Goal: Task Accomplishment & Management: Manage account settings

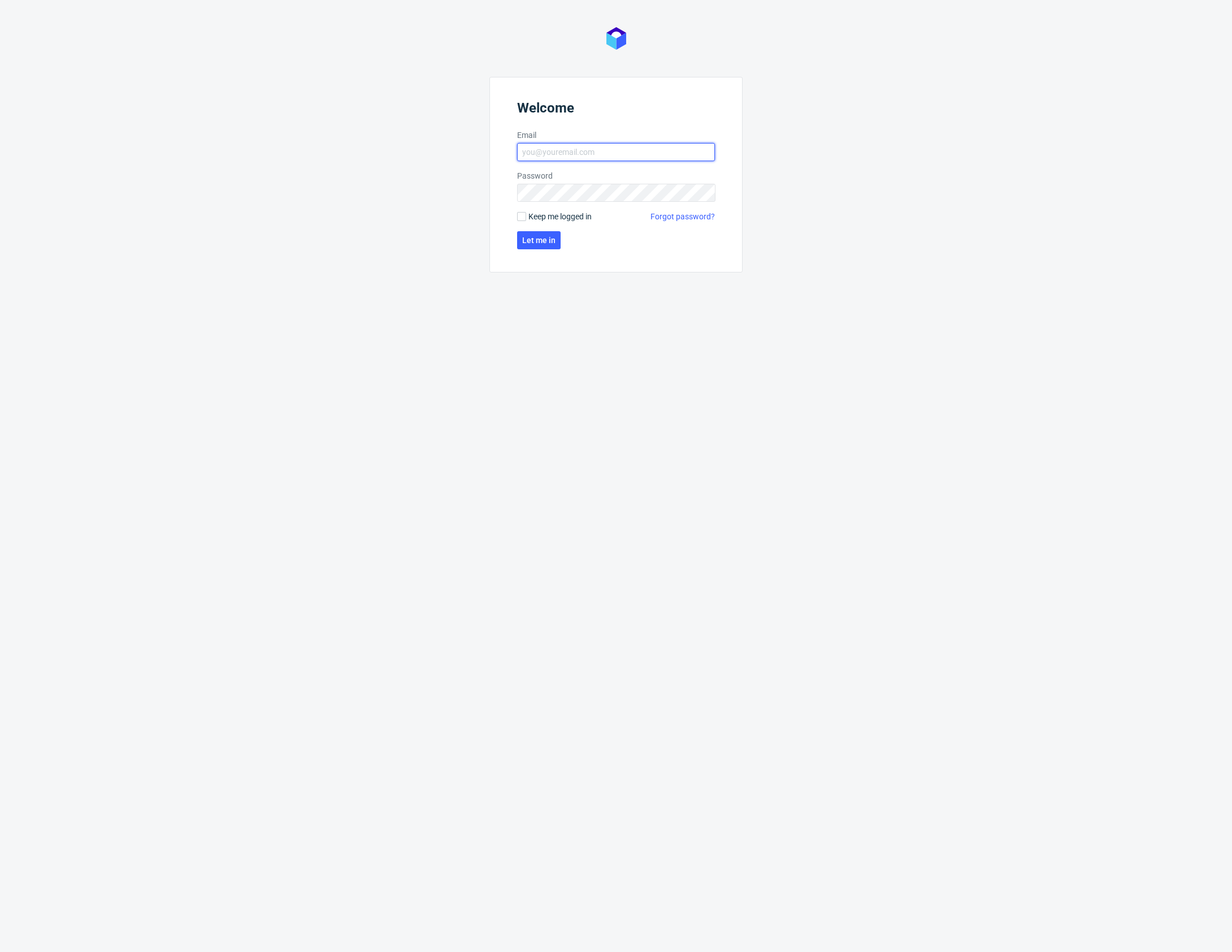
click at [628, 154] on input "Email" at bounding box center [616, 152] width 198 height 18
type input "karol.markowski@packhelp.com"
click at [540, 241] on span "Let me in" at bounding box center [539, 241] width 33 height 8
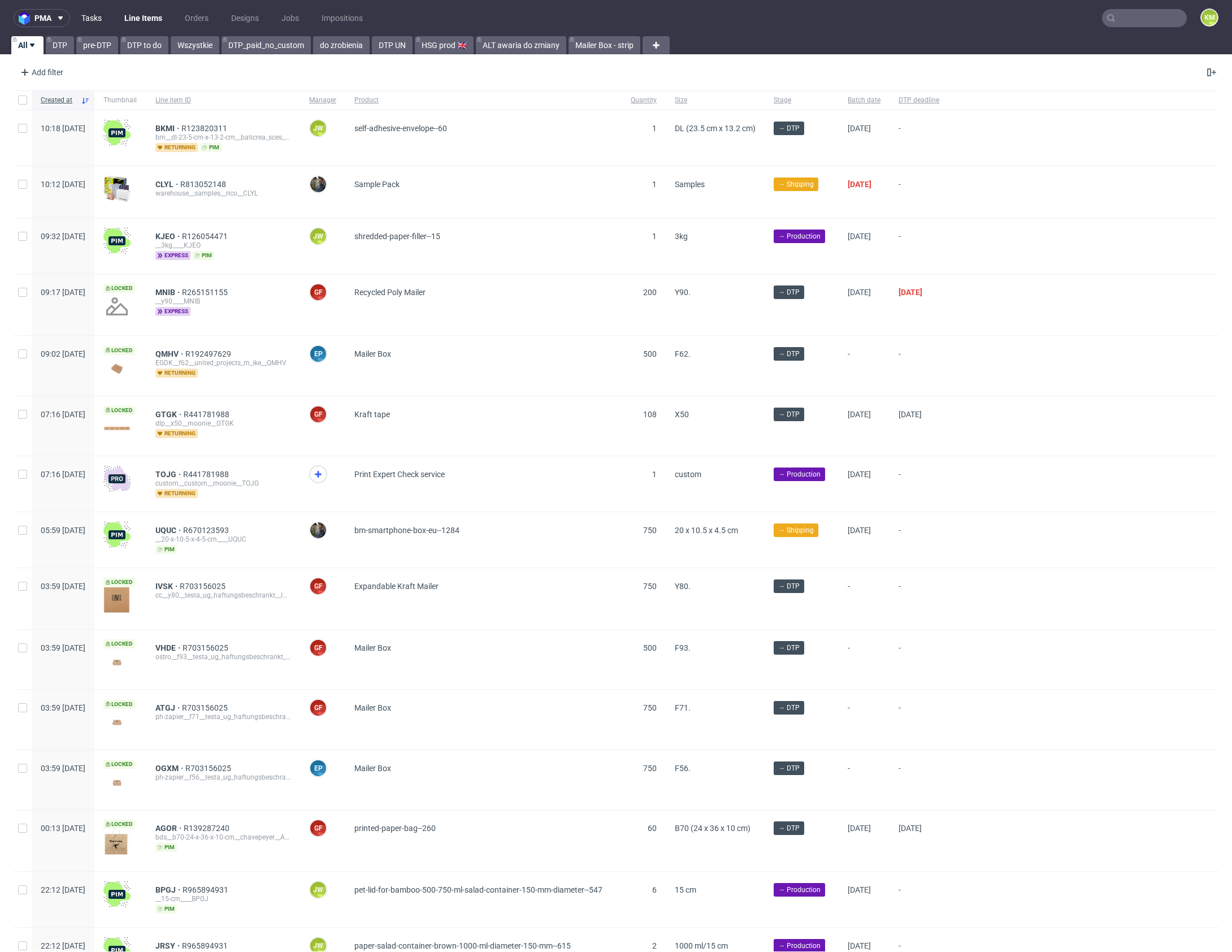
click at [102, 15] on link "Tasks" at bounding box center [91, 17] width 34 height 18
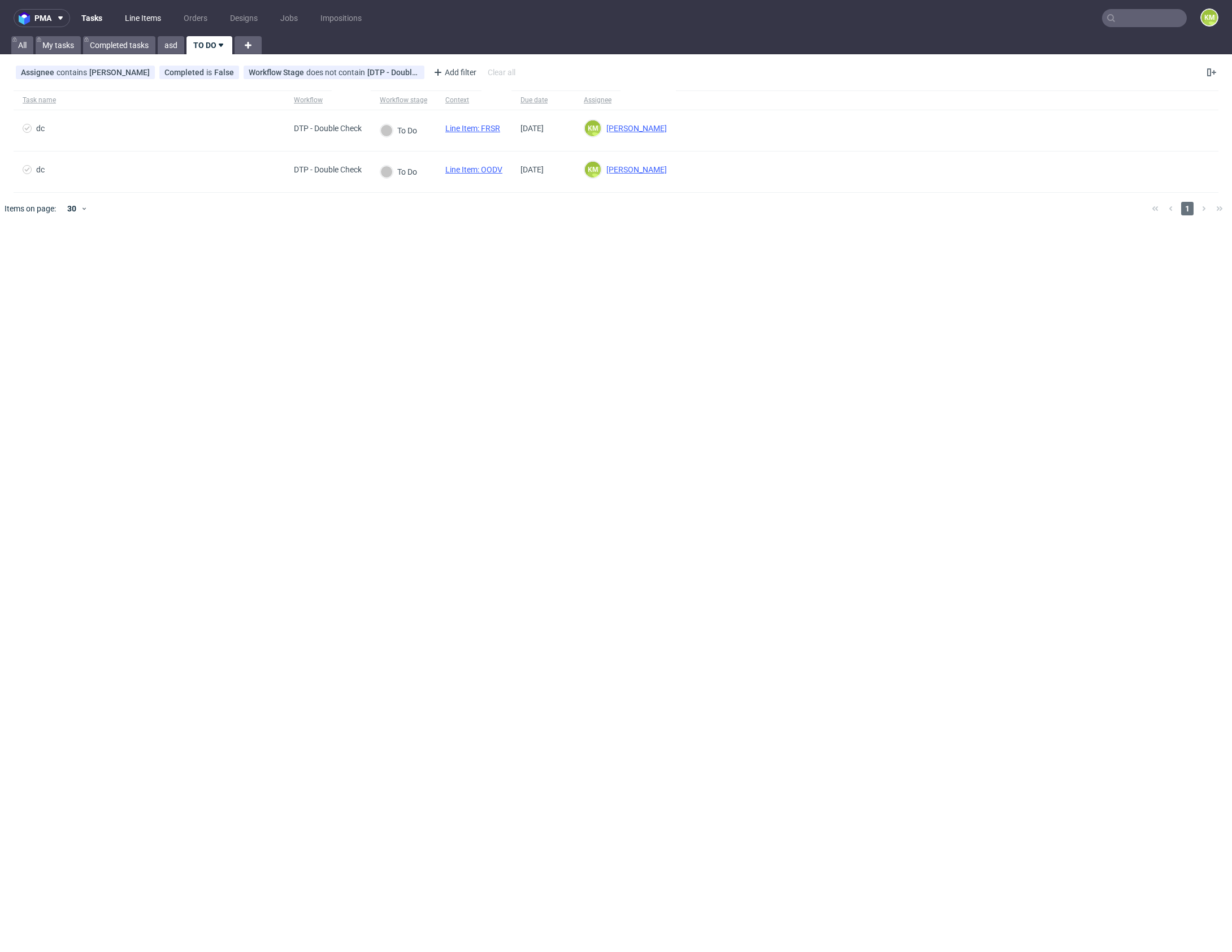
click at [155, 19] on link "Line Items" at bounding box center [142, 17] width 50 height 18
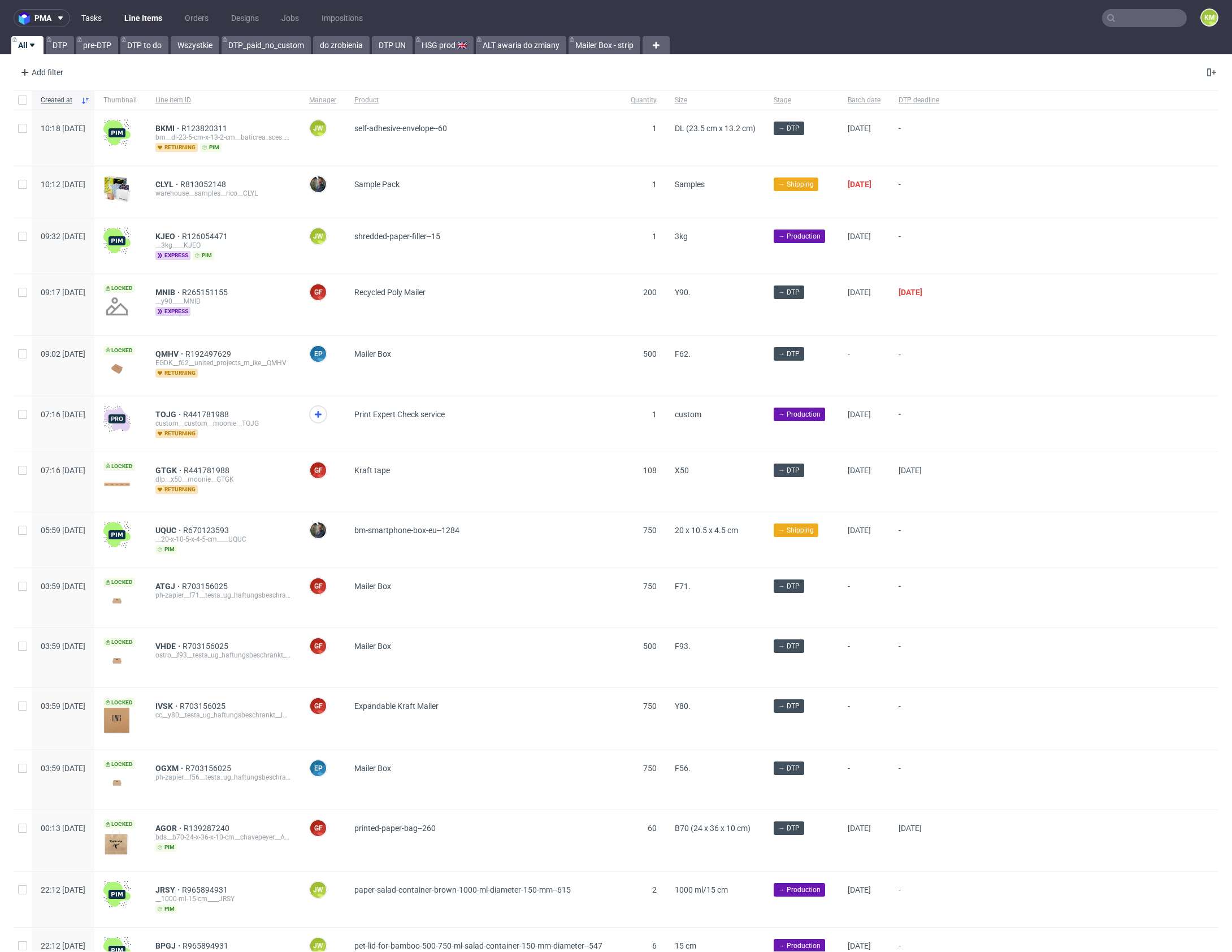
click at [93, 19] on link "Tasks" at bounding box center [91, 17] width 34 height 18
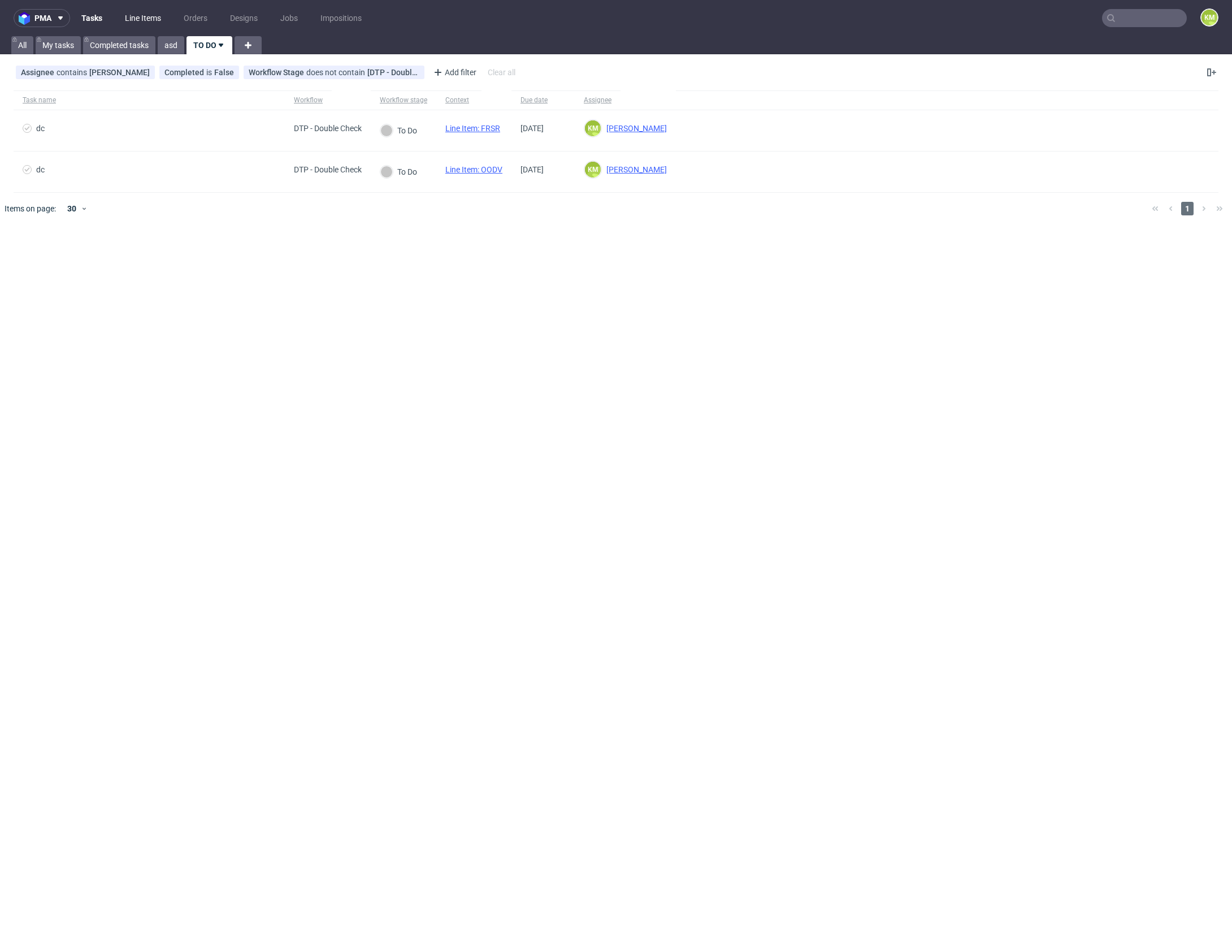
click at [142, 18] on link "Line Items" at bounding box center [142, 17] width 50 height 18
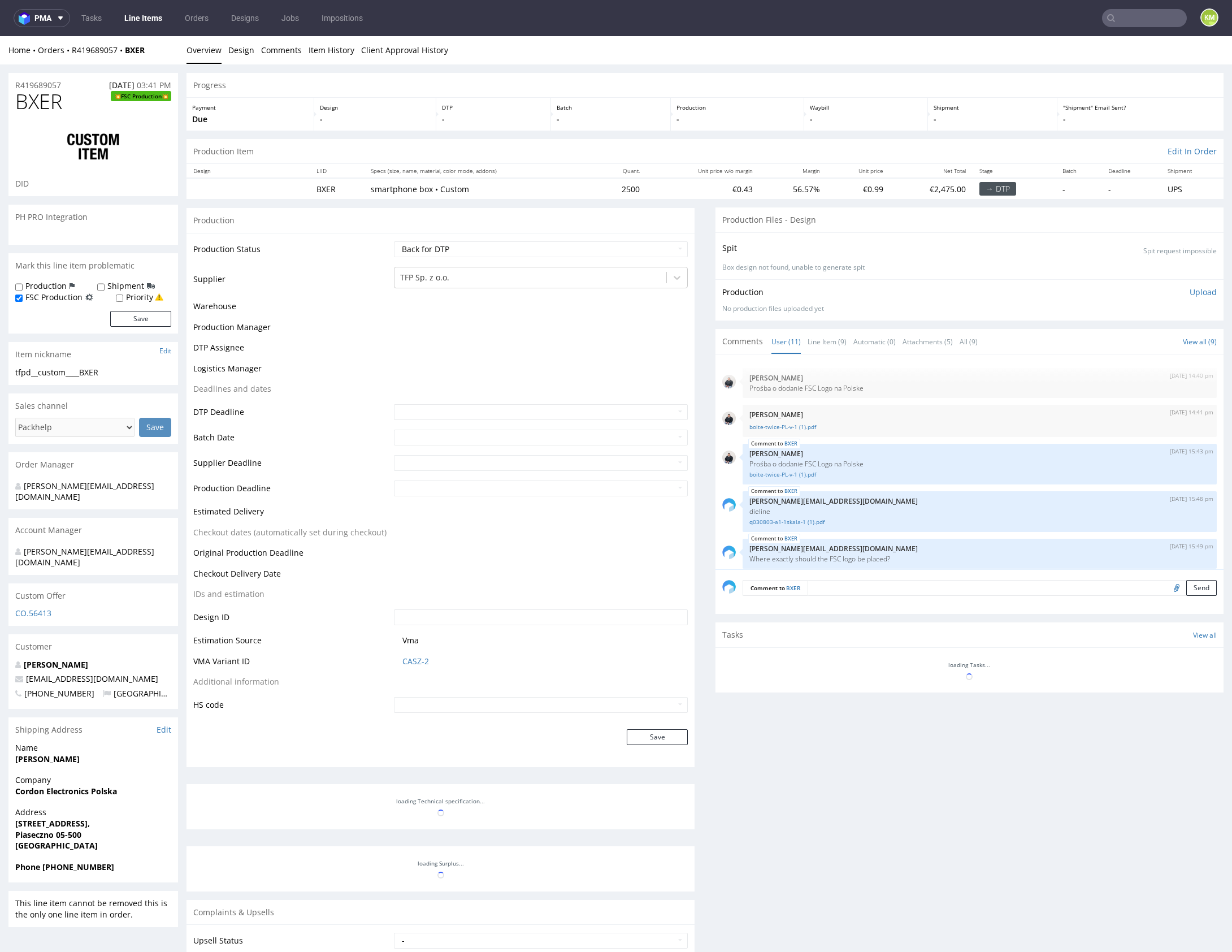
scroll to position [256, 0]
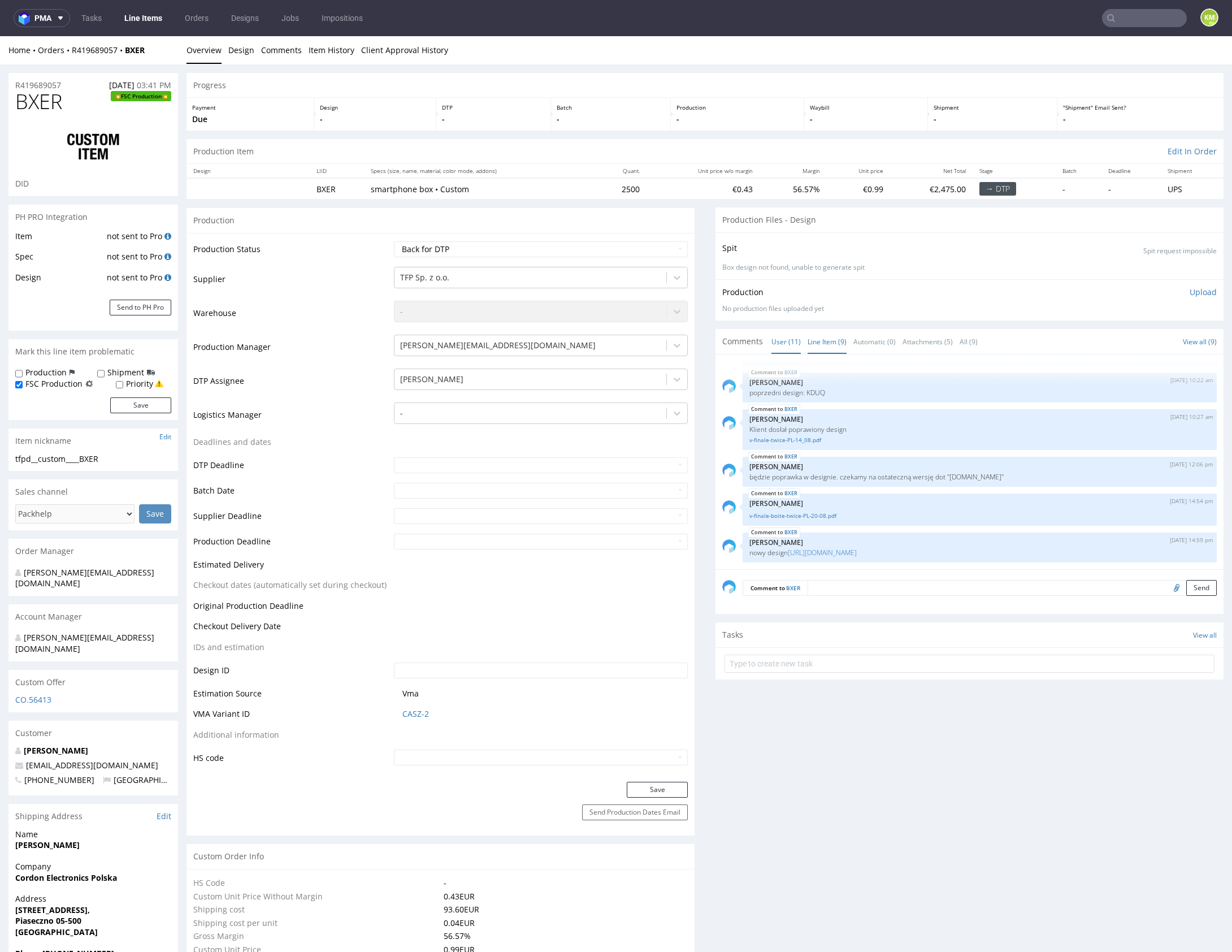
click at [831, 338] on link "Line Item (9)" at bounding box center [827, 341] width 39 height 25
click at [857, 548] on link "https://wetransfer.com/downloads/bfface88b06236ed3a0f6dd99f041ddd20250820123140…" at bounding box center [822, 552] width 69 height 9
click at [873, 474] on div "BXER 5th Aug 25 | 15:43 pm Adrian Margula Prośba o dodanie FSC Logo na Polske b…" at bounding box center [973, 465] width 502 height 208
click at [816, 511] on link "v-finale-boite-twice-PL-20-08.pdf" at bounding box center [980, 515] width 461 height 9
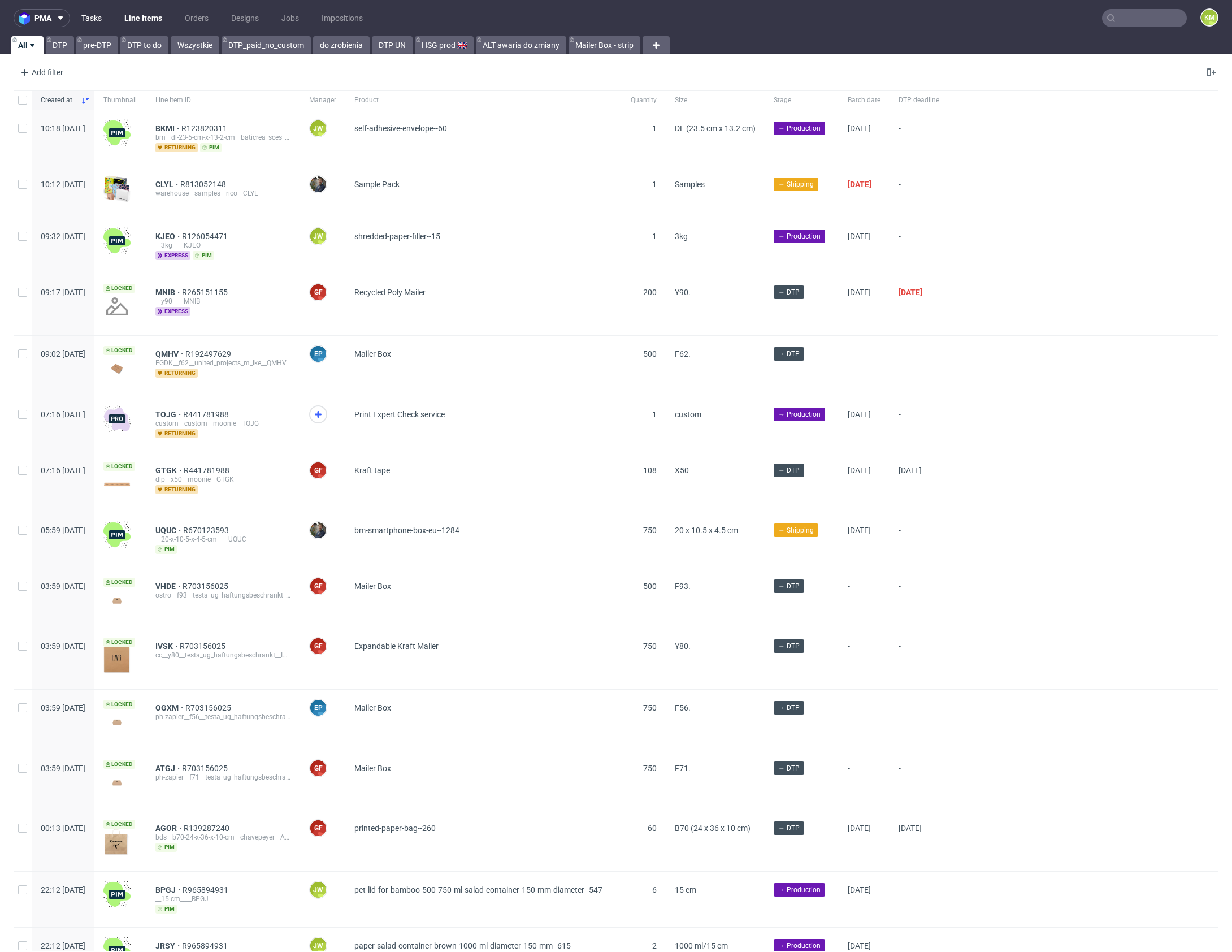
click at [82, 19] on link "Tasks" at bounding box center [91, 17] width 34 height 18
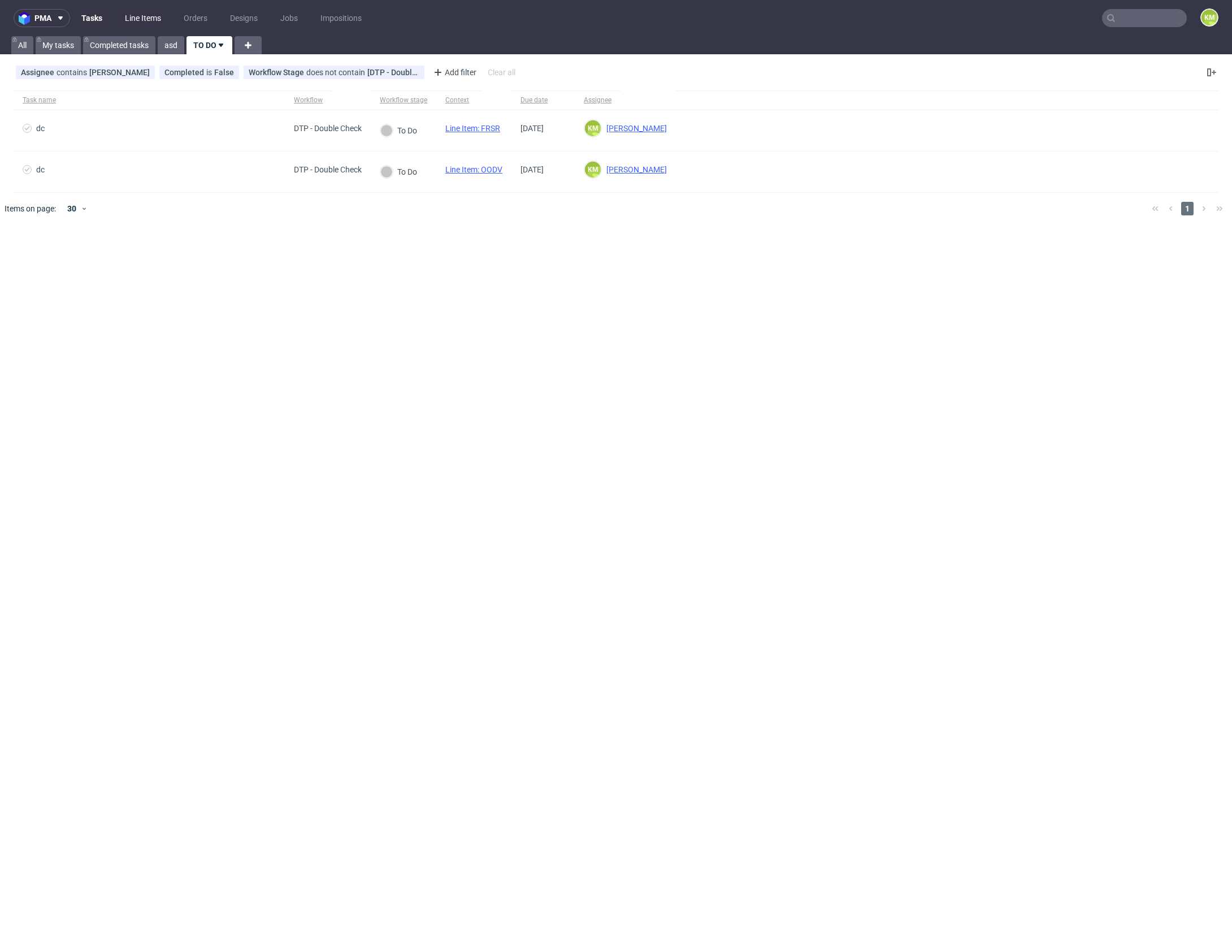
click at [142, 15] on link "Line Items" at bounding box center [142, 17] width 50 height 18
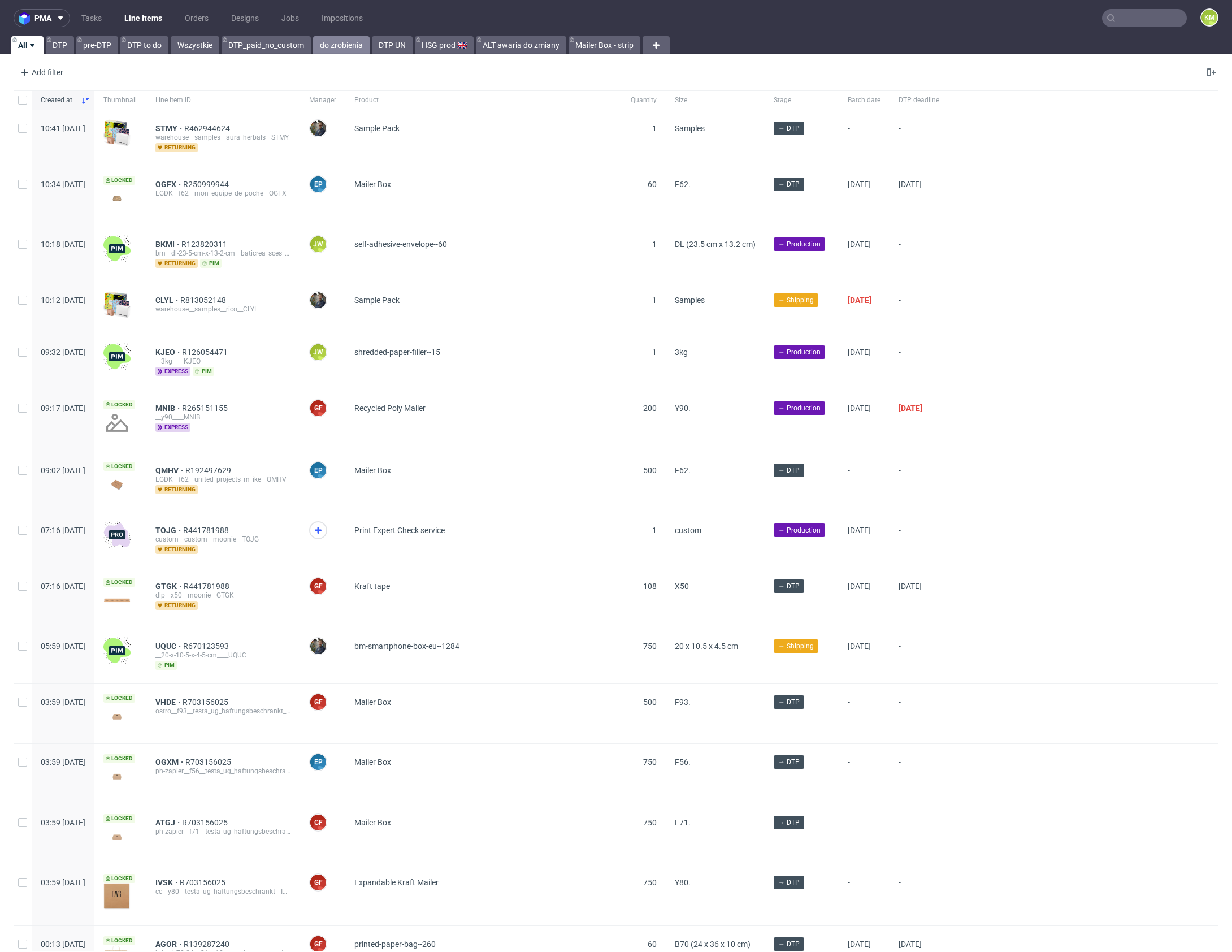
click at [349, 52] on link "do zrobienia" at bounding box center [341, 45] width 56 height 18
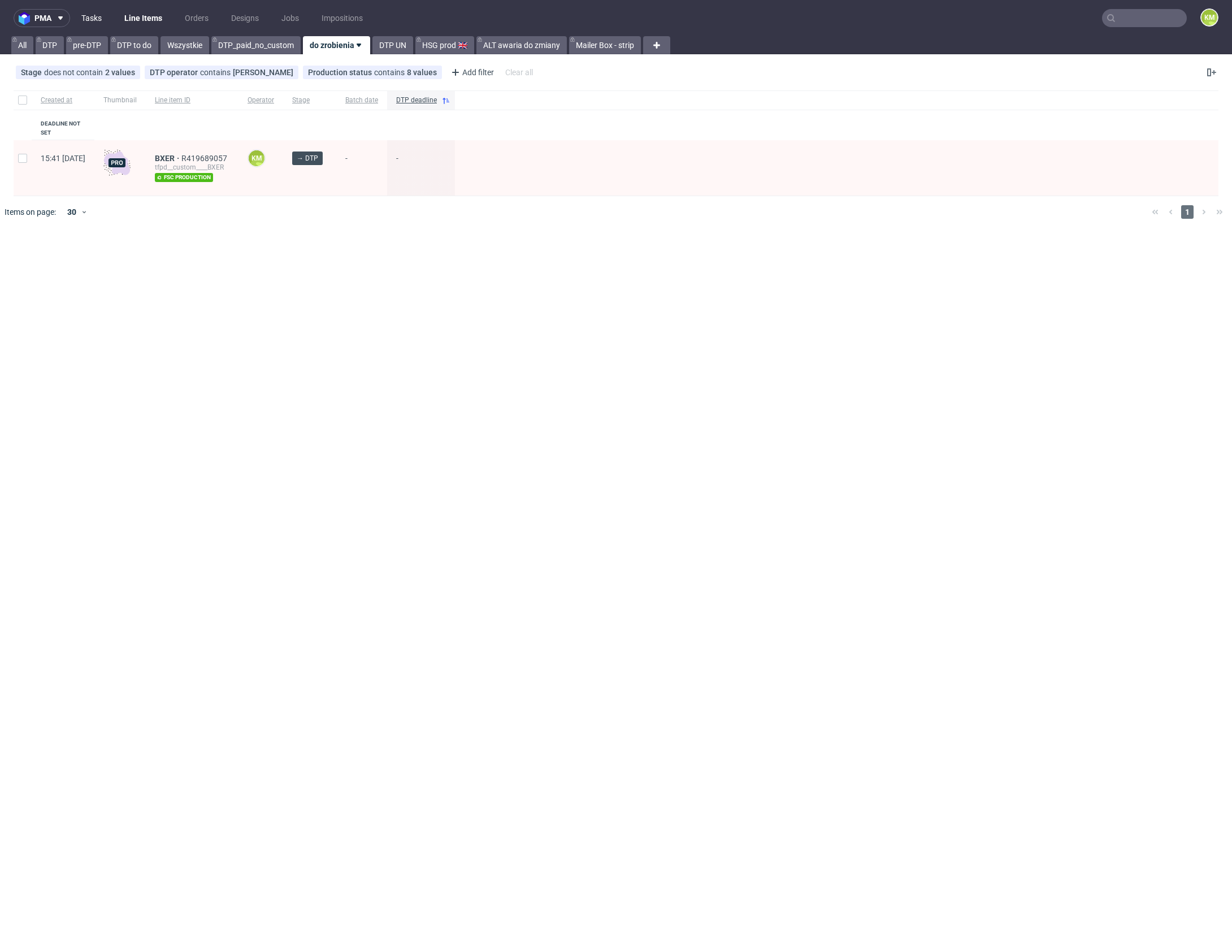
click at [95, 22] on link "Tasks" at bounding box center [91, 17] width 34 height 18
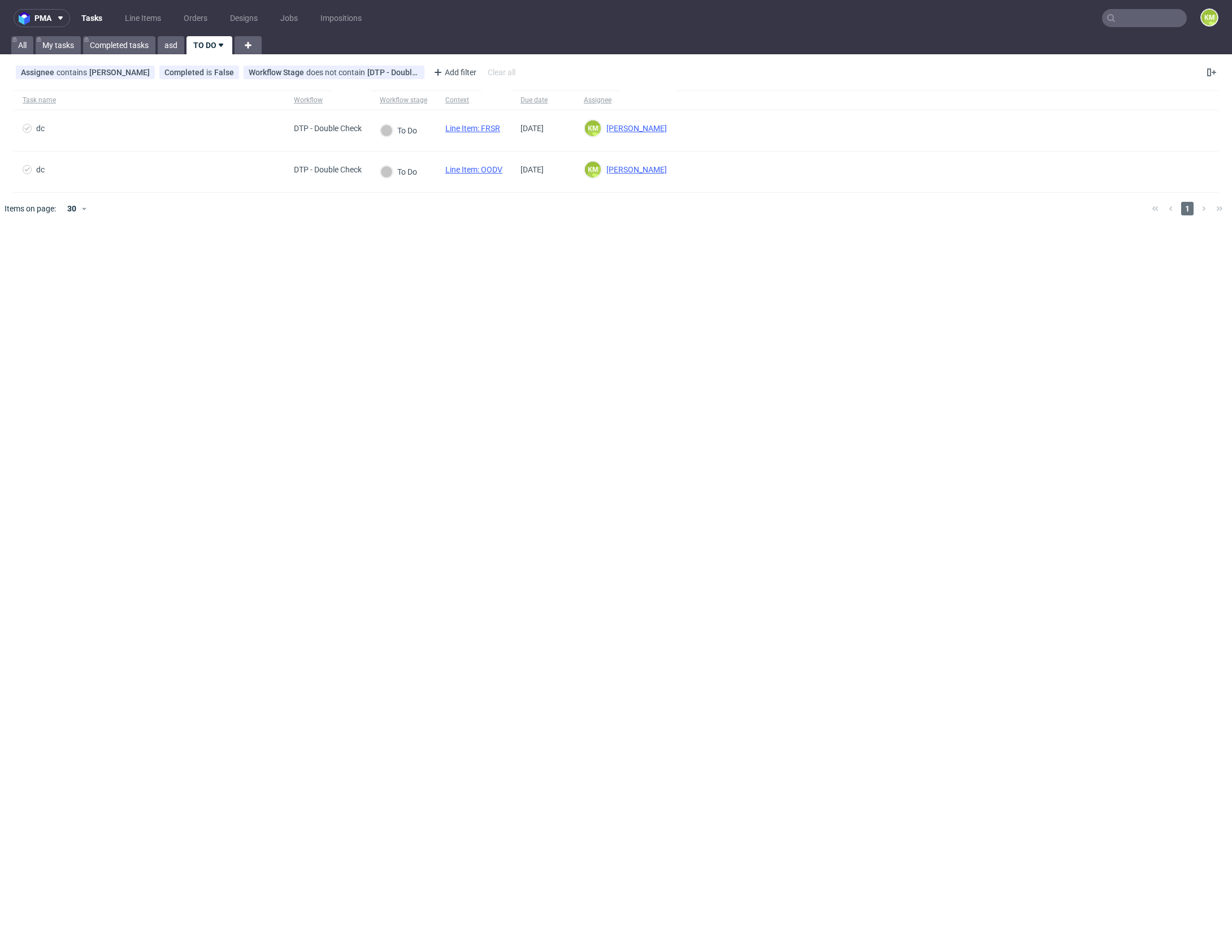
click at [628, 320] on div "pma Tasks Line Items Orders Designs Jobs Impositions KM All My tasks Completed …" at bounding box center [616, 476] width 1232 height 952
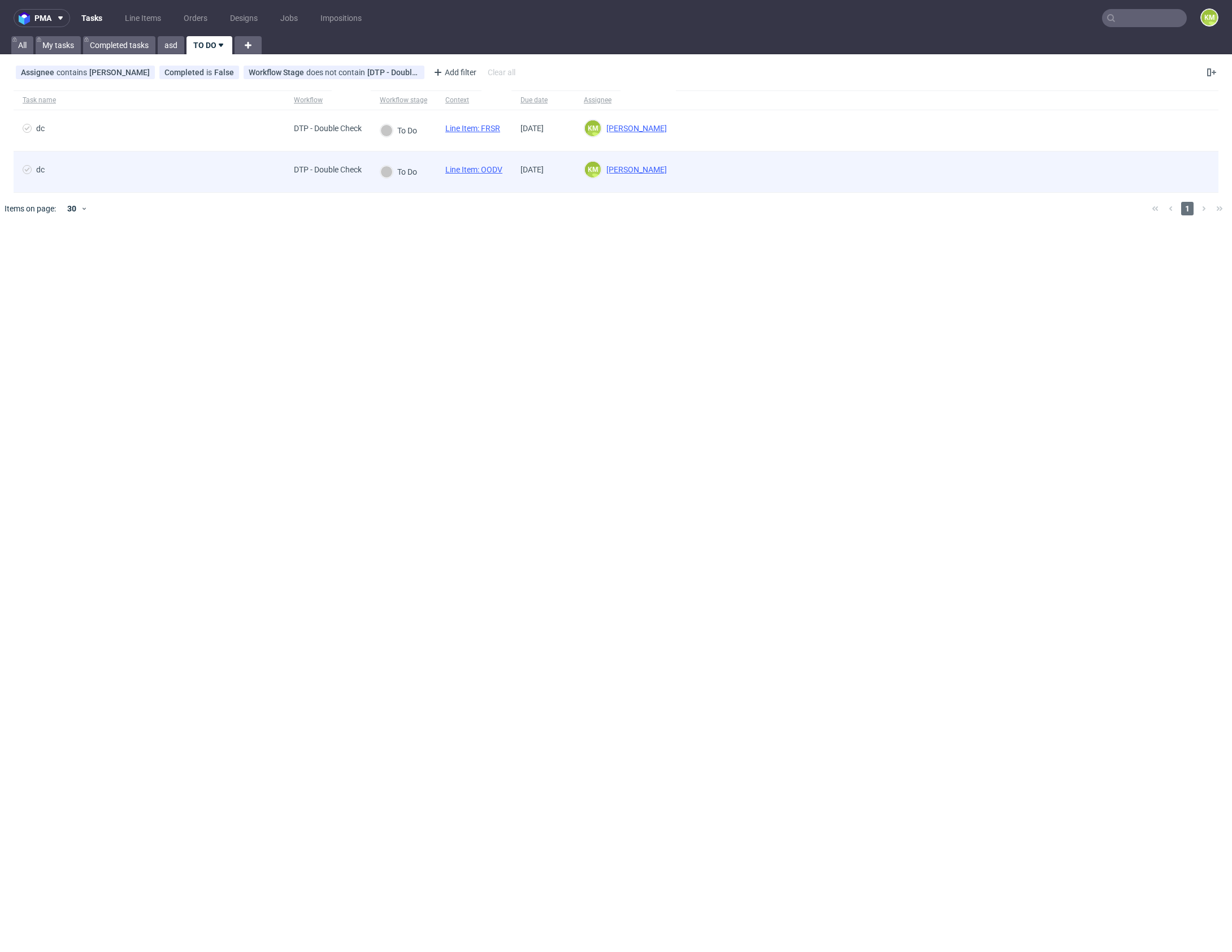
click at [497, 171] on link "Line Item: OODV" at bounding box center [474, 169] width 57 height 9
click at [495, 173] on link "Line Item: OODV" at bounding box center [474, 169] width 57 height 9
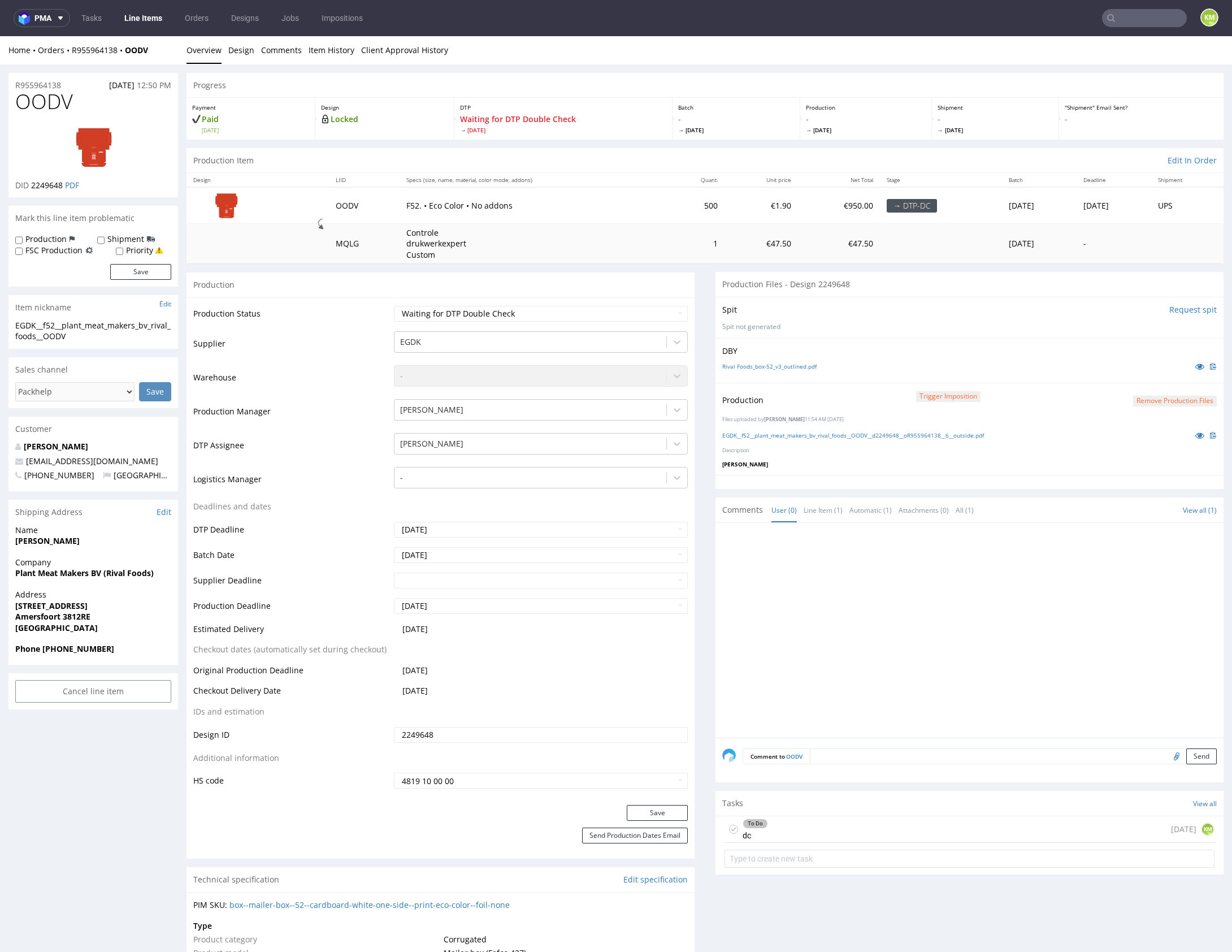
drag, startPoint x: 1041, startPoint y: 555, endPoint x: 1022, endPoint y: 542, distance: 23.0
click at [1041, 554] on div at bounding box center [973, 633] width 502 height 208
click at [913, 431] on link "EGDK__f52__plant_meat_makers_bv_rival_foods__OODV__d2249648__oR955964138__6__ou…" at bounding box center [853, 435] width 262 height 8
click at [800, 377] on div "DBY Rival Foods_box-52_v3_outlined.pdf" at bounding box center [969, 360] width 508 height 44
click at [794, 367] on link "Rival Foods_box-52_v3_outlined.pdf" at bounding box center [769, 366] width 94 height 8
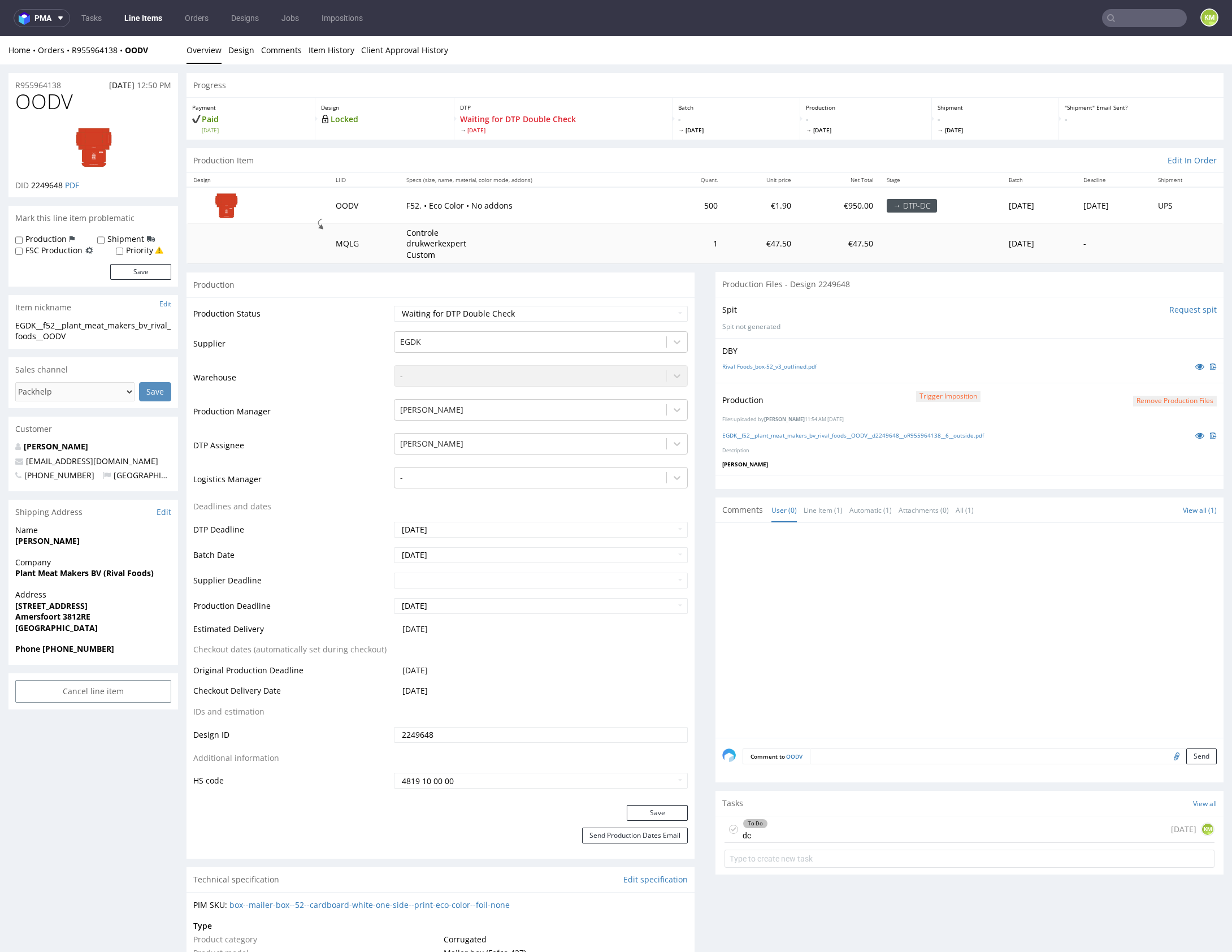
click at [855, 658] on div at bounding box center [973, 633] width 502 height 208
click at [809, 823] on div "To Do dc 3 days ago KM" at bounding box center [969, 829] width 490 height 27
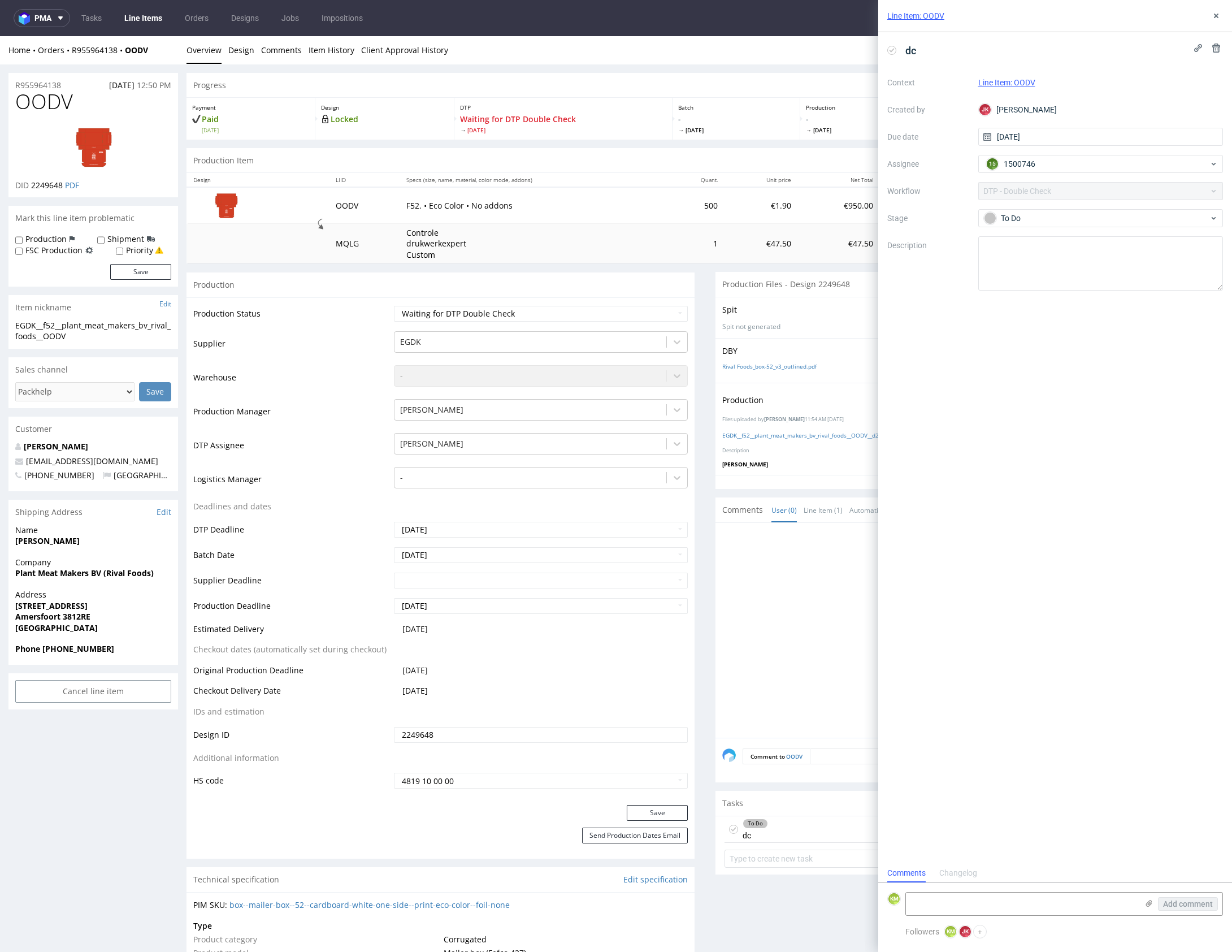
scroll to position [9, 0]
click at [1218, 13] on use at bounding box center [1216, 16] width 5 height 5
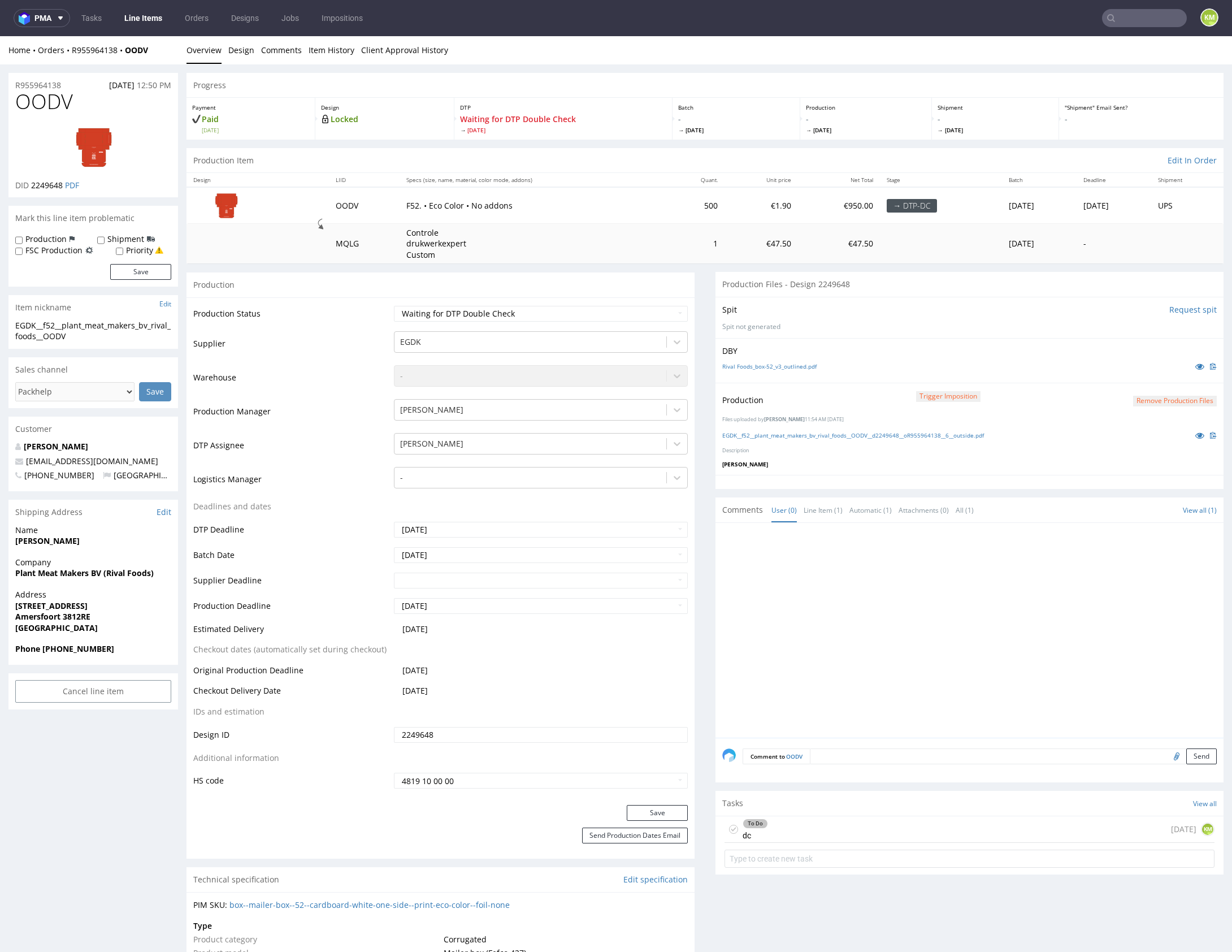
click at [730, 826] on icon at bounding box center [733, 829] width 9 height 9
click at [528, 308] on select "Waiting for Artwork Waiting for Diecut Waiting for Mockup Waiting for DTP Waiti…" at bounding box center [540, 313] width 294 height 16
select select "dtp_dc_done"
click at [394, 305] on select "Waiting for Artwork Waiting for Diecut Waiting for Mockup Waiting for DTP Waiti…" at bounding box center [540, 313] width 294 height 16
click at [656, 819] on button "Save" at bounding box center [657, 813] width 61 height 16
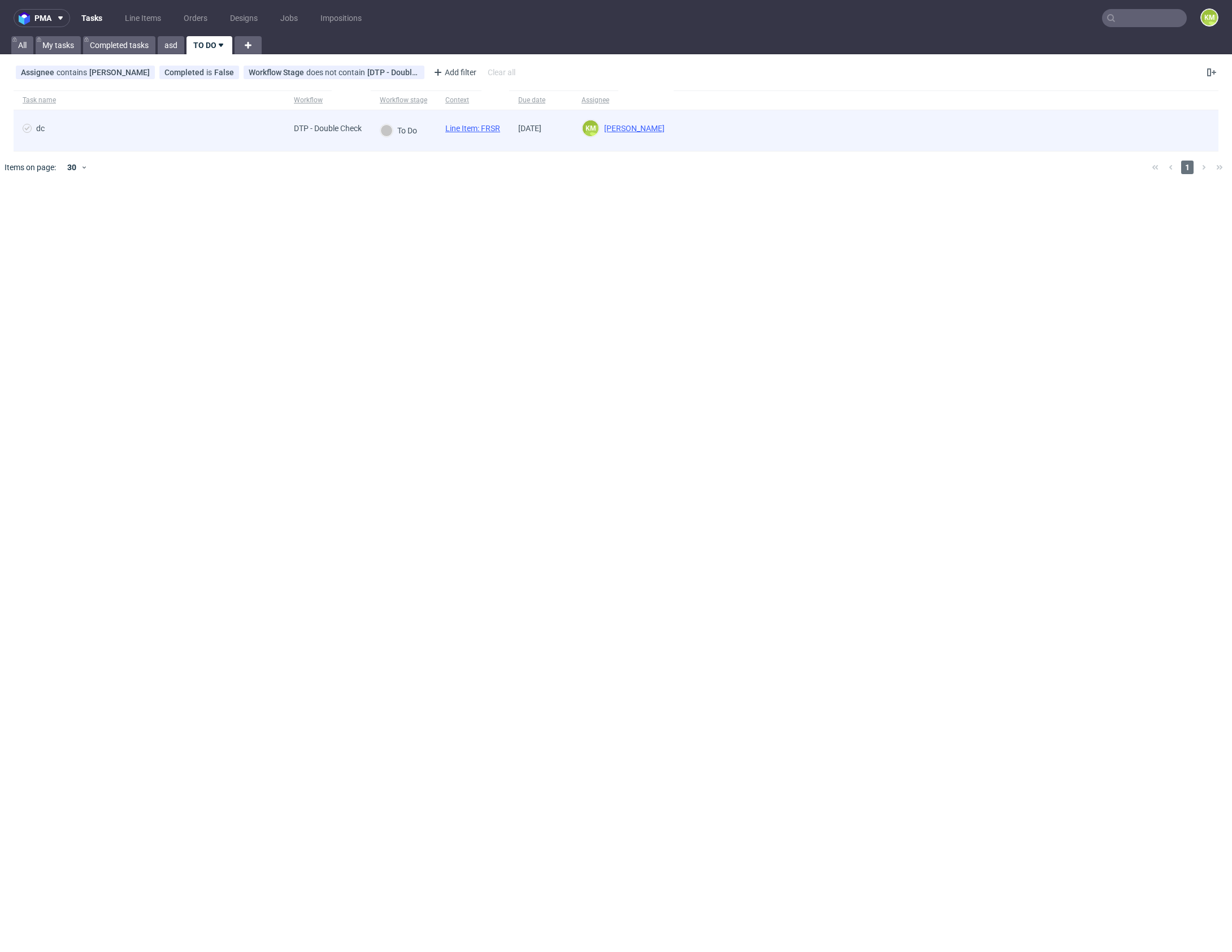
click at [498, 127] on link "Line Item: FRSR" at bounding box center [472, 127] width 55 height 9
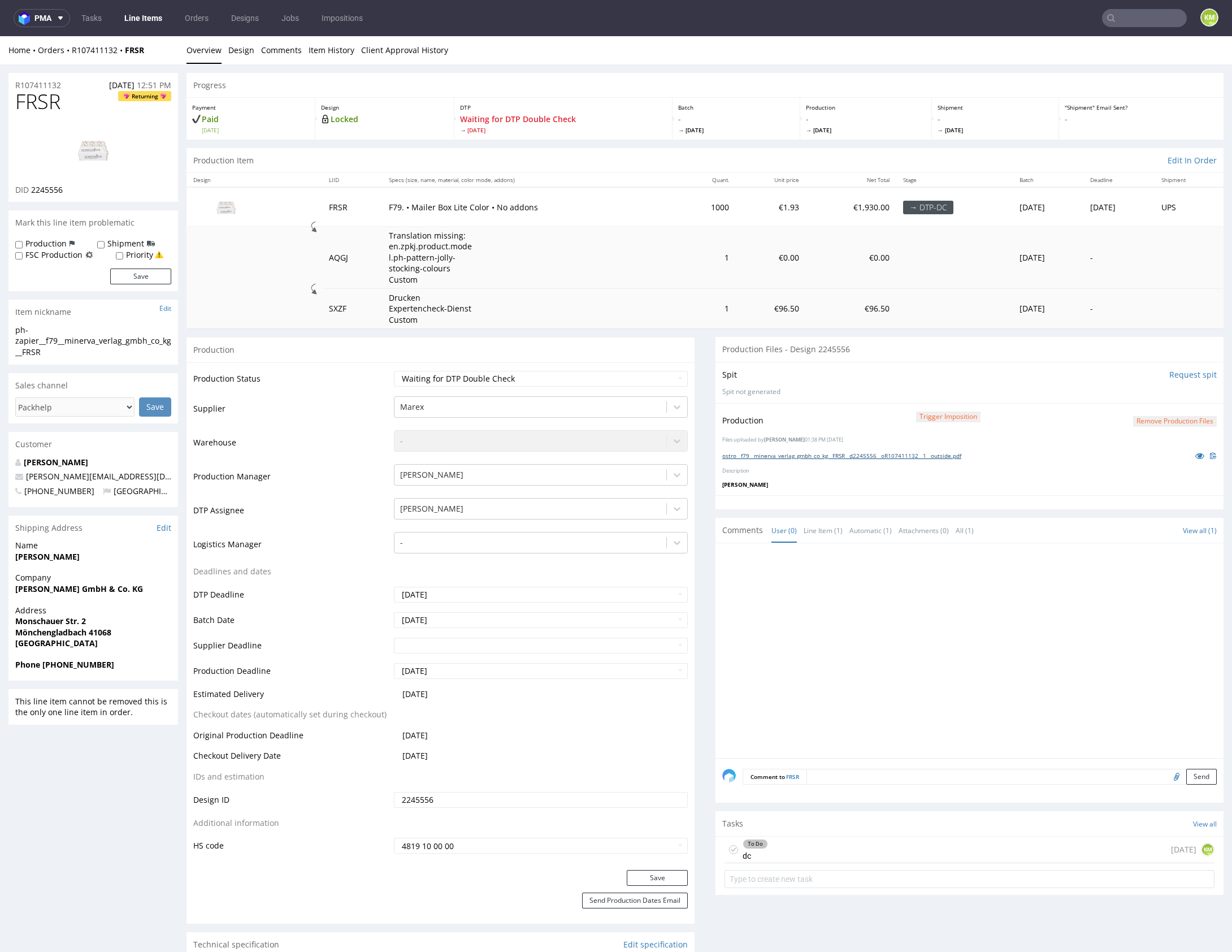
click at [876, 453] on link "ostro__f79__minerva_verlag_gmbh_co_kg__FRSR__d2245556__oR107411132__1__outside.…" at bounding box center [842, 456] width 239 height 8
click at [963, 652] on div at bounding box center [973, 654] width 502 height 208
click at [819, 536] on link "Line Item (1)" at bounding box center [823, 530] width 39 height 25
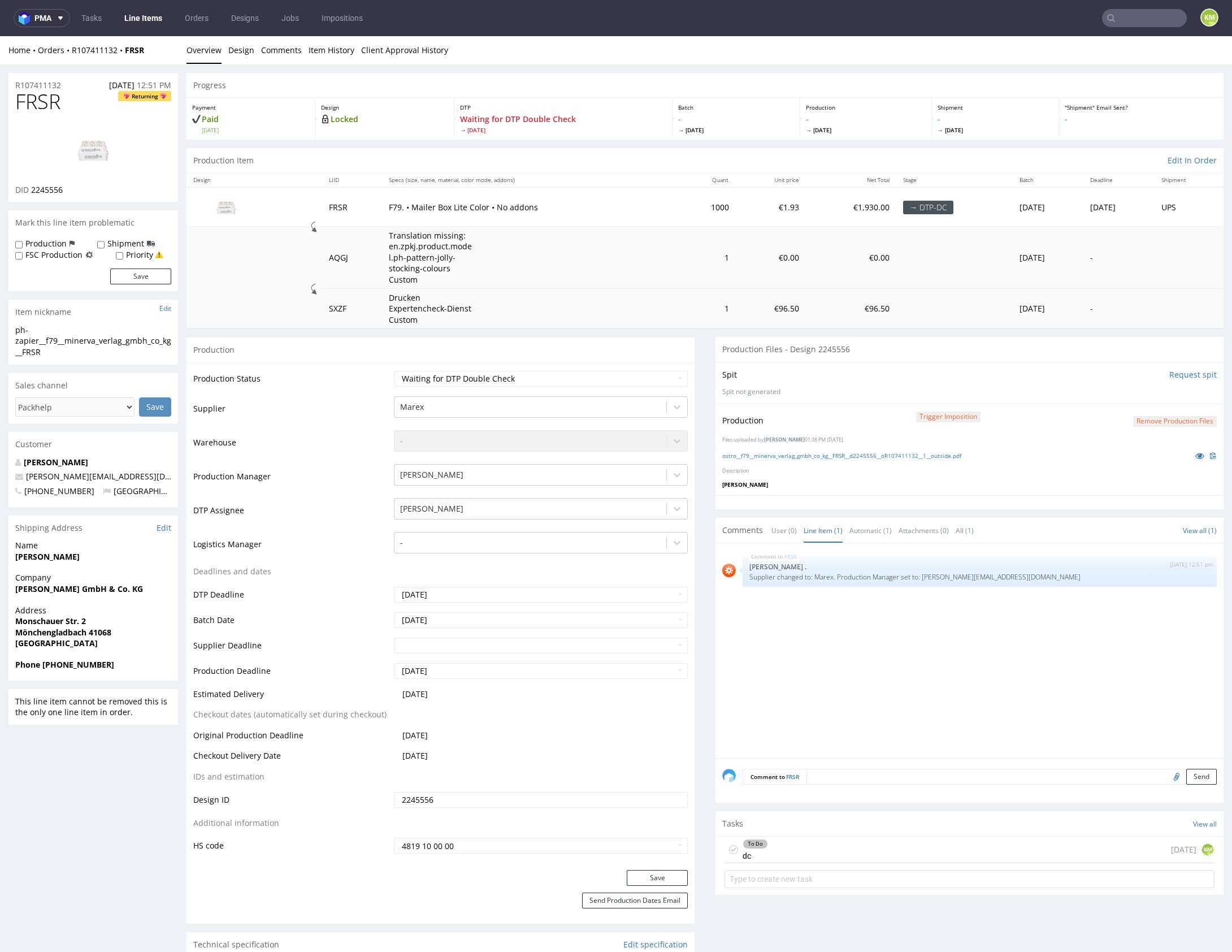
click at [946, 680] on div "FRSR 15th Aug 25 | 12:51 pm Rob . Supplier changed to: Marex. Production Manage…" at bounding box center [973, 654] width 502 height 208
click at [934, 667] on div "FRSR 15th Aug 25 | 12:51 pm Rob . Supplier changed to: Marex. Production Manage…" at bounding box center [973, 654] width 502 height 208
click at [771, 527] on link "User (0)" at bounding box center [784, 530] width 25 height 25
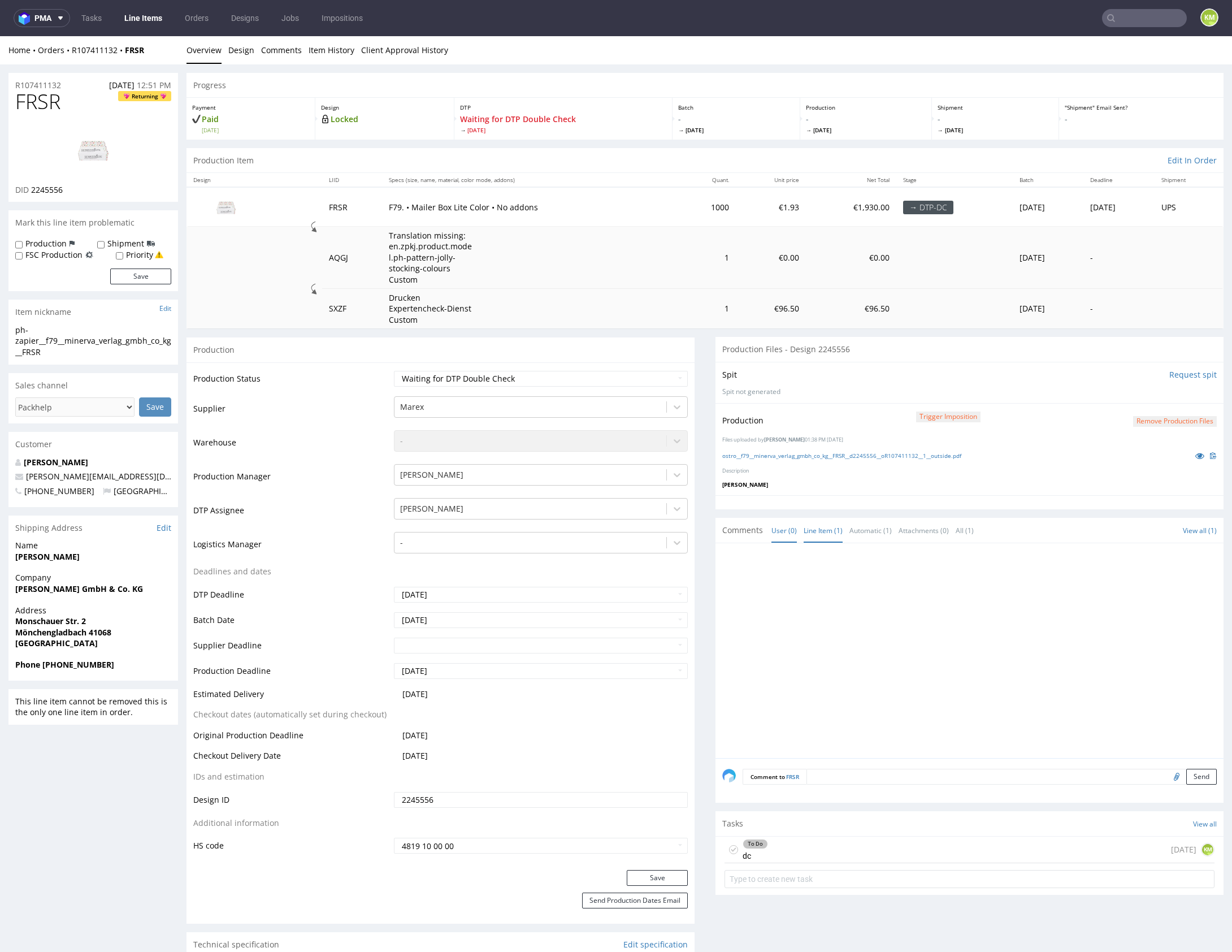
click at [823, 533] on link "Line Item (1)" at bounding box center [823, 530] width 39 height 25
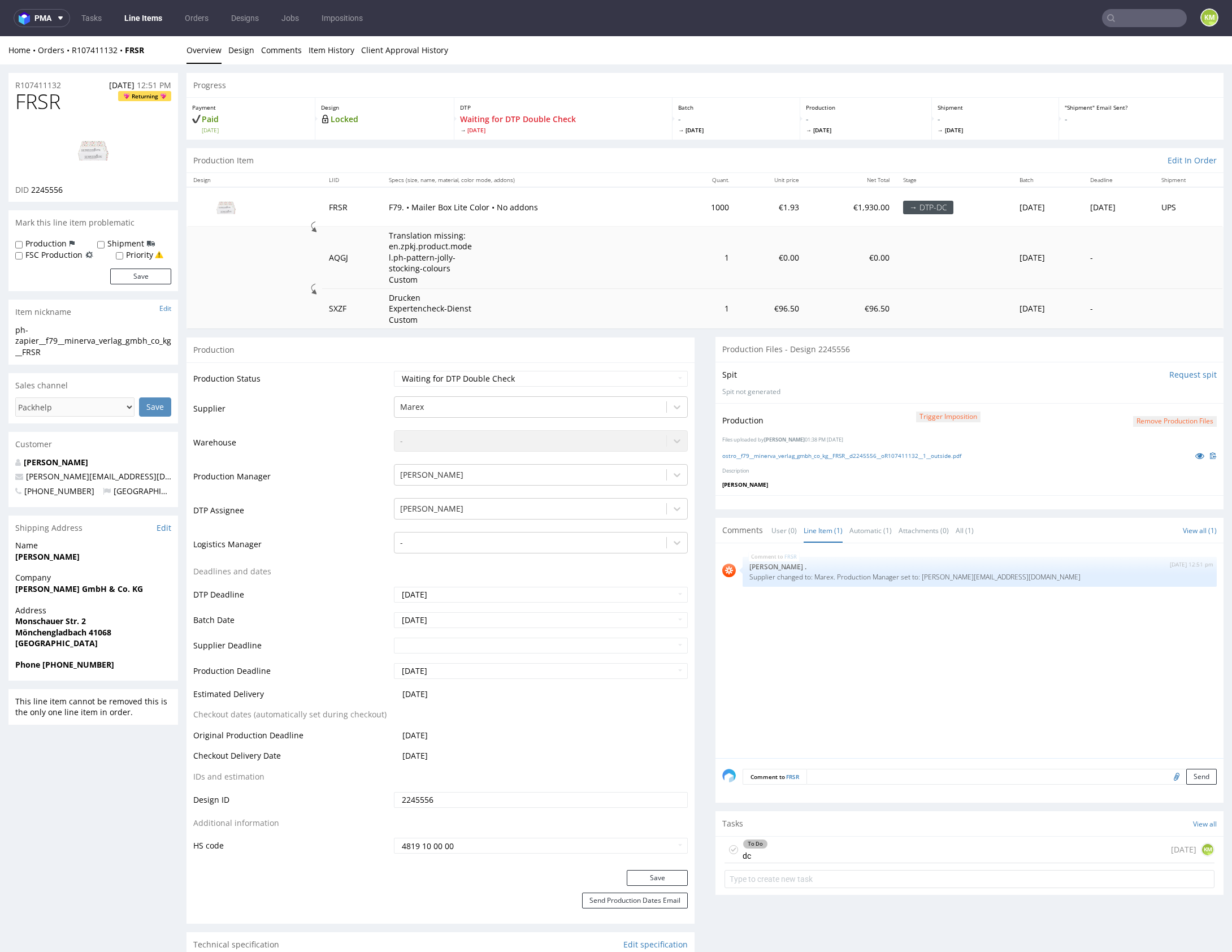
click at [933, 644] on div "FRSR 15th Aug 25 | 12:51 pm Rob . Supplier changed to: Marex. Production Manage…" at bounding box center [973, 654] width 502 height 208
click at [816, 844] on div "To Do dc 3 days ago KM" at bounding box center [969, 850] width 490 height 27
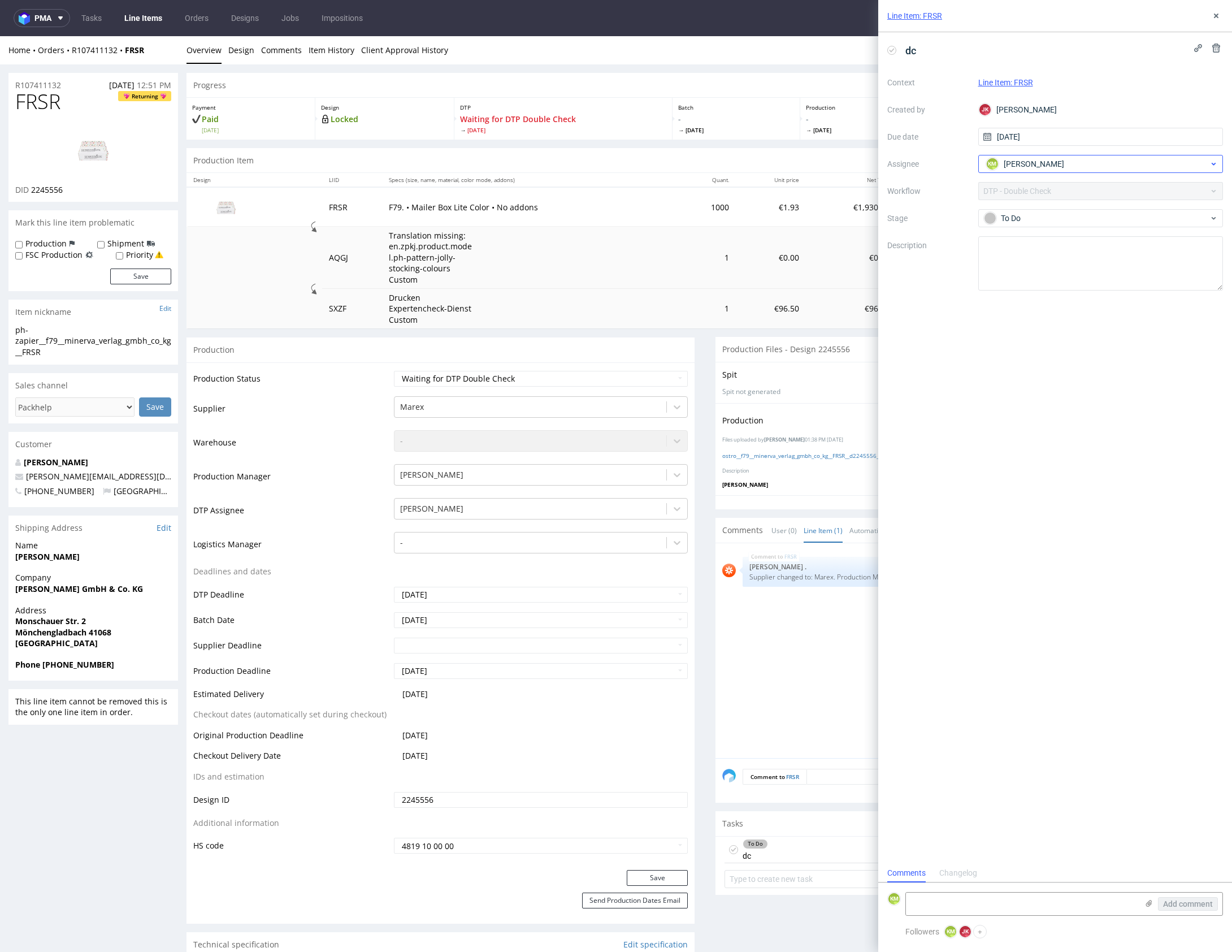
scroll to position [9, 0]
click at [1212, 14] on icon at bounding box center [1215, 15] width 9 height 9
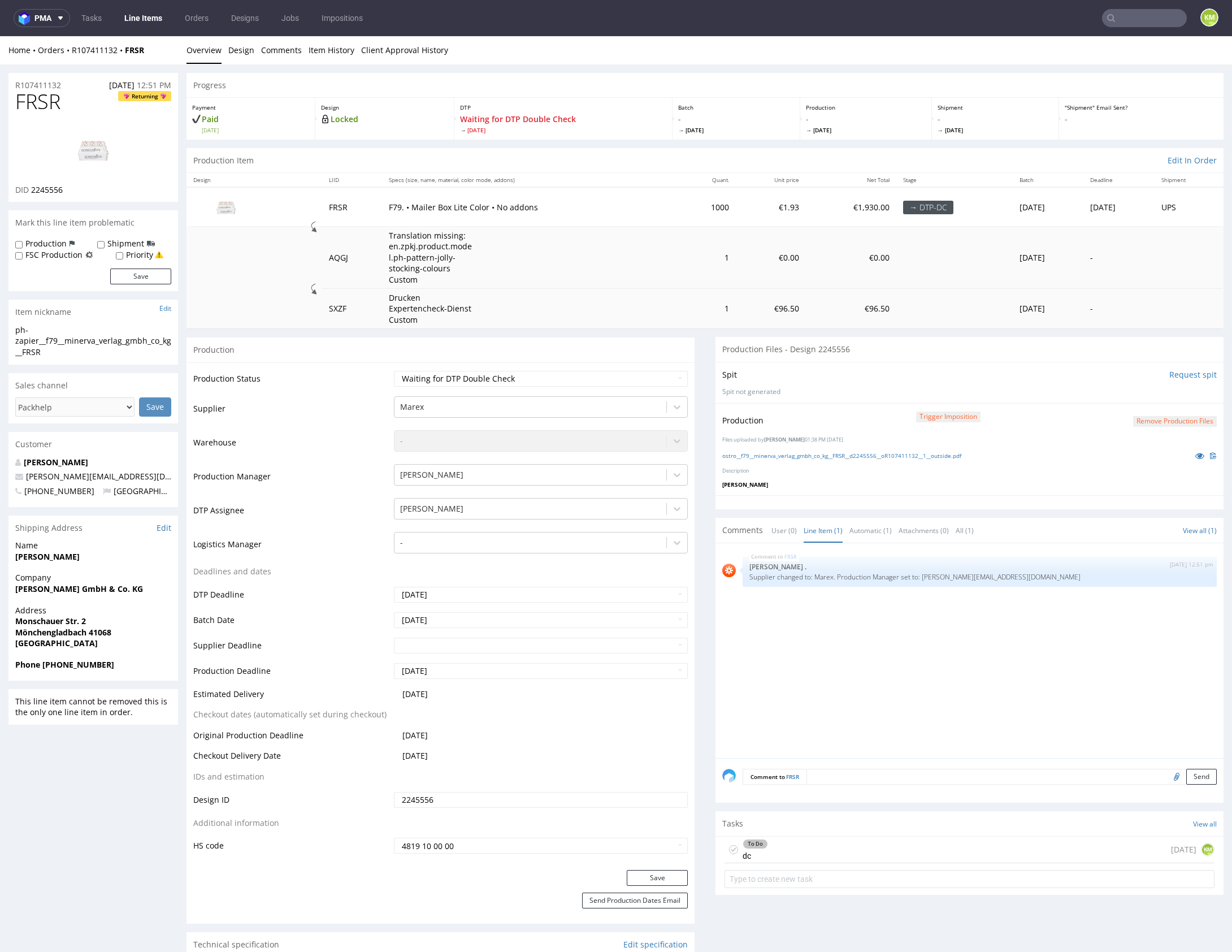
click at [899, 706] on div "FRSR 15th Aug 25 | 12:51 pm Rob . Supplier changed to: Marex. Production Manage…" at bounding box center [973, 654] width 502 height 208
click at [862, 843] on div "To Do dc 3 days ago KM" at bounding box center [969, 850] width 490 height 27
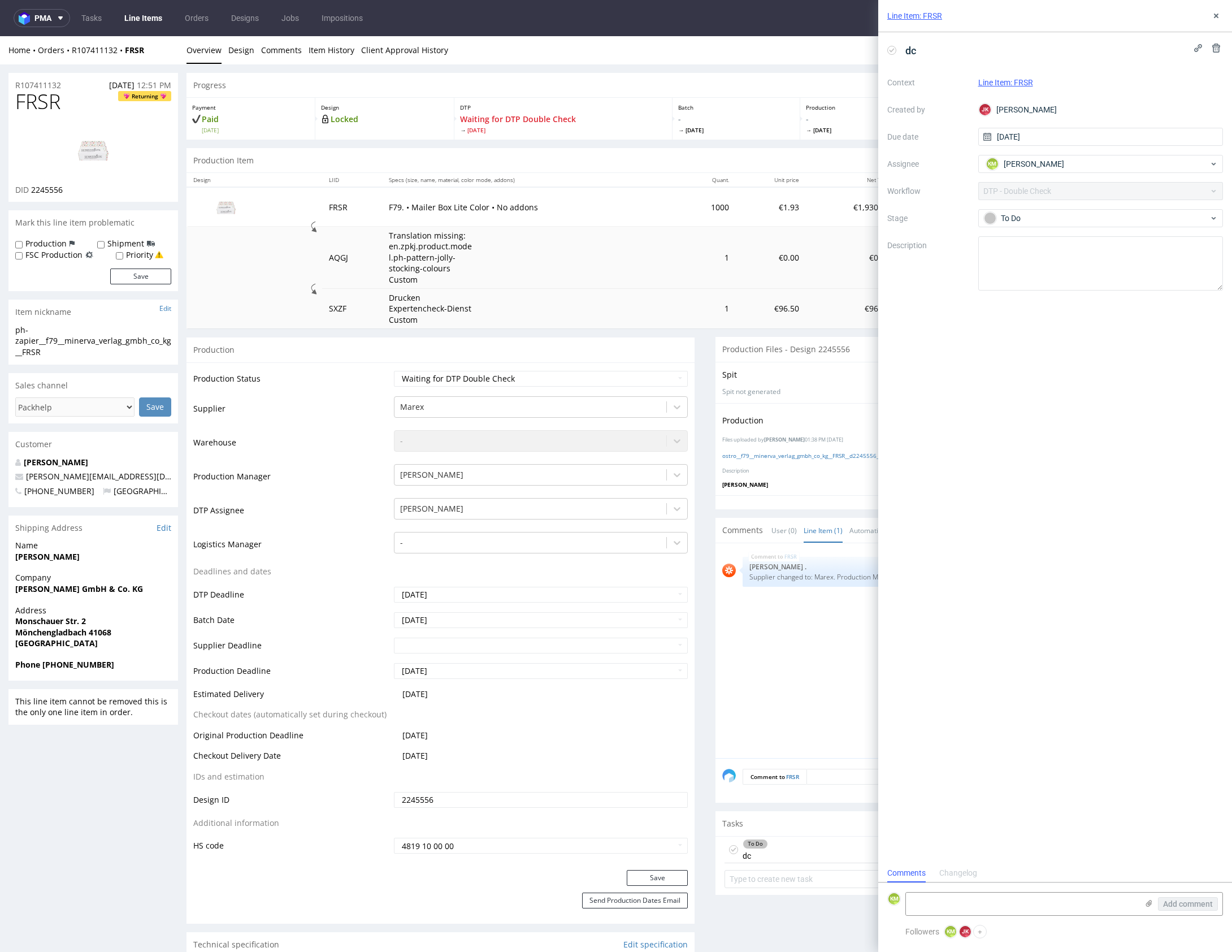
scroll to position [9, 0]
click at [1218, 17] on use at bounding box center [1216, 16] width 5 height 5
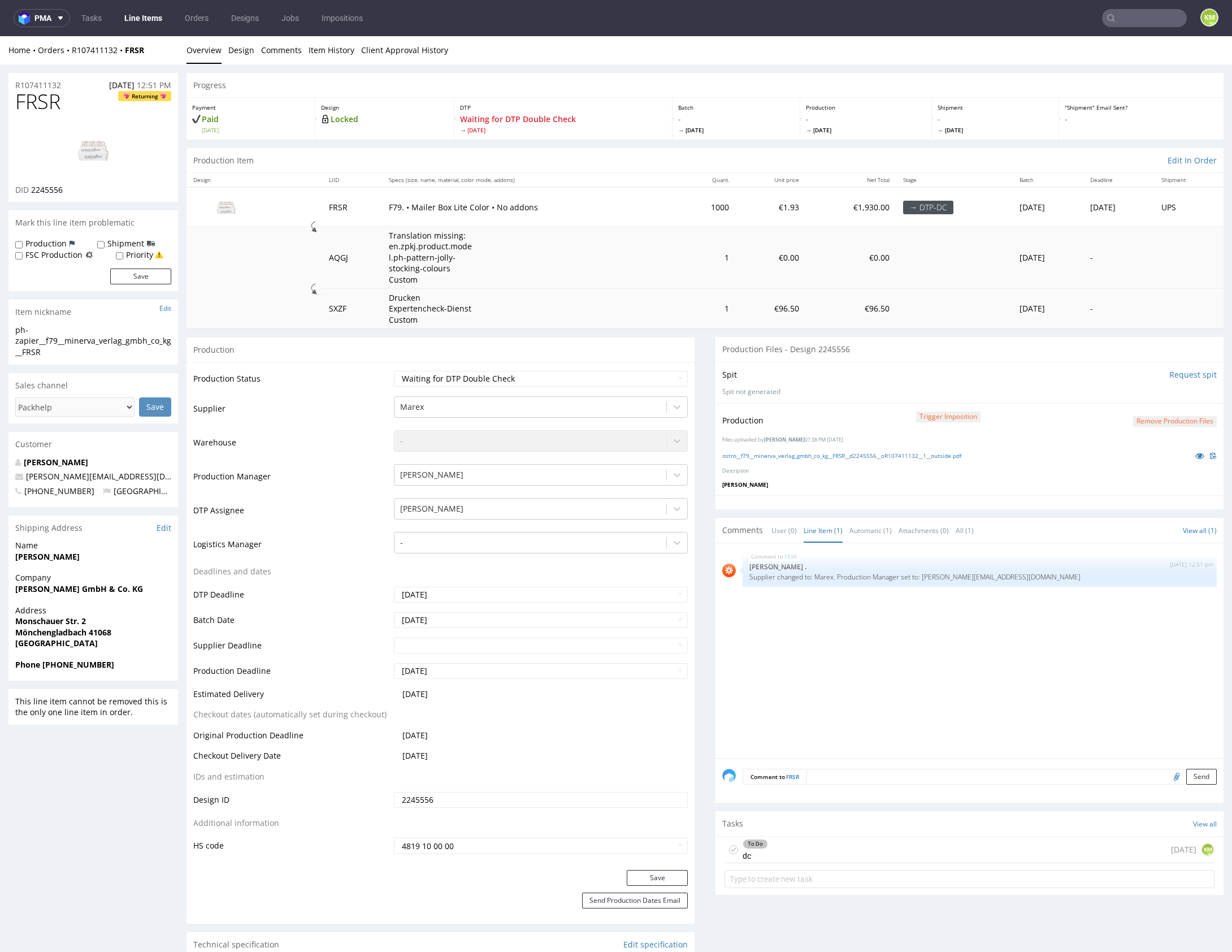
drag, startPoint x: 911, startPoint y: 677, endPoint x: 798, endPoint y: 677, distance: 113.0
click at [909, 676] on div "FRSR 15th Aug 25 | 12:51 pm Rob . Supplier changed to: Marex. Production Manage…" at bounding box center [973, 654] width 502 height 208
click at [231, 46] on link "Design" at bounding box center [241, 47] width 26 height 28
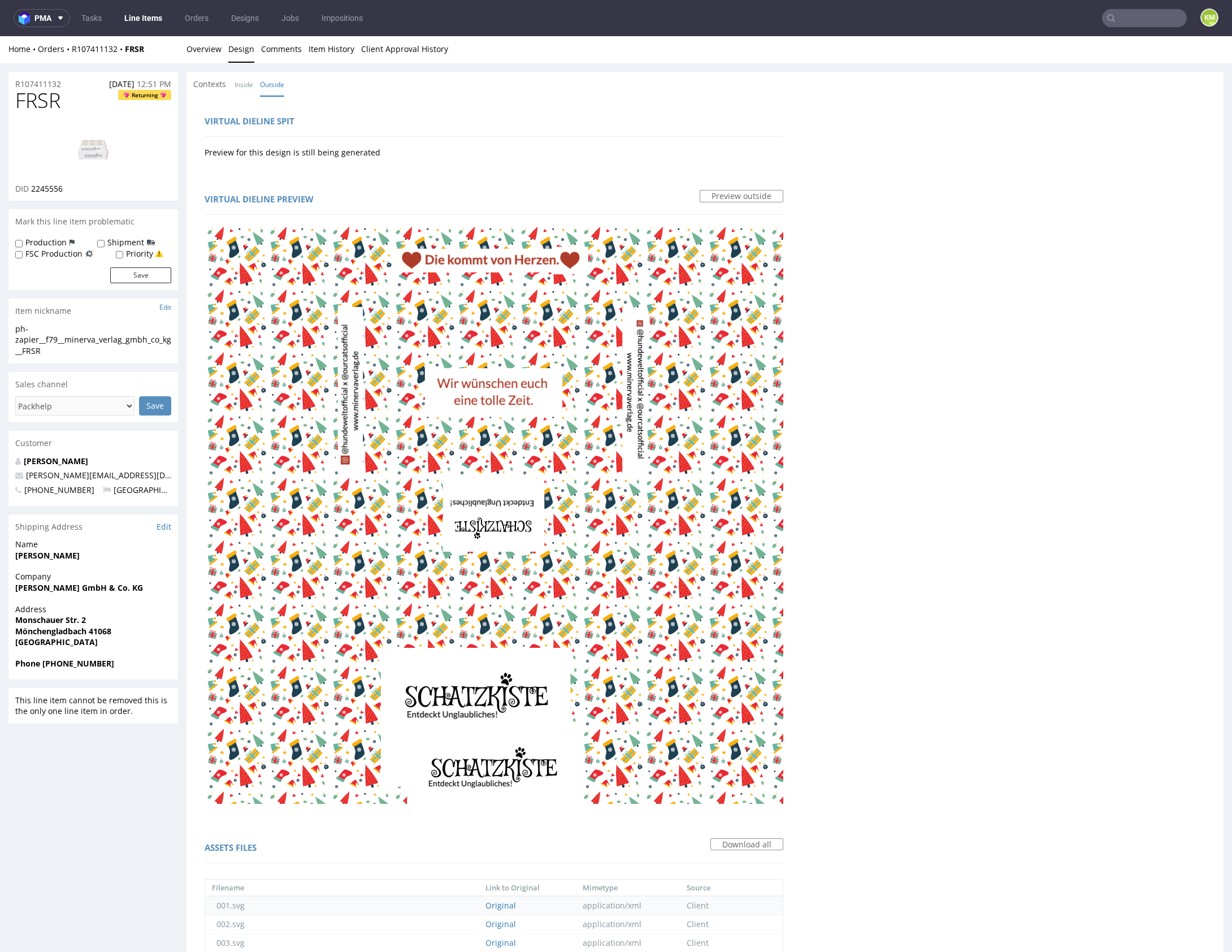
scroll to position [0, 0]
click at [234, 86] on link "Inside" at bounding box center [244, 85] width 19 height 25
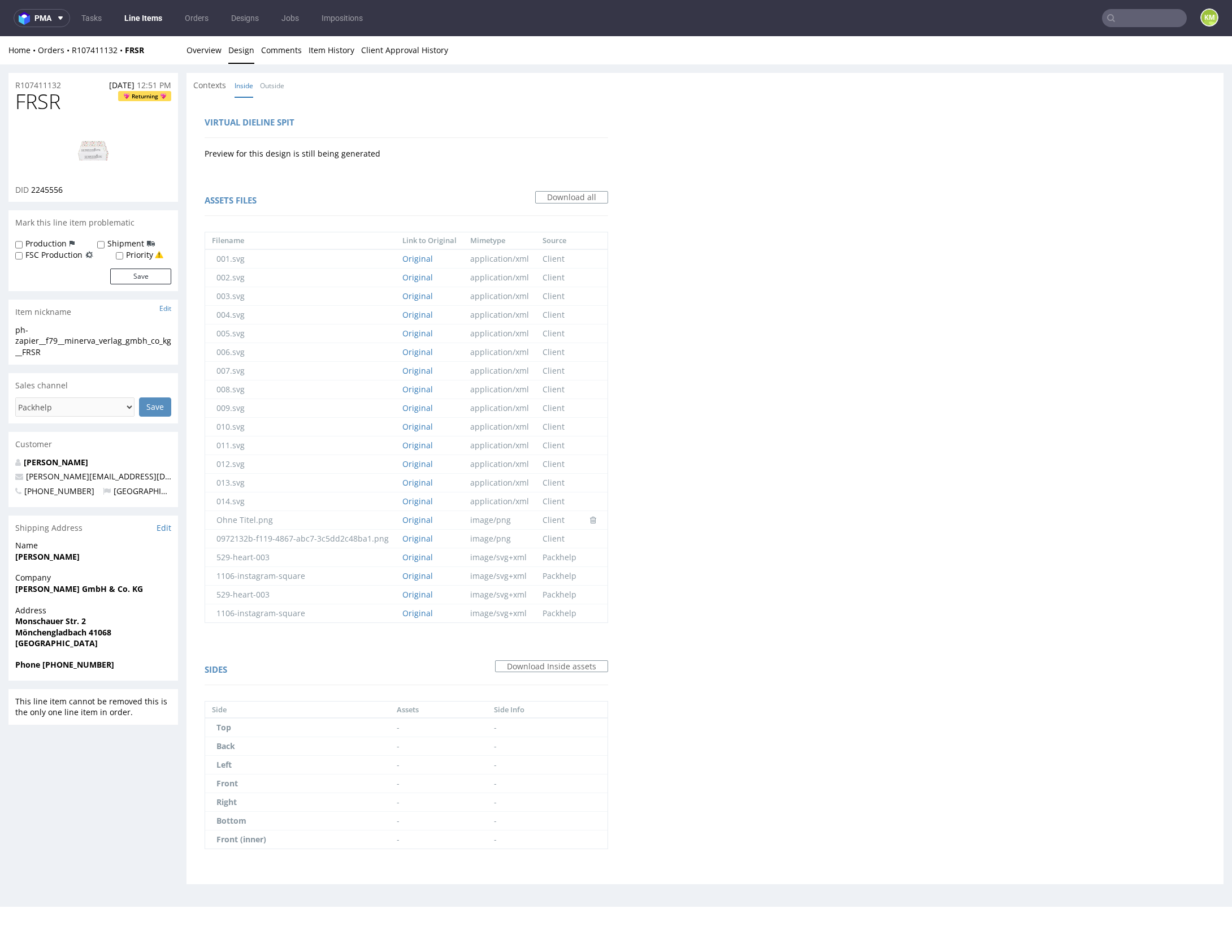
drag, startPoint x: 286, startPoint y: 85, endPoint x: 254, endPoint y: 88, distance: 32.1
click at [286, 85] on li "Outside" at bounding box center [275, 85] width 31 height 11
click at [213, 66] on div "R107411132 15.08.2025 12:51 PM FRSR Returning DID 2245556 Mark this line item p…" at bounding box center [616, 483] width 1232 height 837
click at [207, 56] on link "Overview" at bounding box center [204, 50] width 35 height 28
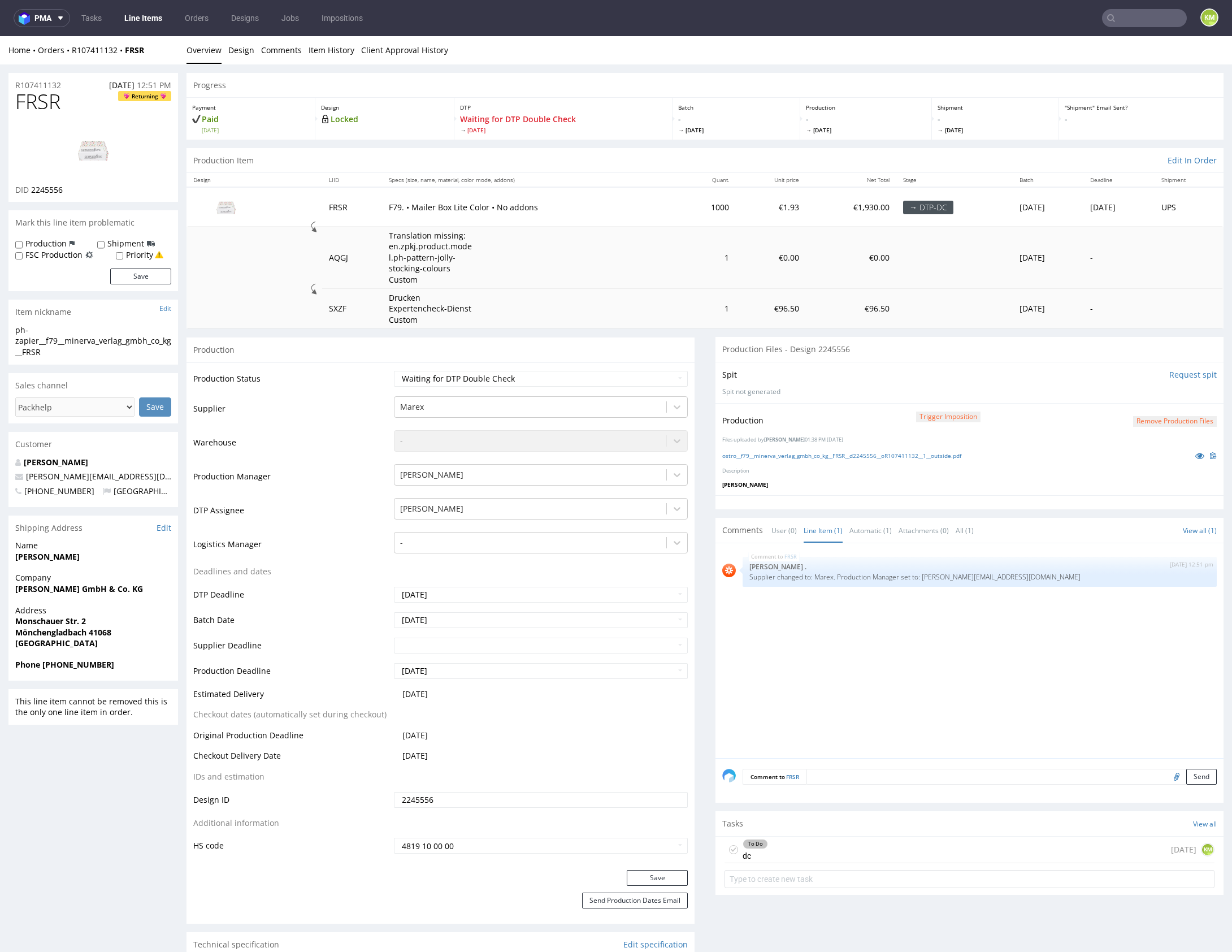
click at [867, 694] on div "FRSR 15th Aug 25 | 12:51 pm Rob . Supplier changed to: Marex. Production Manage…" at bounding box center [973, 654] width 502 height 208
drag, startPoint x: 895, startPoint y: 851, endPoint x: 972, endPoint y: 751, distance: 126.2
click at [895, 851] on div "To Do dc 3 days ago KM" at bounding box center [969, 850] width 490 height 27
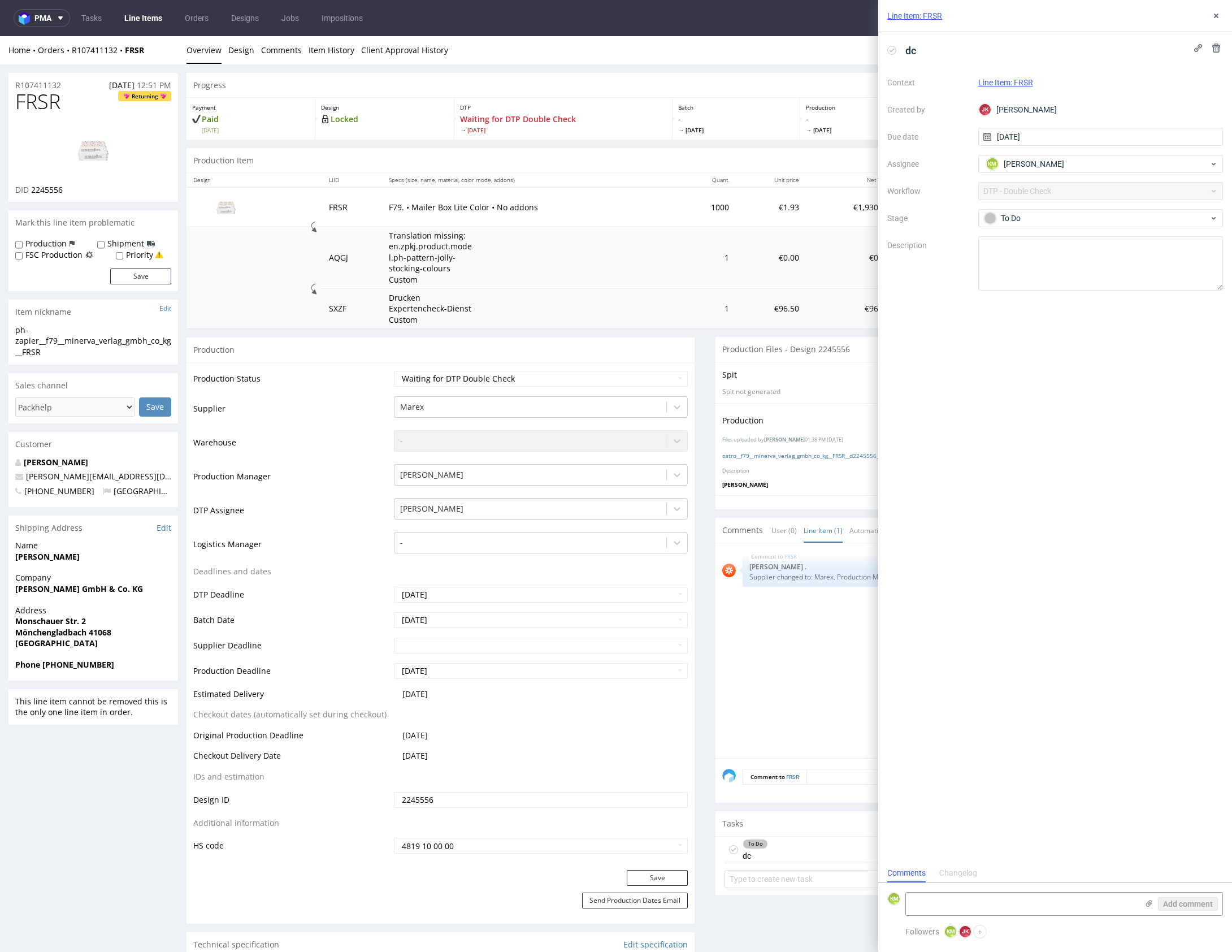
scroll to position [9, 0]
click at [960, 901] on textarea at bounding box center [1022, 904] width 232 height 23
click at [919, 907] on textarea "tekst na inner front jest wyśrodkowany wiec przy oderwaniu paska" at bounding box center [1022, 899] width 232 height 32
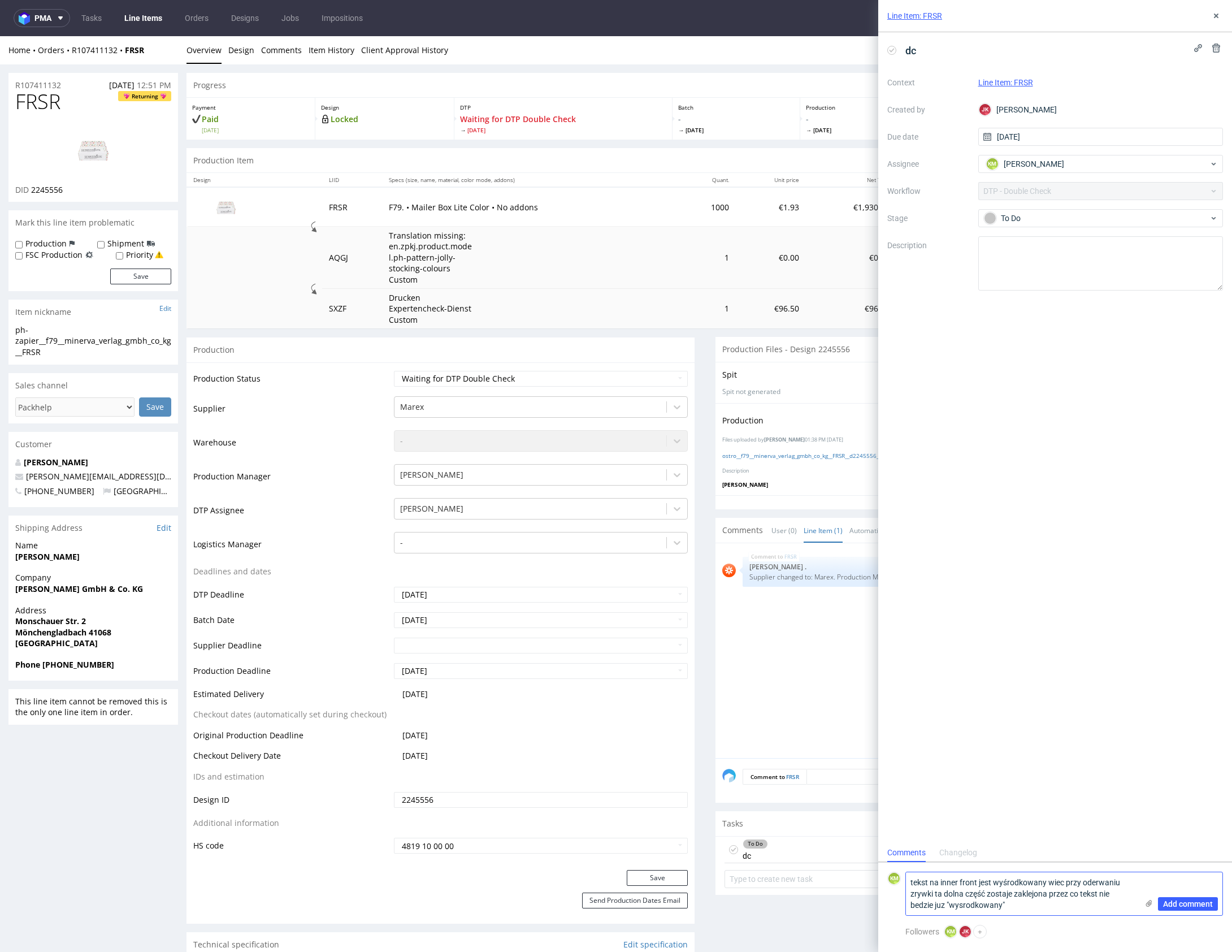
click at [1037, 895] on textarea "tekst na inner front jest wyśrodkowany wiec przy oderwaniu zrywki ta dolna częś…" at bounding box center [1022, 893] width 232 height 43
type textarea "tekst na inner front jest wyśrodkowany wiec przy oderwaniu zrywki ta dolna częś…"
click at [1200, 905] on span "Add comment" at bounding box center [1188, 904] width 50 height 8
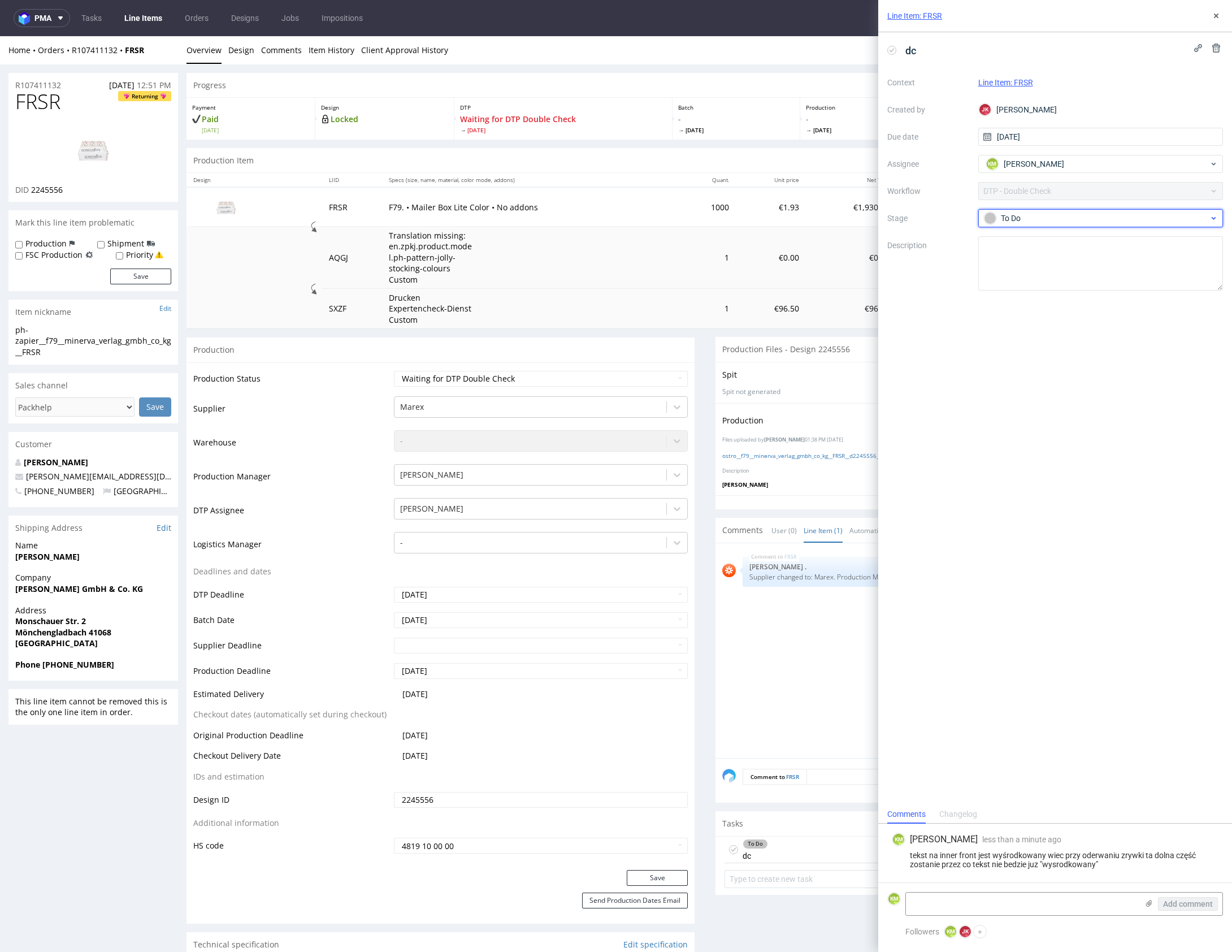
click at [1043, 224] on span "To Do" at bounding box center [1097, 218] width 226 height 13
click at [1063, 279] on div "Needs fixes" at bounding box center [1101, 290] width 236 height 23
click at [1218, 19] on icon at bounding box center [1215, 15] width 9 height 9
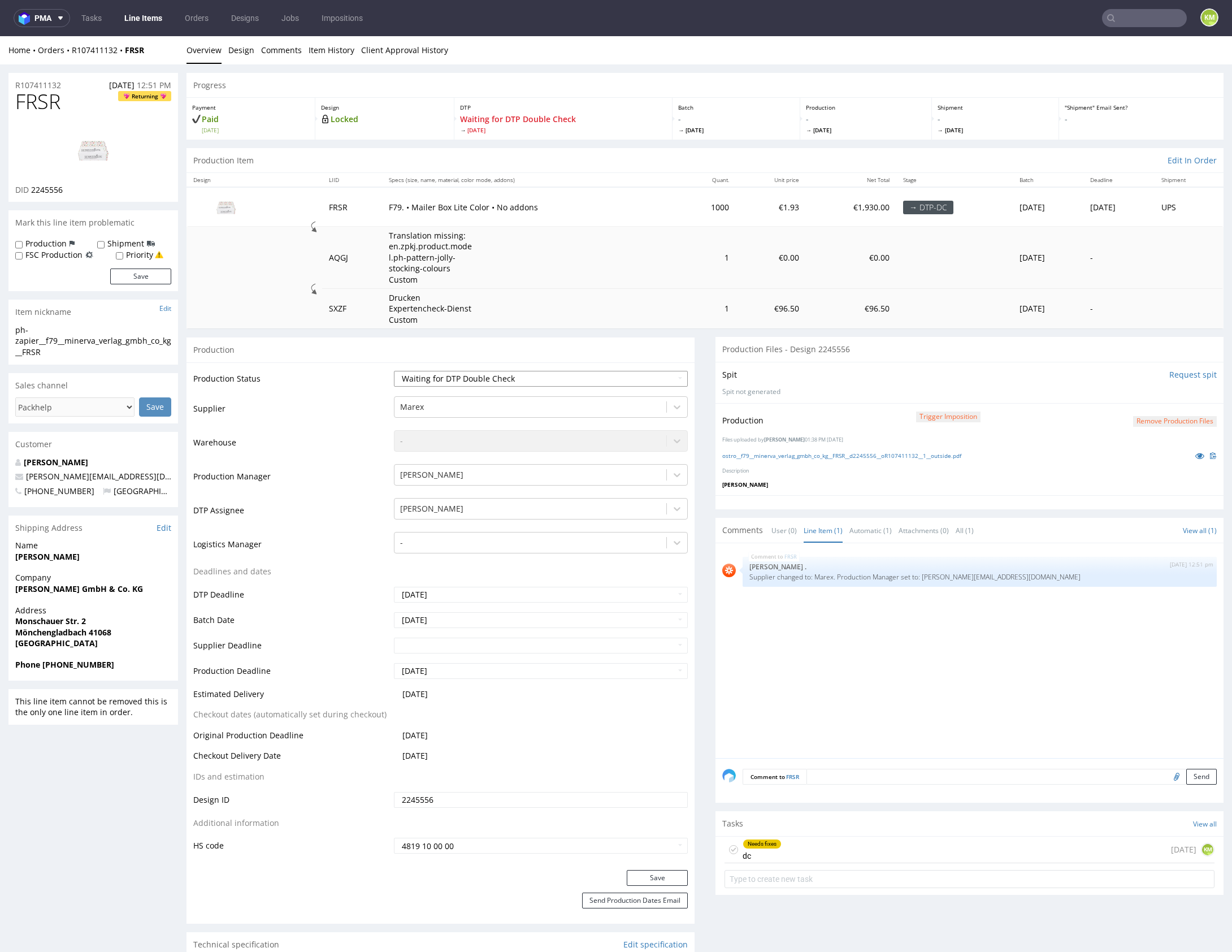
click at [596, 373] on select "Waiting for Artwork Waiting for Diecut Waiting for Mockup Waiting for DTP Waiti…" at bounding box center [540, 379] width 294 height 16
select select "dtp_dc_done"
click at [394, 371] on select "Waiting for Artwork Waiting for Diecut Waiting for Mockup Waiting for DTP Waiti…" at bounding box center [540, 379] width 294 height 16
click at [628, 876] on button "Save" at bounding box center [657, 878] width 61 height 16
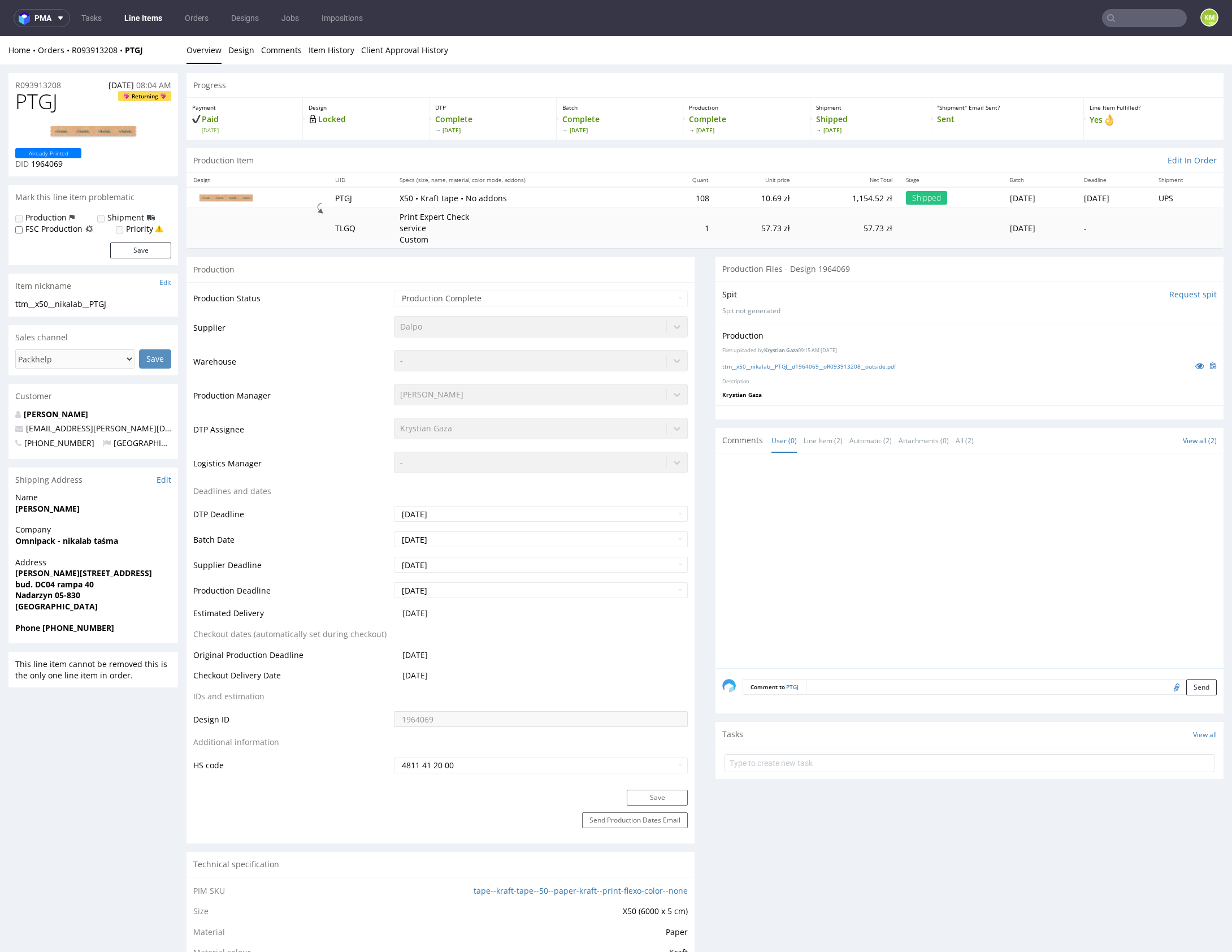
click at [1190, 370] on p at bounding box center [1204, 366] width 27 height 13
click at [1196, 368] on icon at bounding box center [1200, 366] width 9 height 8
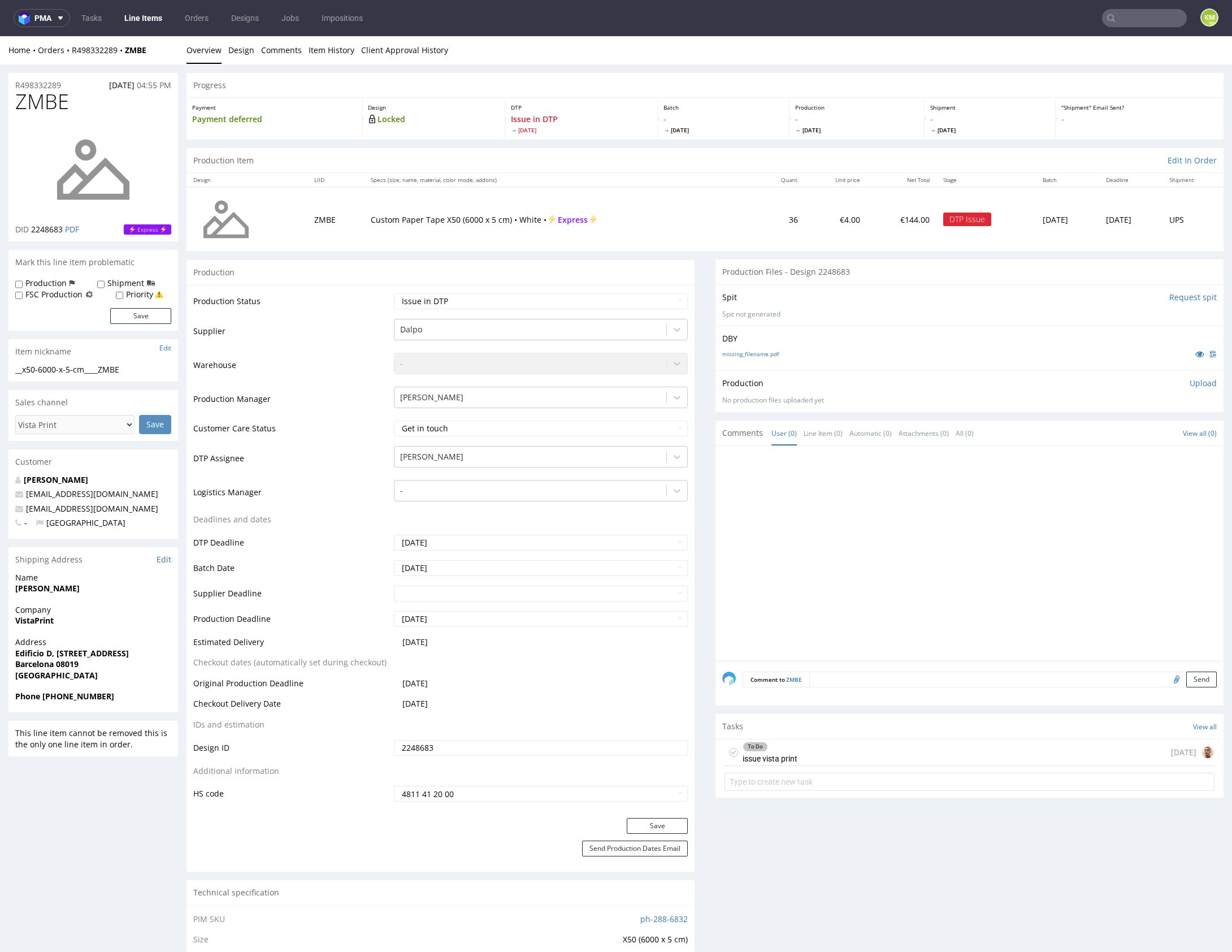
click at [930, 596] on div at bounding box center [973, 556] width 502 height 208
click at [883, 753] on div "To Do issue vista print [DATE]" at bounding box center [969, 753] width 490 height 27
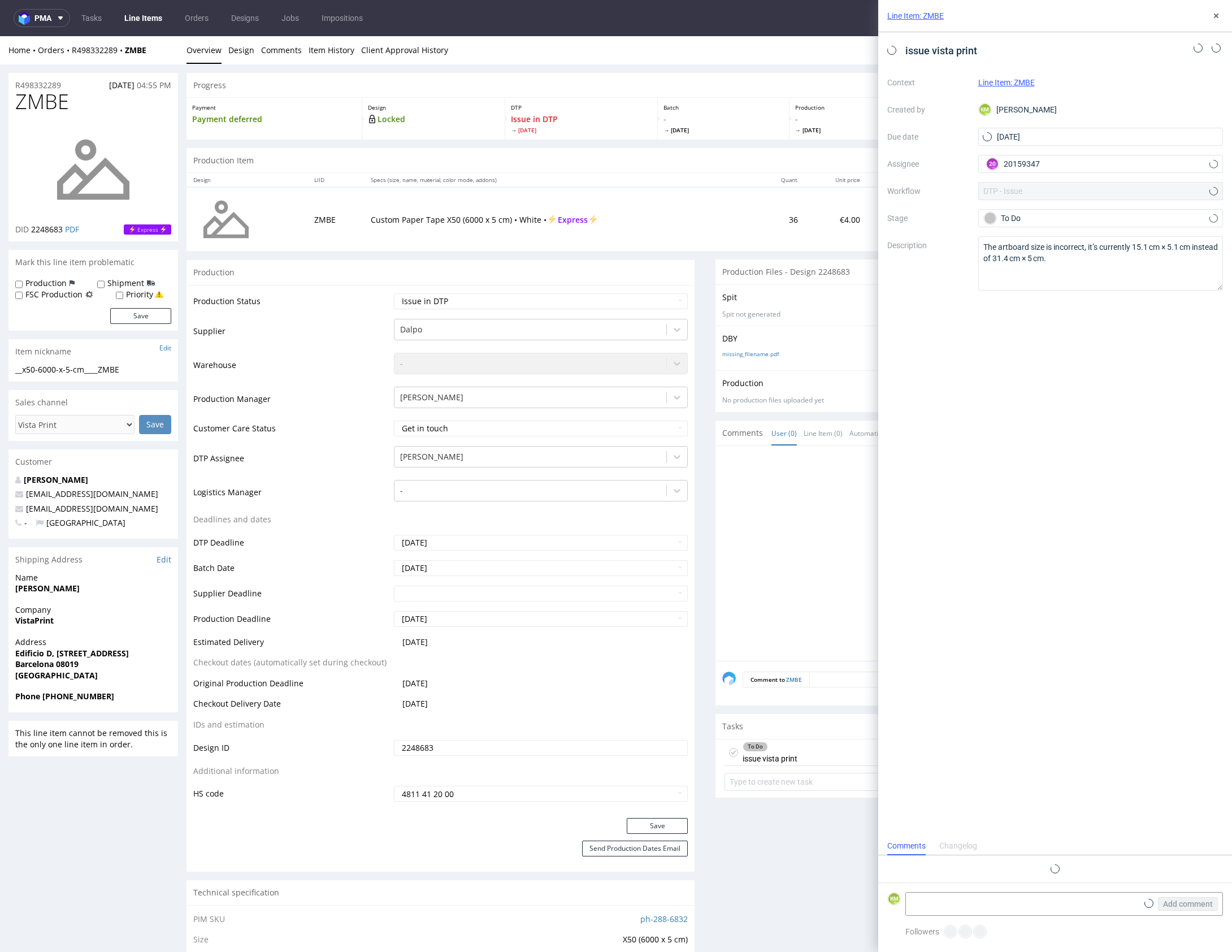
scroll to position [9, 0]
click at [1218, 17] on use at bounding box center [1216, 16] width 5 height 5
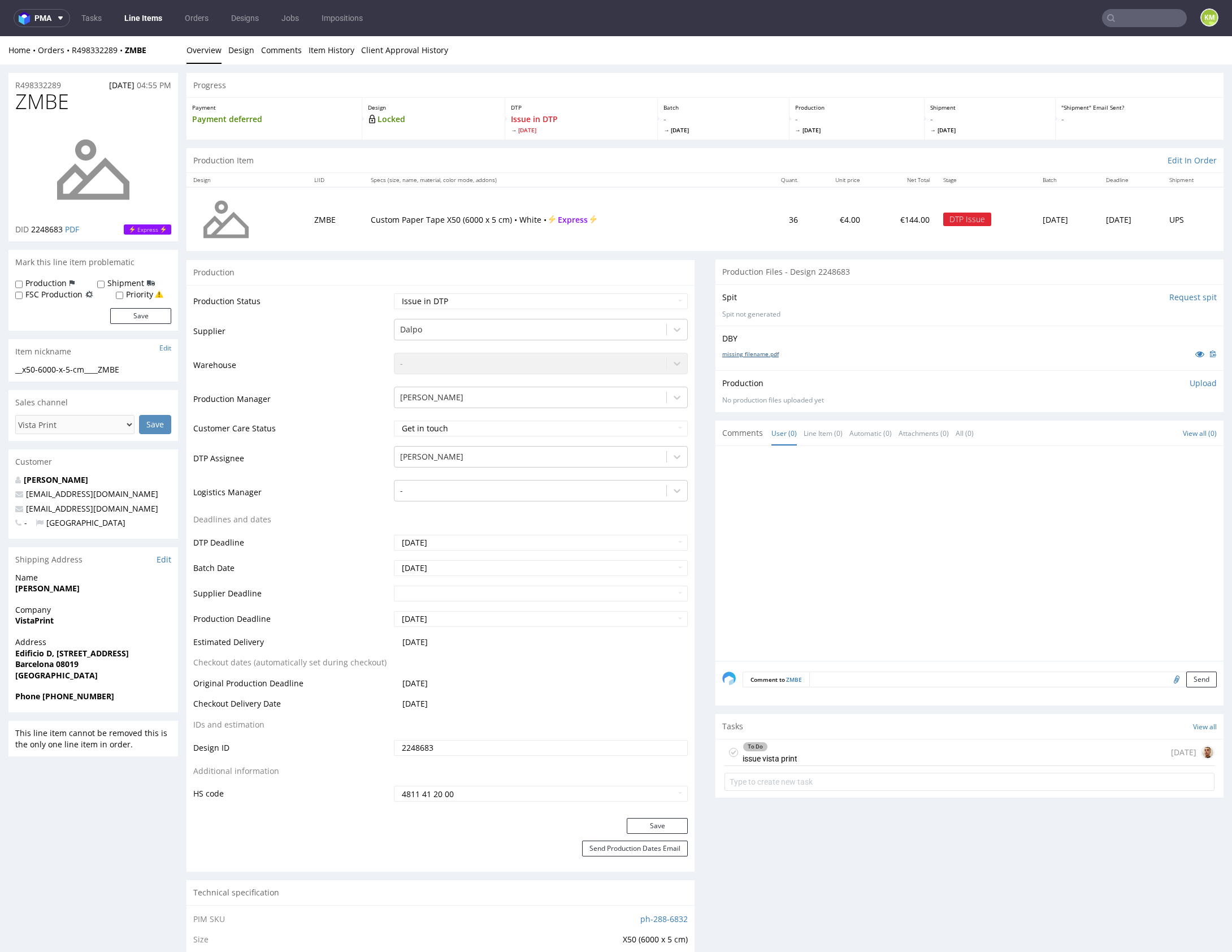
click at [756, 353] on link "missing_filename.pdf" at bounding box center [750, 354] width 56 height 8
click at [1196, 354] on icon at bounding box center [1200, 354] width 9 height 8
click at [847, 746] on div "To Do issue vista print [DATE]" at bounding box center [969, 753] width 490 height 27
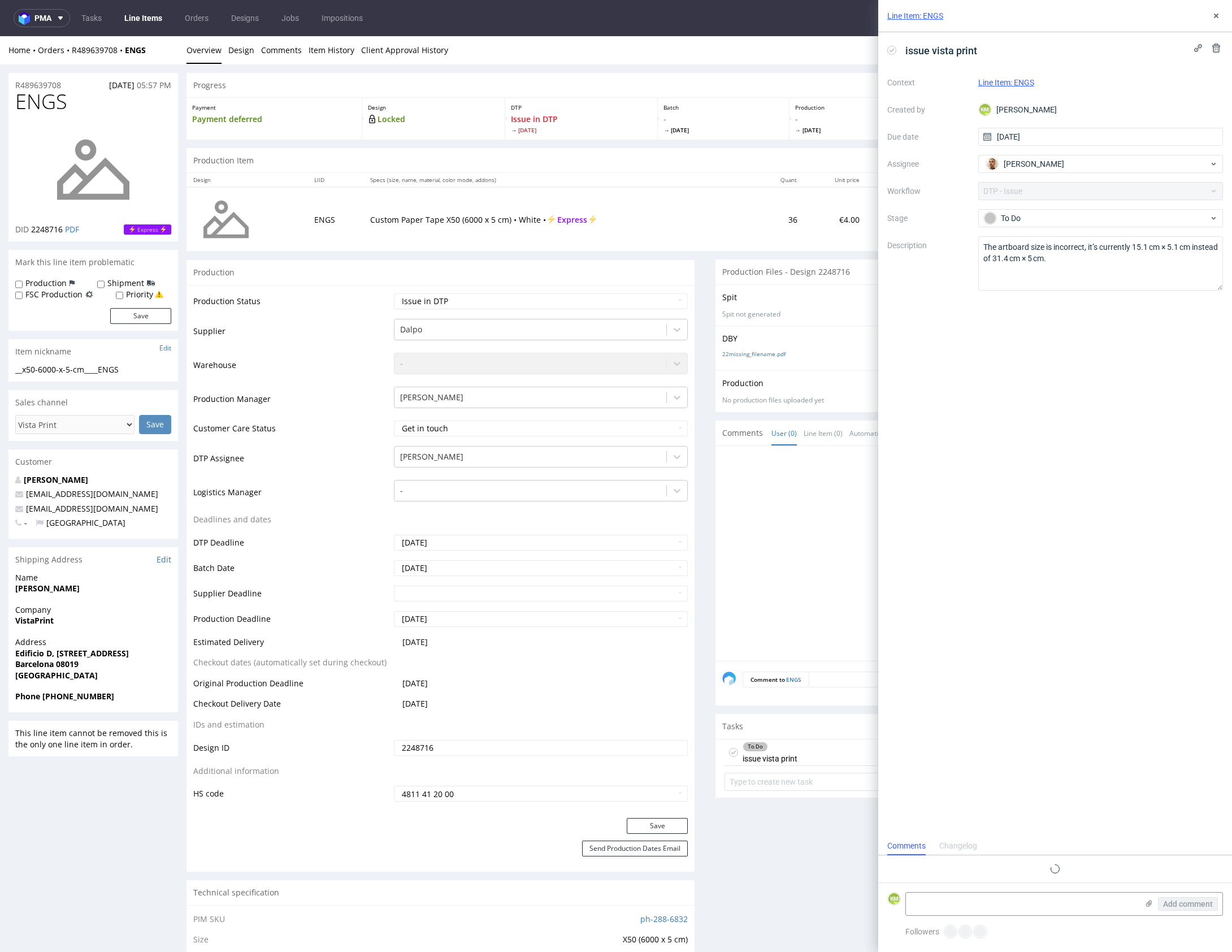
scroll to position [9, 0]
click at [1215, 17] on use at bounding box center [1216, 16] width 5 height 5
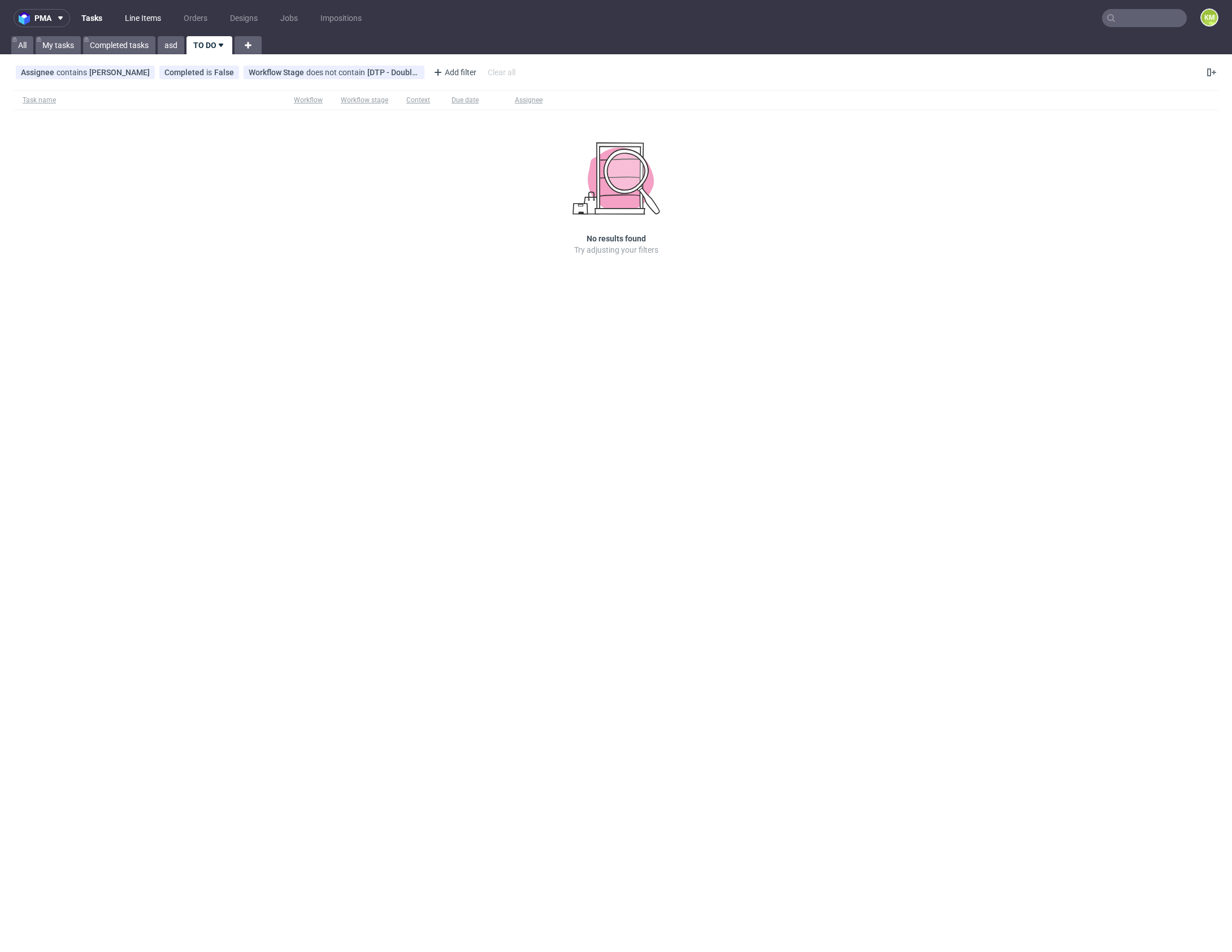
click at [147, 14] on link "Line Items" at bounding box center [142, 17] width 50 height 18
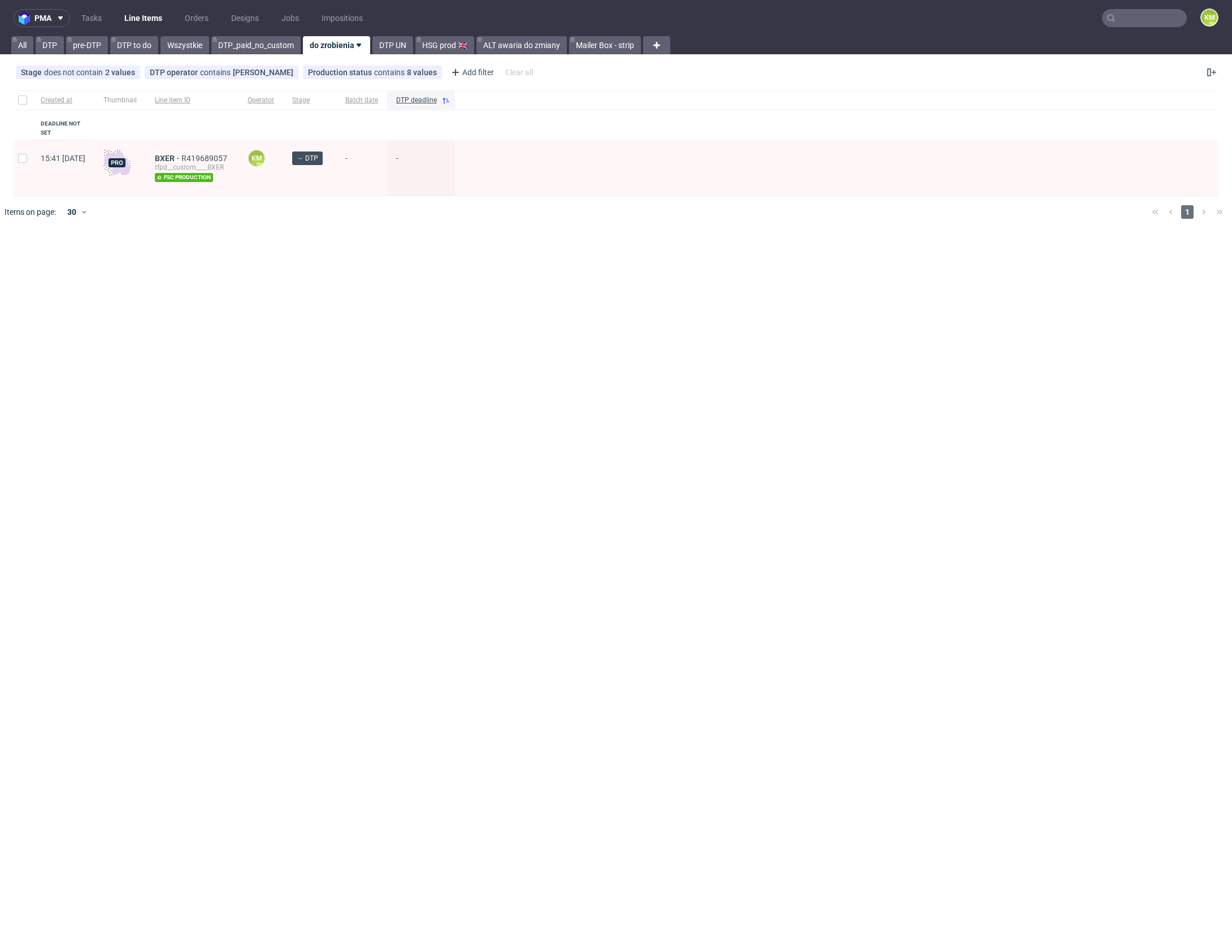
drag, startPoint x: 415, startPoint y: 349, endPoint x: 379, endPoint y: 309, distance: 53.8
click at [410, 339] on div "pma Tasks Line Items Orders Designs Jobs Impositions KM All DTP pre-DTP DTP to …" at bounding box center [616, 476] width 1232 height 952
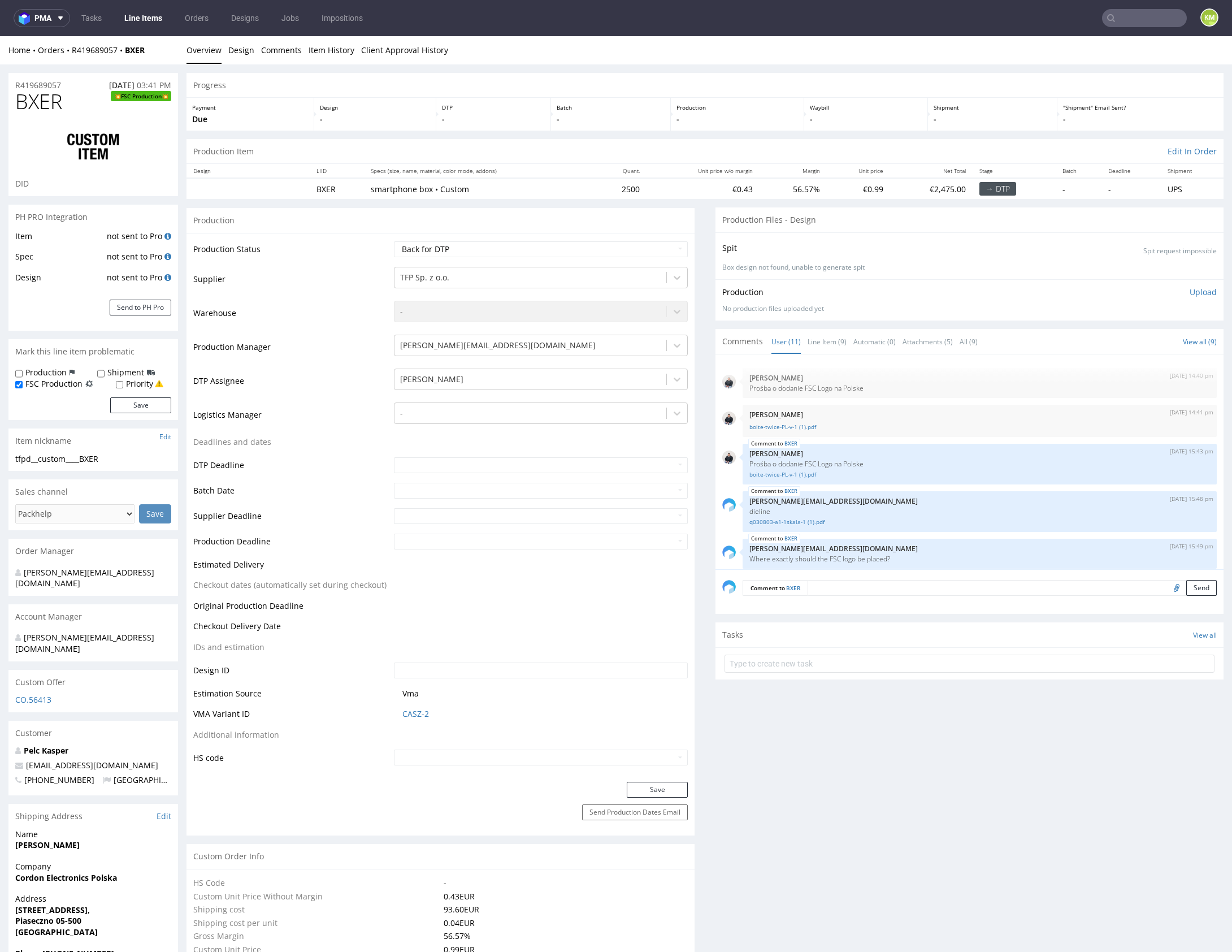
scroll to position [256, 0]
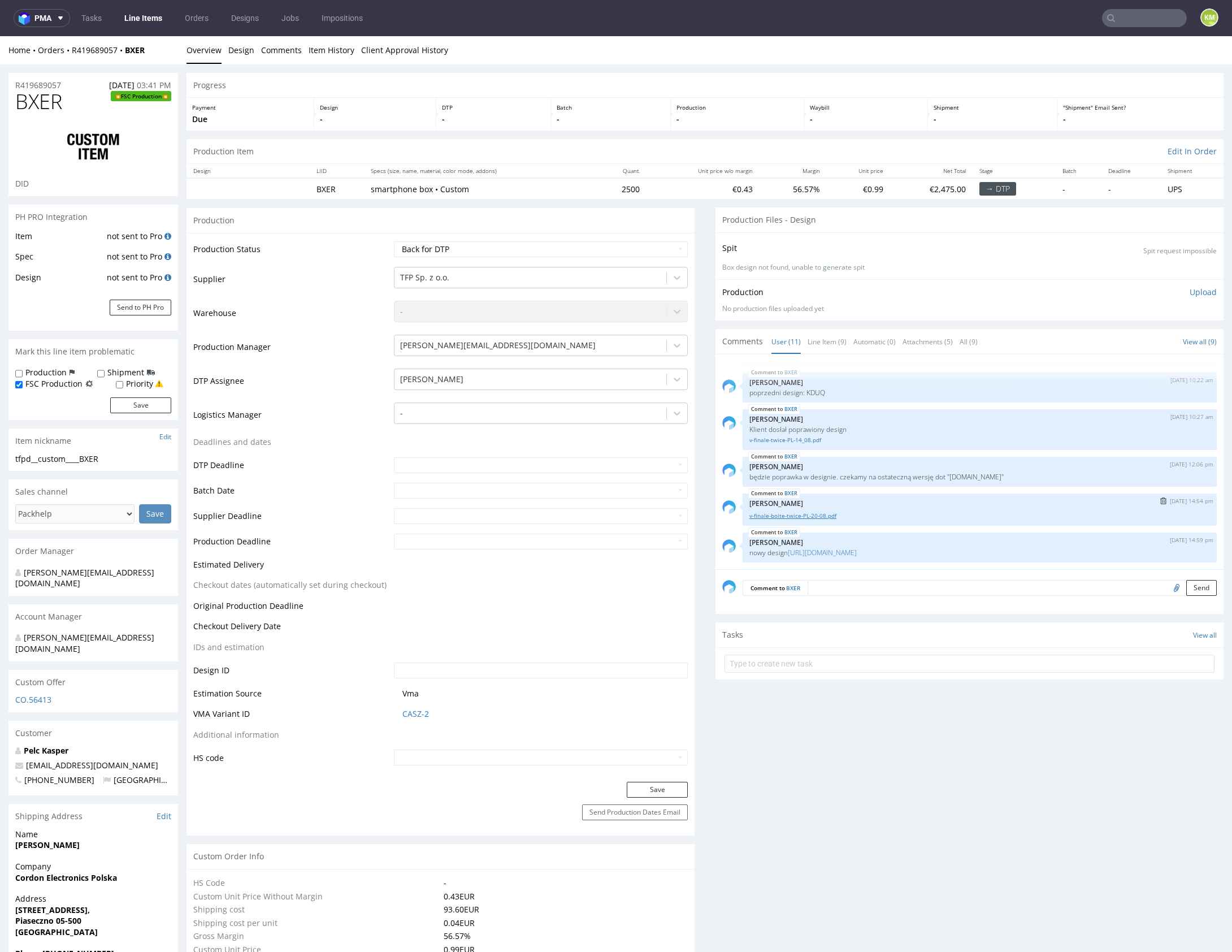
click at [810, 511] on link "v-finale-boite-twice-PL-20-08.pdf" at bounding box center [980, 515] width 461 height 9
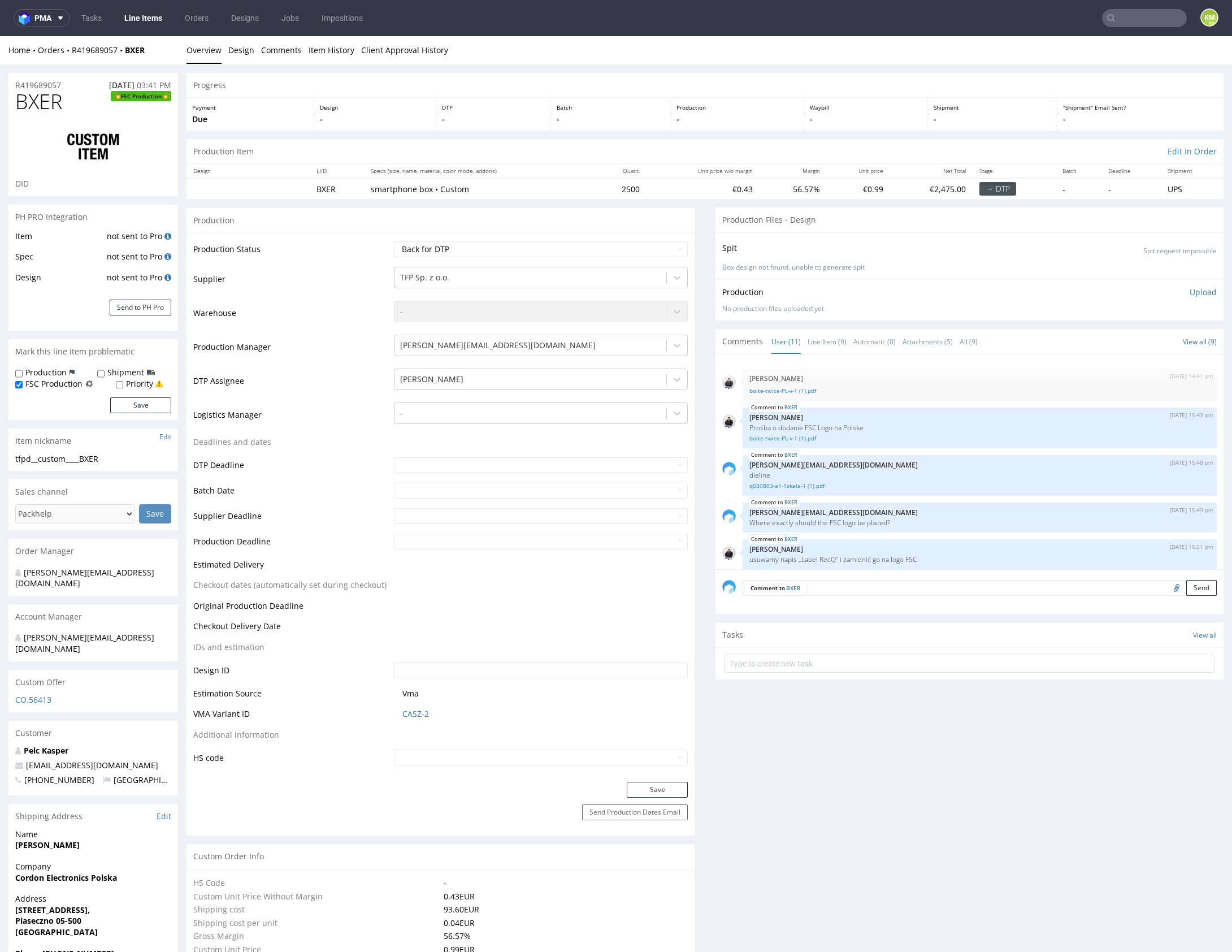
scroll to position [36, 0]
click at [828, 340] on link "Line Item (9)" at bounding box center [827, 341] width 39 height 25
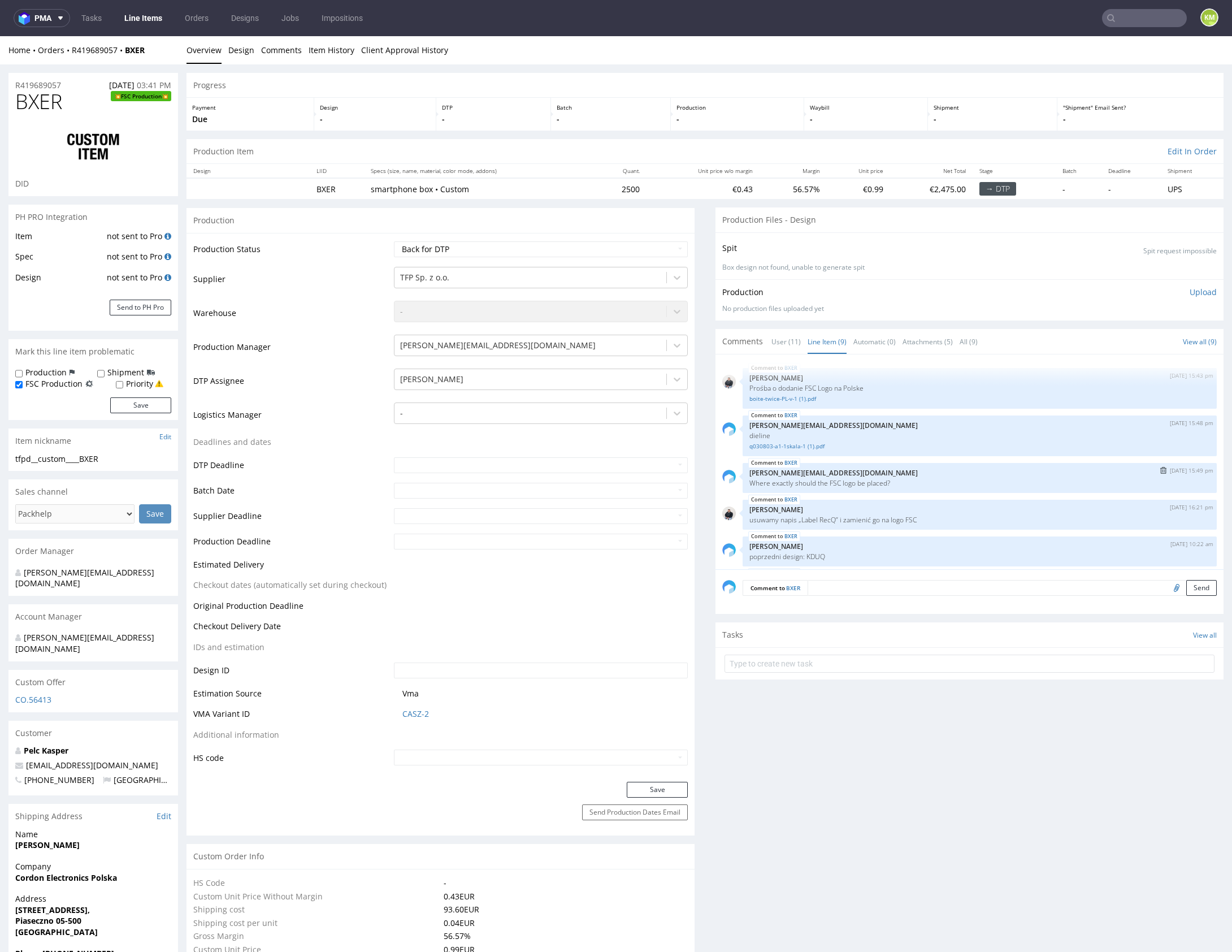
scroll to position [181, 0]
click at [343, 47] on link "Item History" at bounding box center [332, 50] width 46 height 28
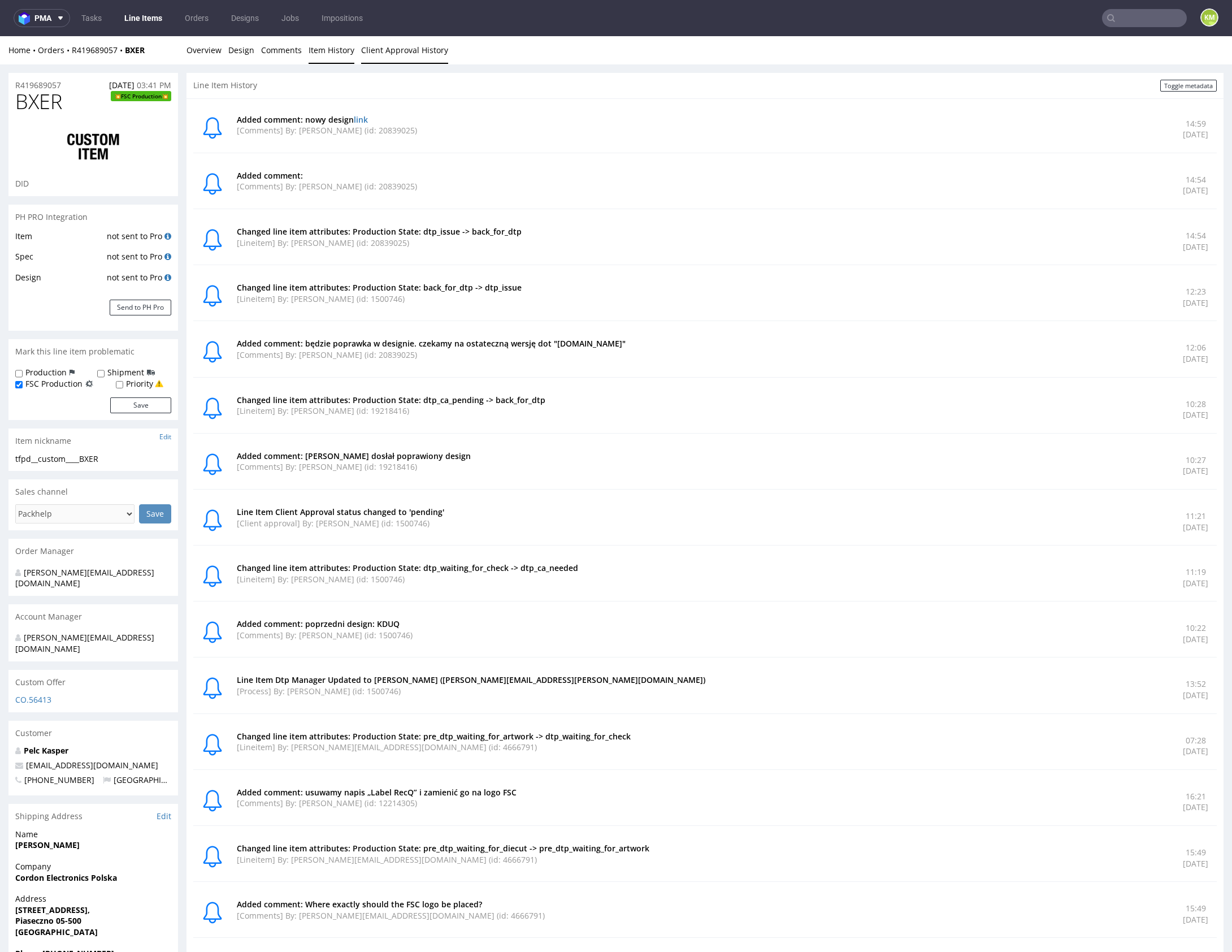
click at [386, 51] on link "Client Approval History" at bounding box center [404, 50] width 87 height 28
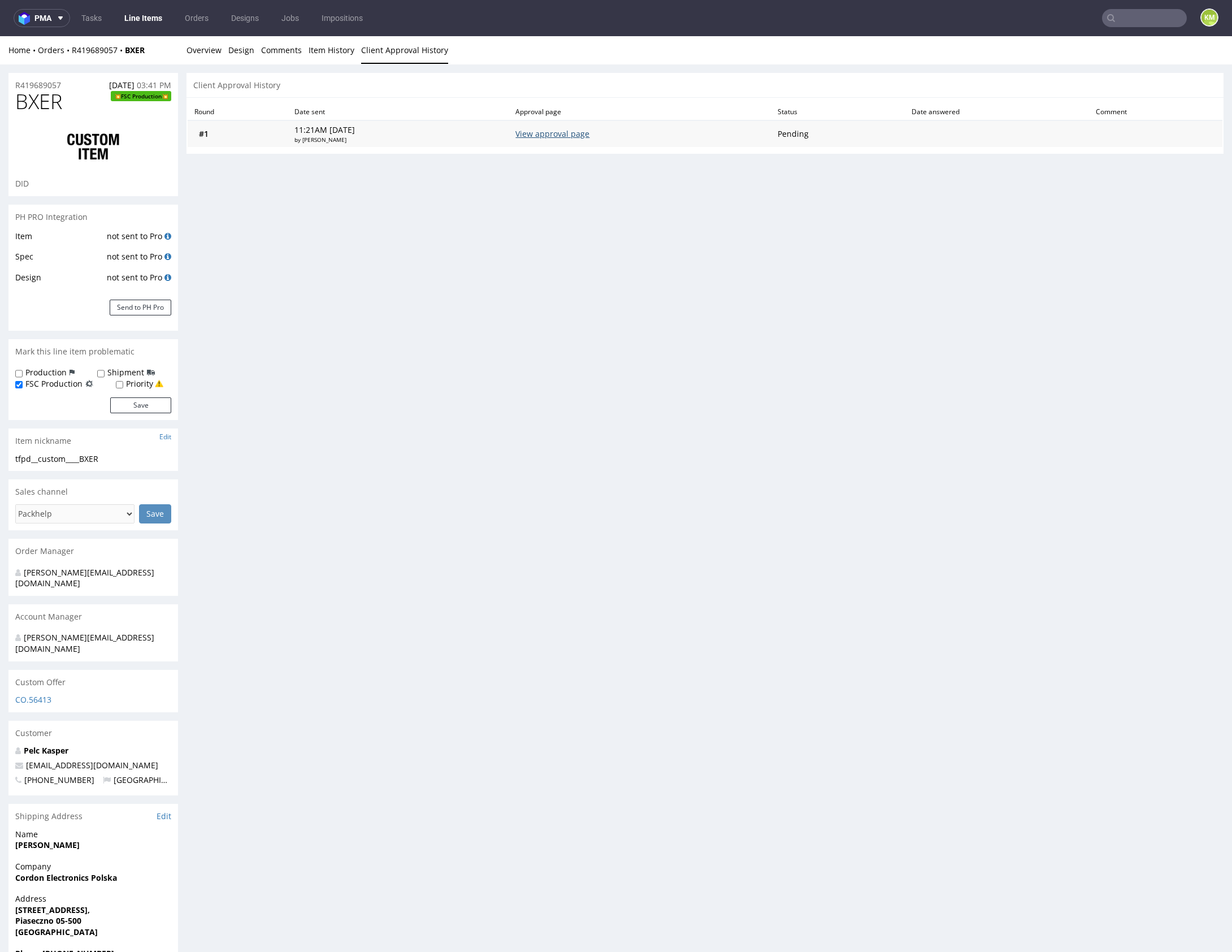
click at [571, 133] on link "View approval page" at bounding box center [552, 134] width 74 height 11
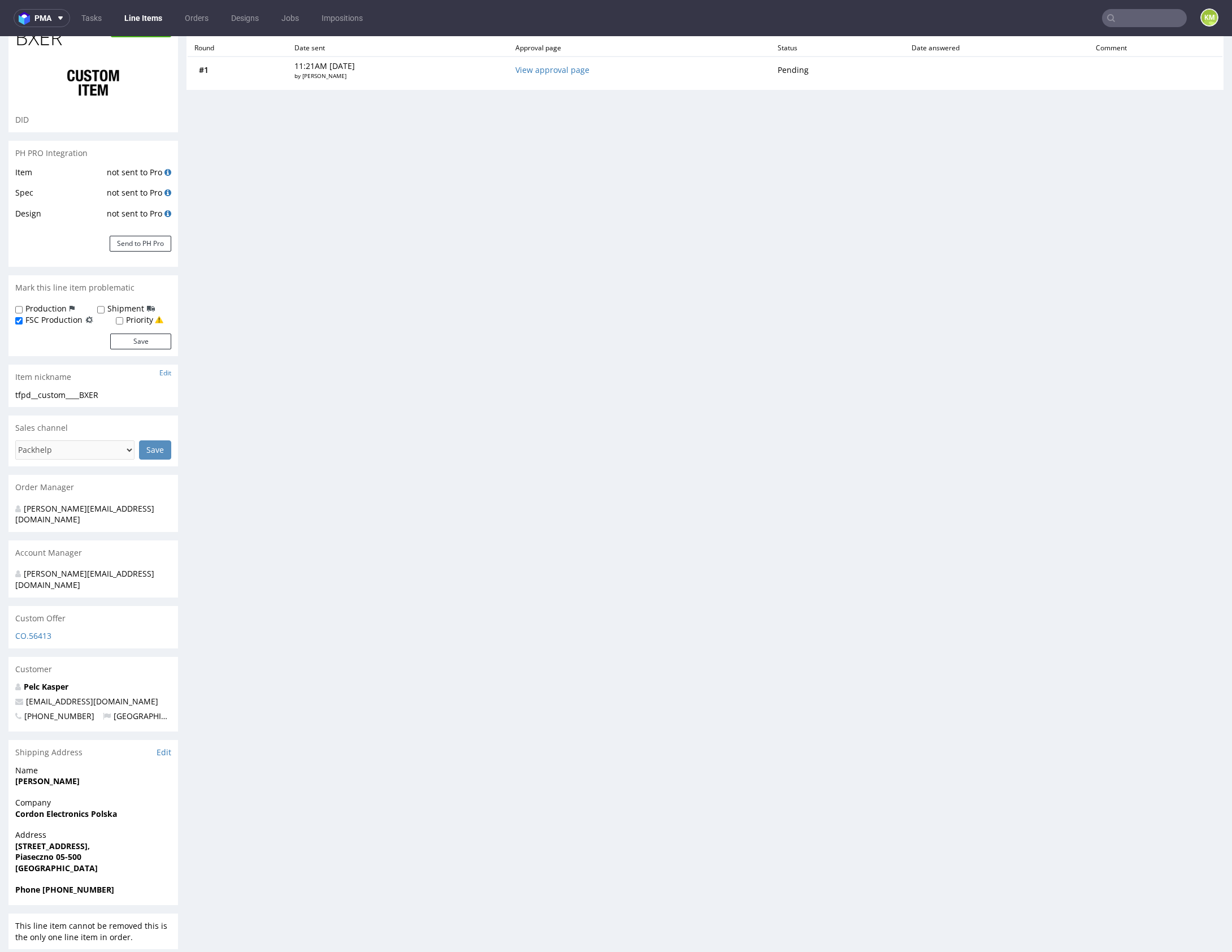
click at [745, 341] on div "Progress Payment Due Design - DTP - Batch - Production - Waybill - Shipment - "…" at bounding box center [705, 479] width 1037 height 941
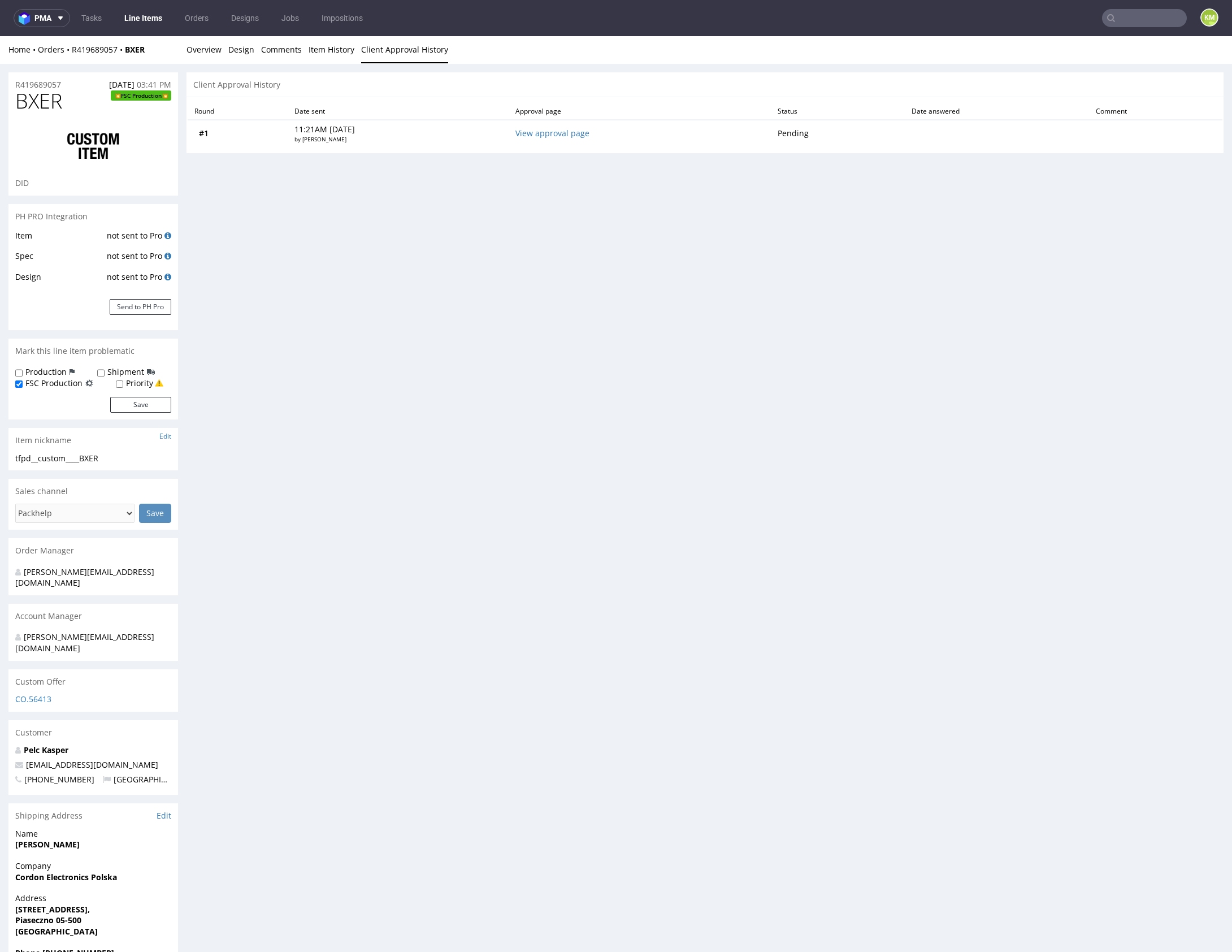
scroll to position [0, 0]
click at [846, 355] on div "Progress Payment Due Design - DTP - Batch - Production - Waybill - Shipment - "…" at bounding box center [705, 543] width 1037 height 941
click at [250, 55] on link "Design" at bounding box center [241, 50] width 26 height 28
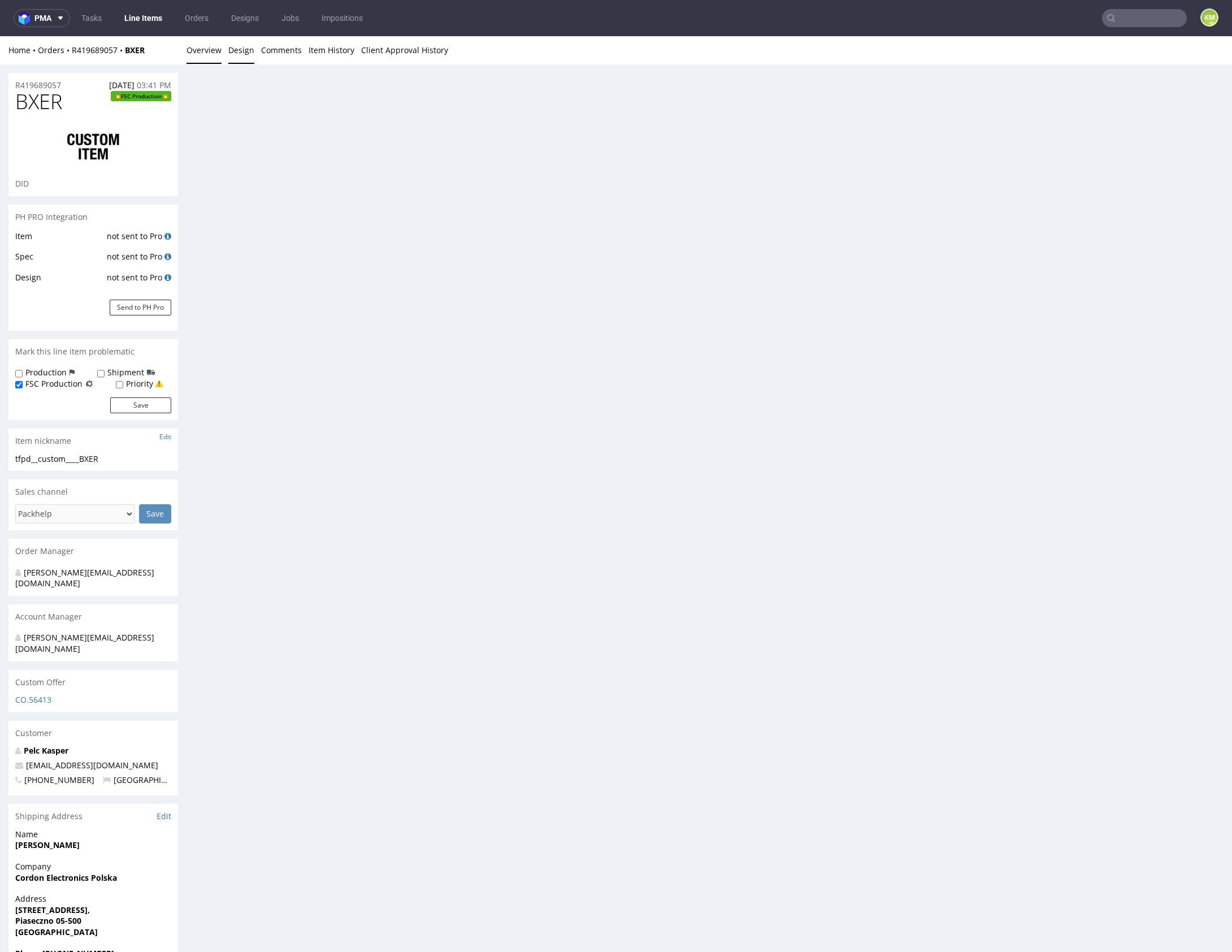
click at [214, 55] on link "Overview" at bounding box center [204, 50] width 35 height 28
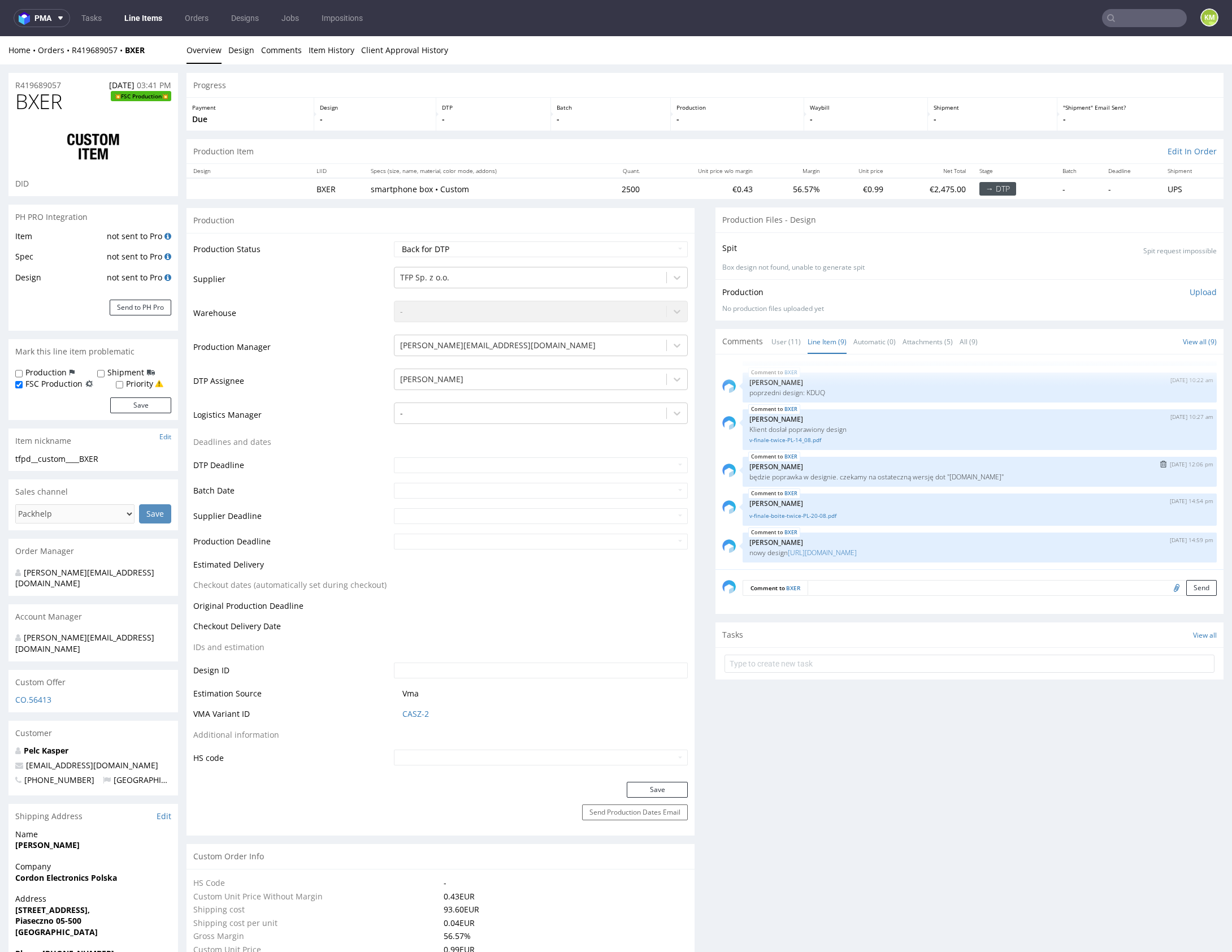
click at [912, 457] on div "BXER 19th Aug 25 | 12:06 pm Zuzanna Pawlicka-Sabak będzie poprawka w designie. …" at bounding box center [980, 472] width 474 height 30
click at [988, 386] on div "BXER 5th Aug 25 | 15:43 pm Adrian Margula Prośba o dodanie FSC Logo na Polske b…" at bounding box center [973, 465] width 502 height 208
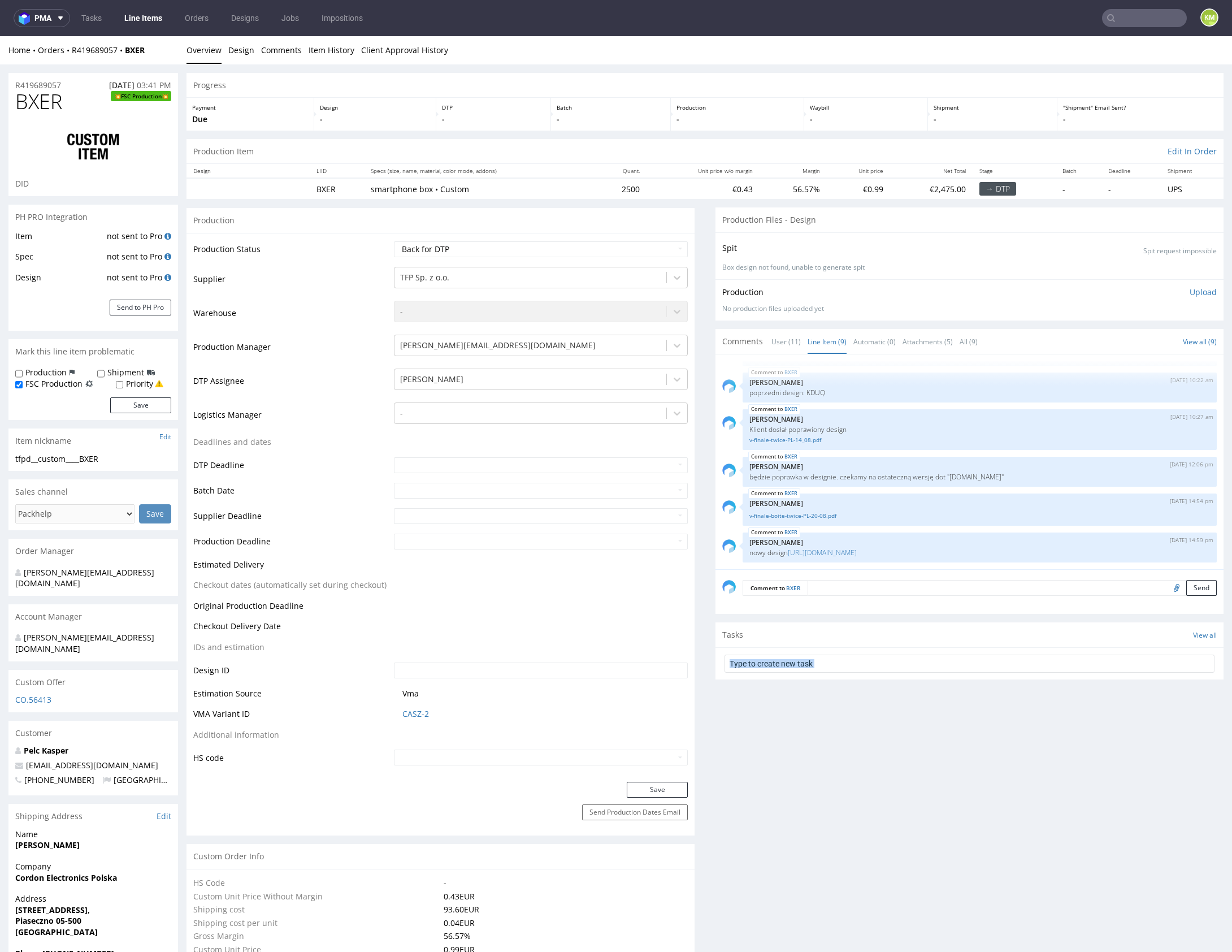
click at [1167, 589] on input "file" at bounding box center [1175, 587] width 16 height 15
type input "C:\fakepath\tfpd__custom____BXER__d0__oR419689057__outside__v2.pdf"
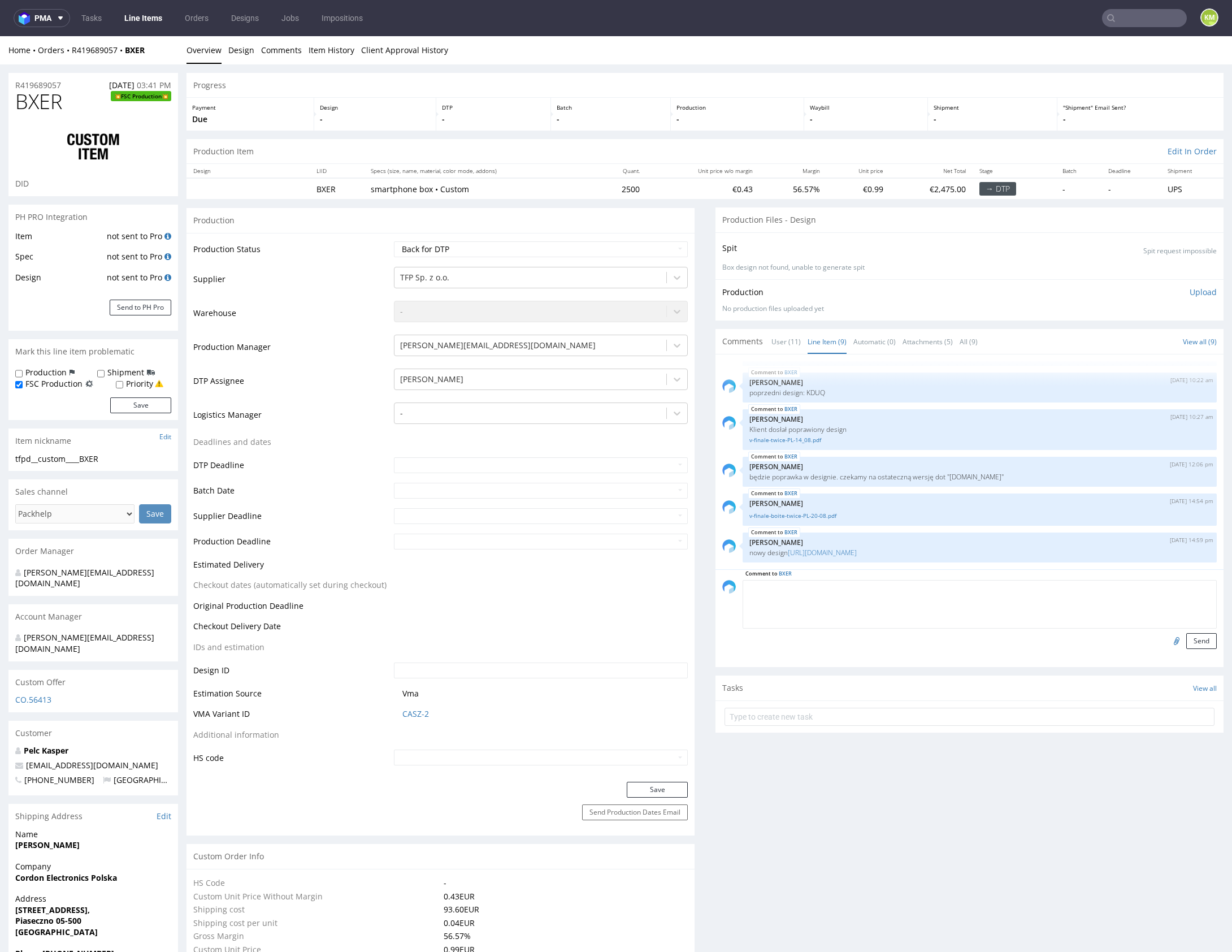
click at [866, 590] on textarea at bounding box center [980, 604] width 474 height 48
drag, startPoint x: 1127, startPoint y: 586, endPoint x: 1196, endPoint y: 613, distance: 74.1
click at [1196, 613] on textarea "Plik jest gotowy, czekamy tylko na potwierdzenie czy etykieta FSC może być w ta…" at bounding box center [980, 604] width 474 height 48
type textarea "Plik jest gotowy, czekamy tylko na potwierdzenie czy etykieta FSC może być w ta…"
click at [1167, 641] on input "file" at bounding box center [1175, 640] width 16 height 15
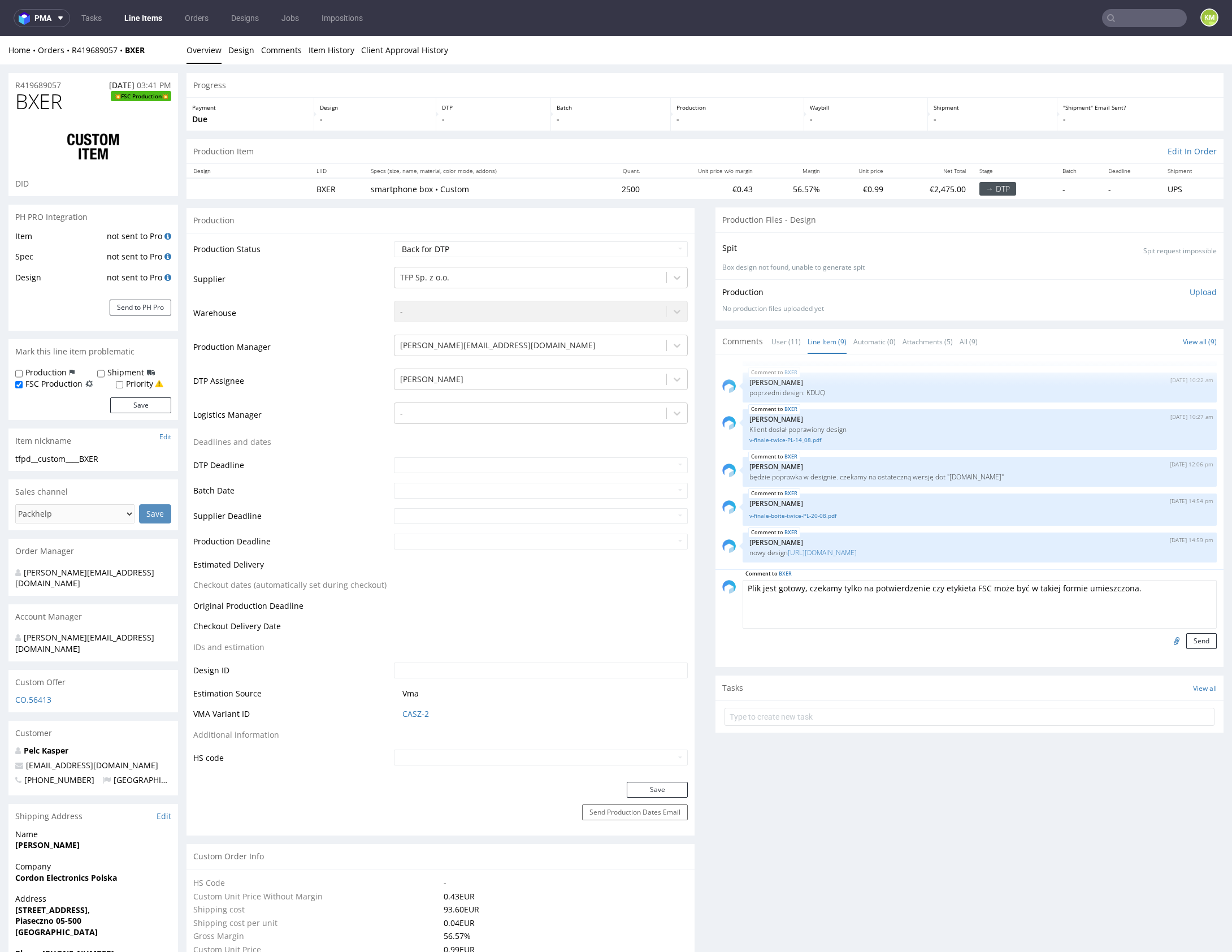
click at [1154, 594] on textarea "Plik jest gotowy, czekamy tylko na potwierdzenie czy etykieta FSC może być w ta…" at bounding box center [980, 604] width 474 height 48
click at [1190, 640] on button "Send" at bounding box center [1201, 641] width 31 height 16
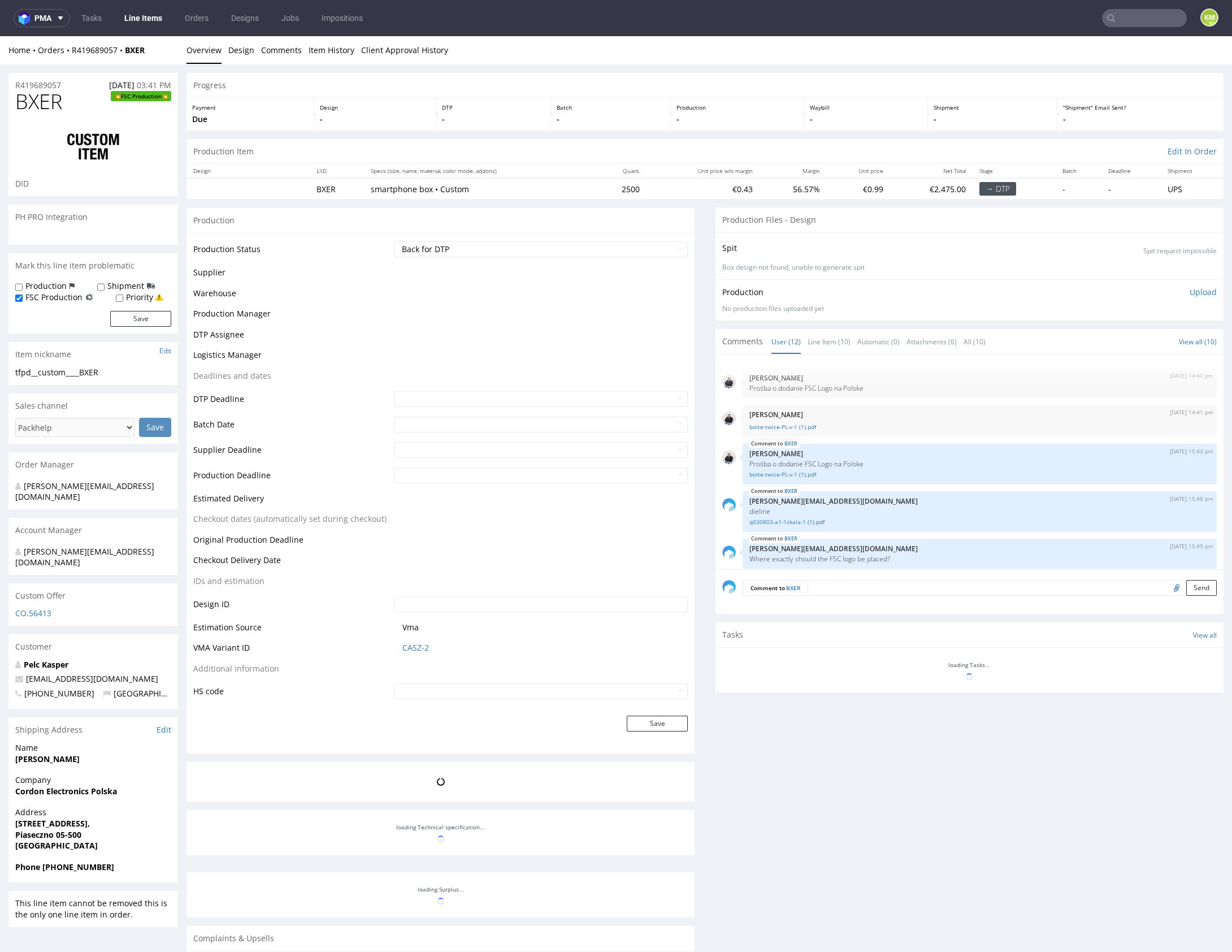
scroll to position [304, 0]
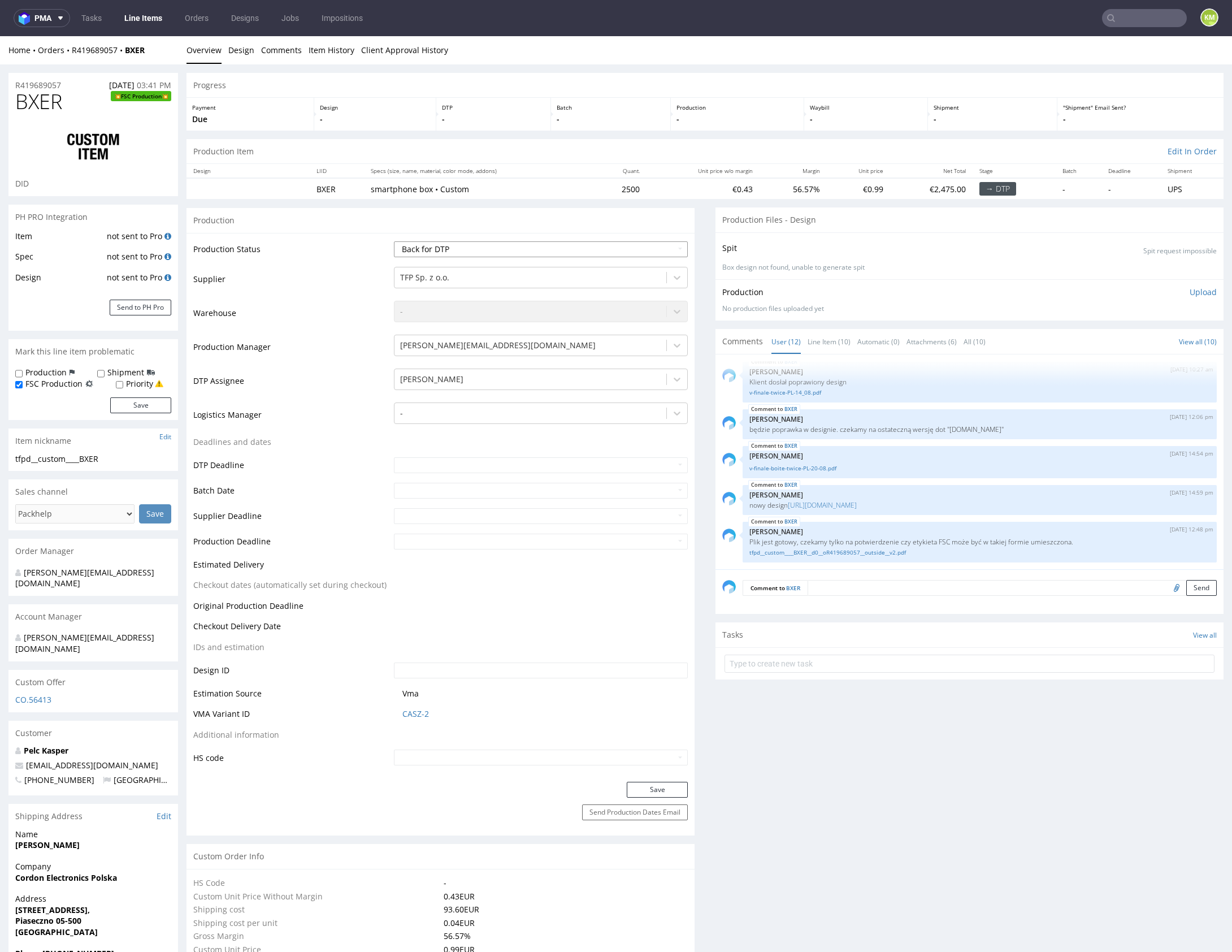
click at [631, 250] on select "Waiting for Artwork Waiting for Diecut Waiting for Mockup Waiting for DTP Waiti…" at bounding box center [540, 249] width 294 height 16
select select "dtp_issue"
click at [394, 241] on select "Waiting for Artwork Waiting for Diecut Waiting for Mockup Waiting for DTP Waiti…" at bounding box center [540, 249] width 294 height 16
drag, startPoint x: 642, startPoint y: 796, endPoint x: 667, endPoint y: 791, distance: 25.5
click at [642, 796] on button "Save" at bounding box center [657, 790] width 61 height 16
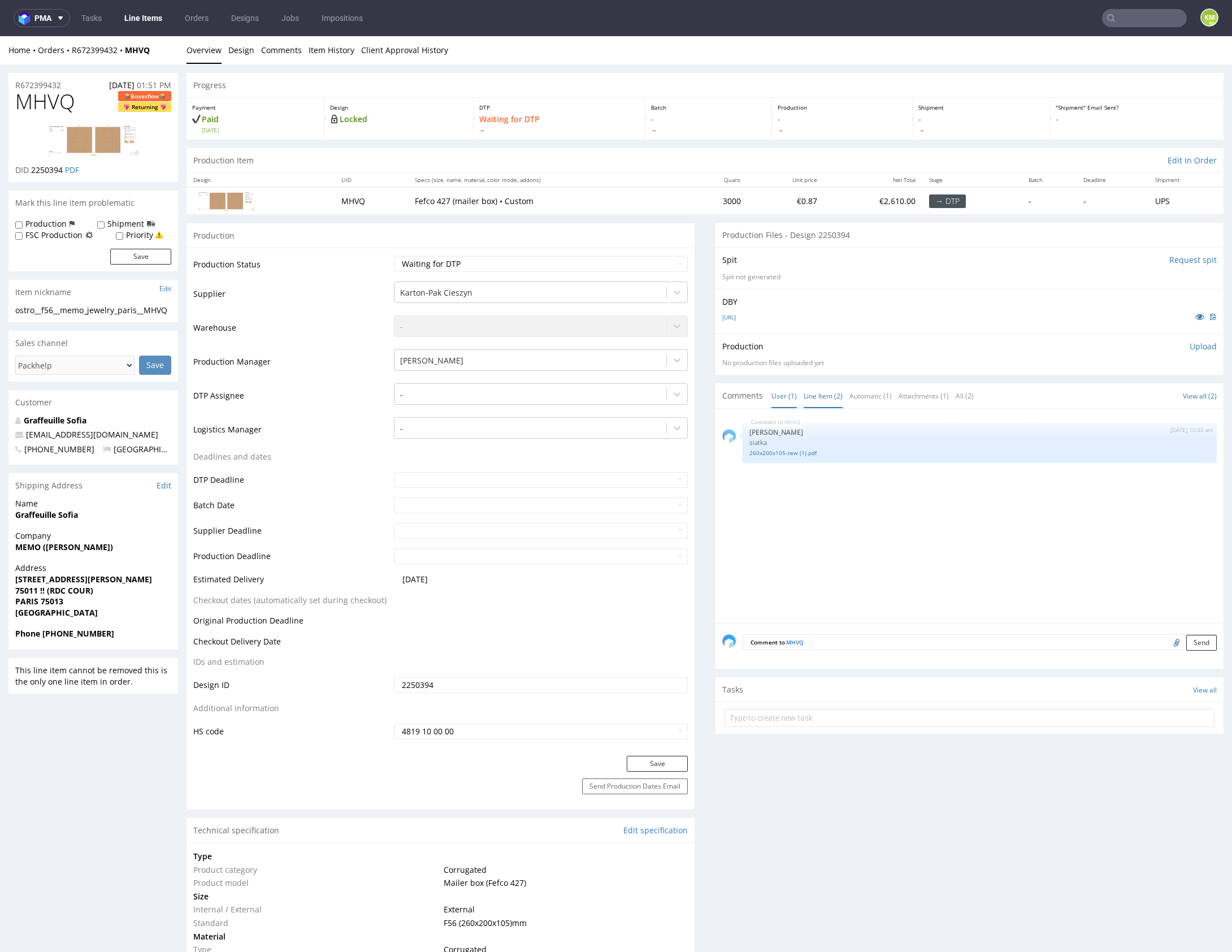
click at [826, 401] on link "Line Item (2)" at bounding box center [823, 396] width 39 height 25
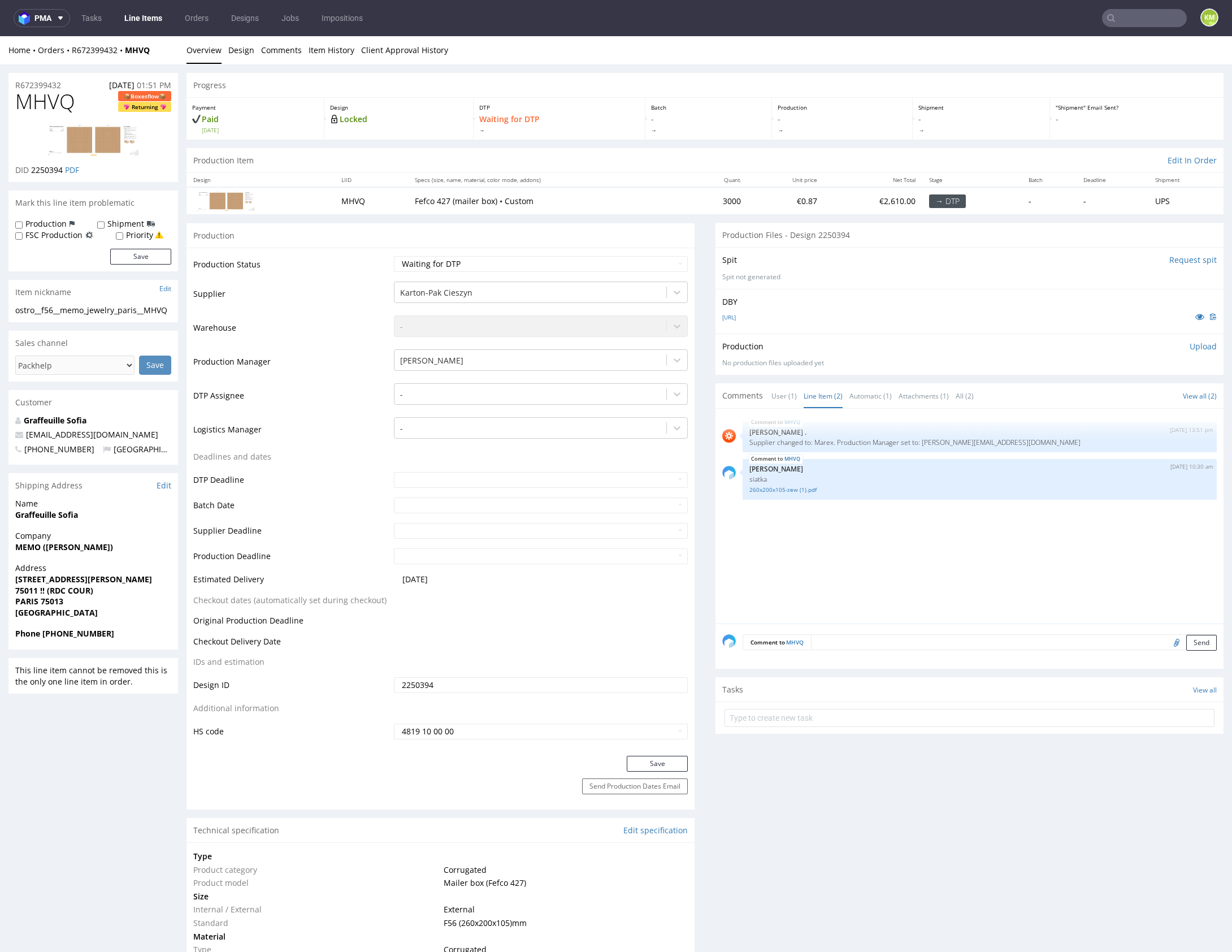
click at [933, 577] on div "MHVQ 18th Aug 25 | 13:51 pm Rob . Supplier changed to: Marex. Production Manage…" at bounding box center [973, 519] width 502 height 208
click at [919, 556] on div "MHVQ 18th Aug 25 | 13:51 pm Rob . Supplier changed to: Marex. Production Manage…" at bounding box center [973, 519] width 502 height 208
click at [736, 317] on link "VFMEMO-BOITE.ai" at bounding box center [729, 317] width 13 height 8
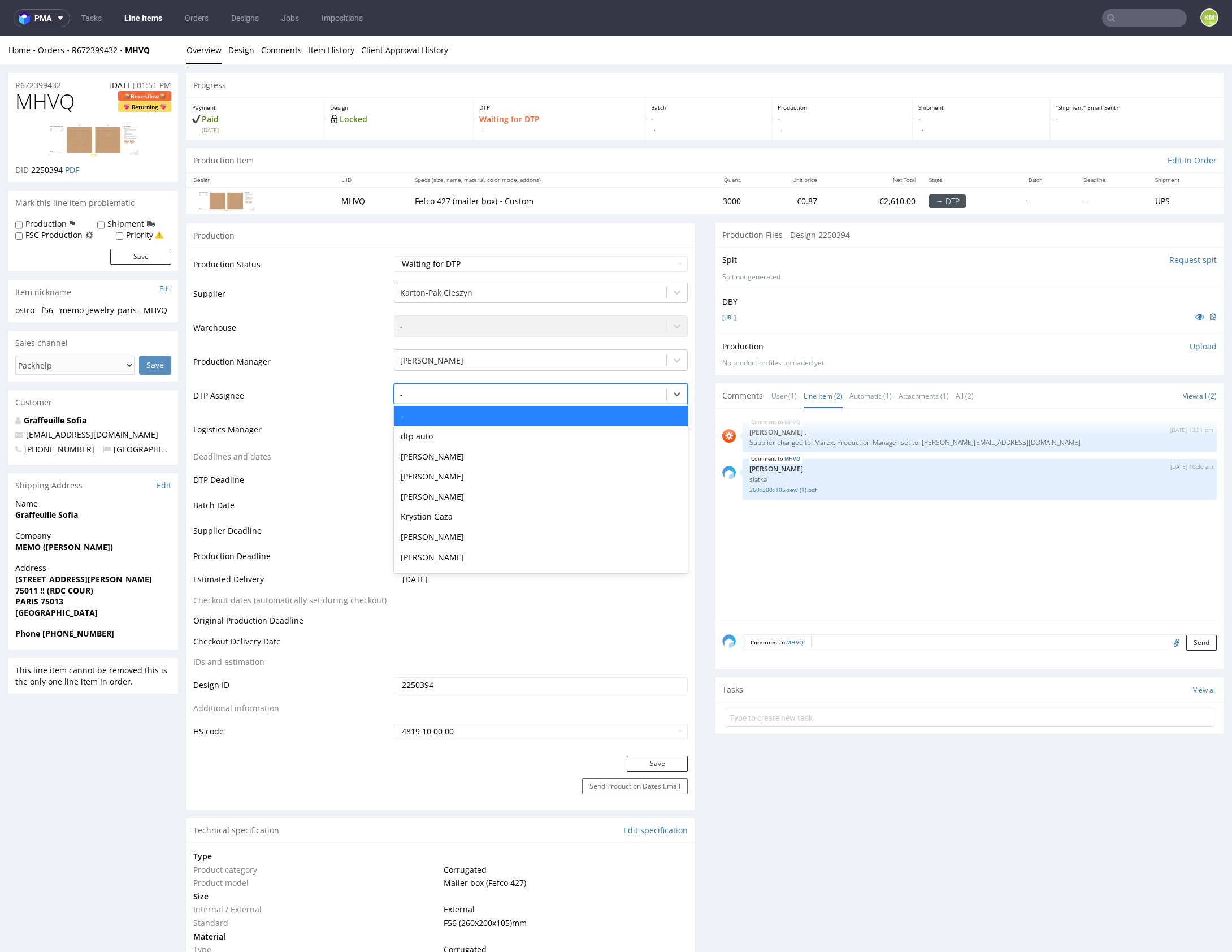
click at [465, 391] on div at bounding box center [530, 394] width 260 height 13
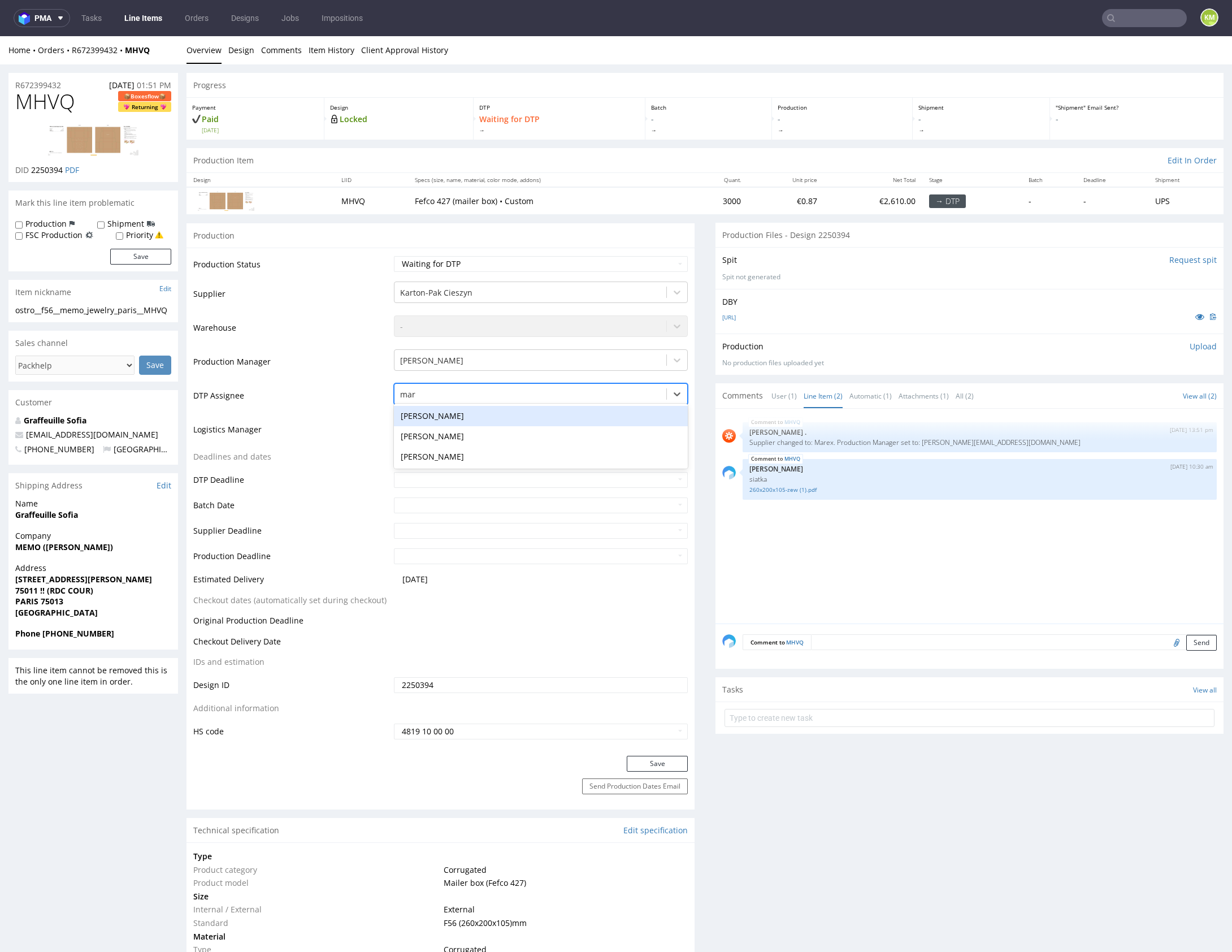
type input "mark"
click at [453, 415] on div "Karol Markowski" at bounding box center [540, 416] width 294 height 21
click at [643, 761] on button "Save" at bounding box center [657, 764] width 61 height 16
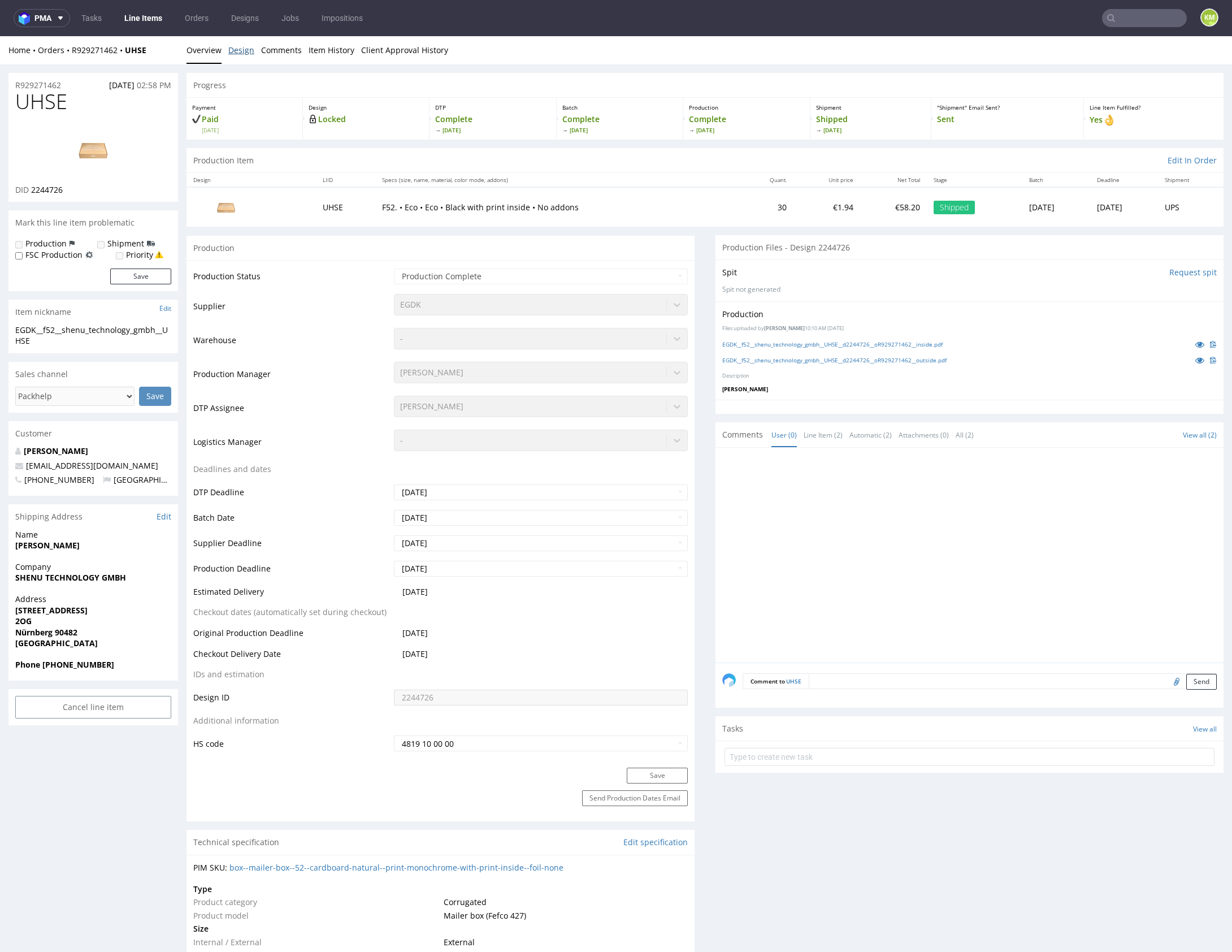
click at [238, 52] on link "Design" at bounding box center [241, 50] width 26 height 28
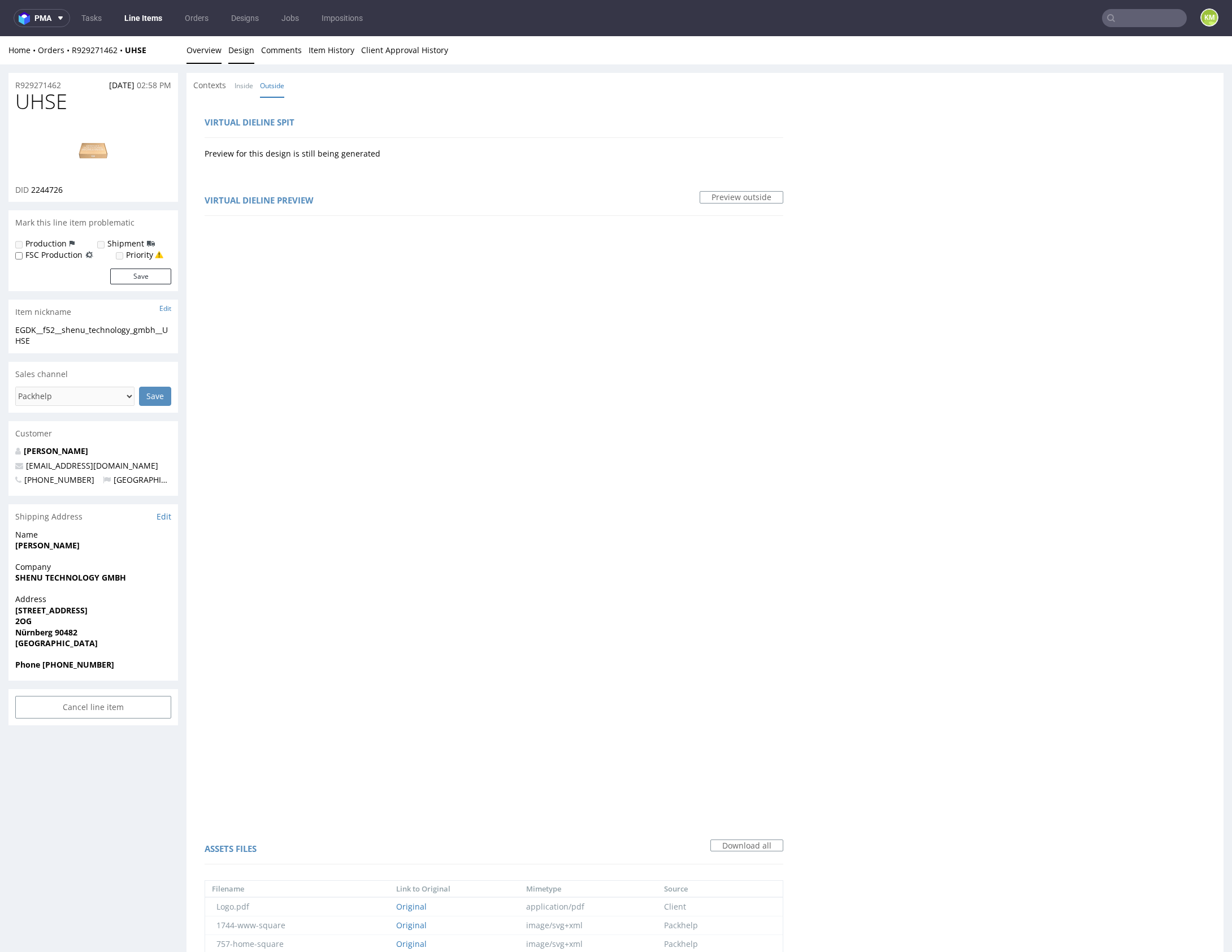
click at [198, 56] on link "Overview" at bounding box center [204, 50] width 35 height 28
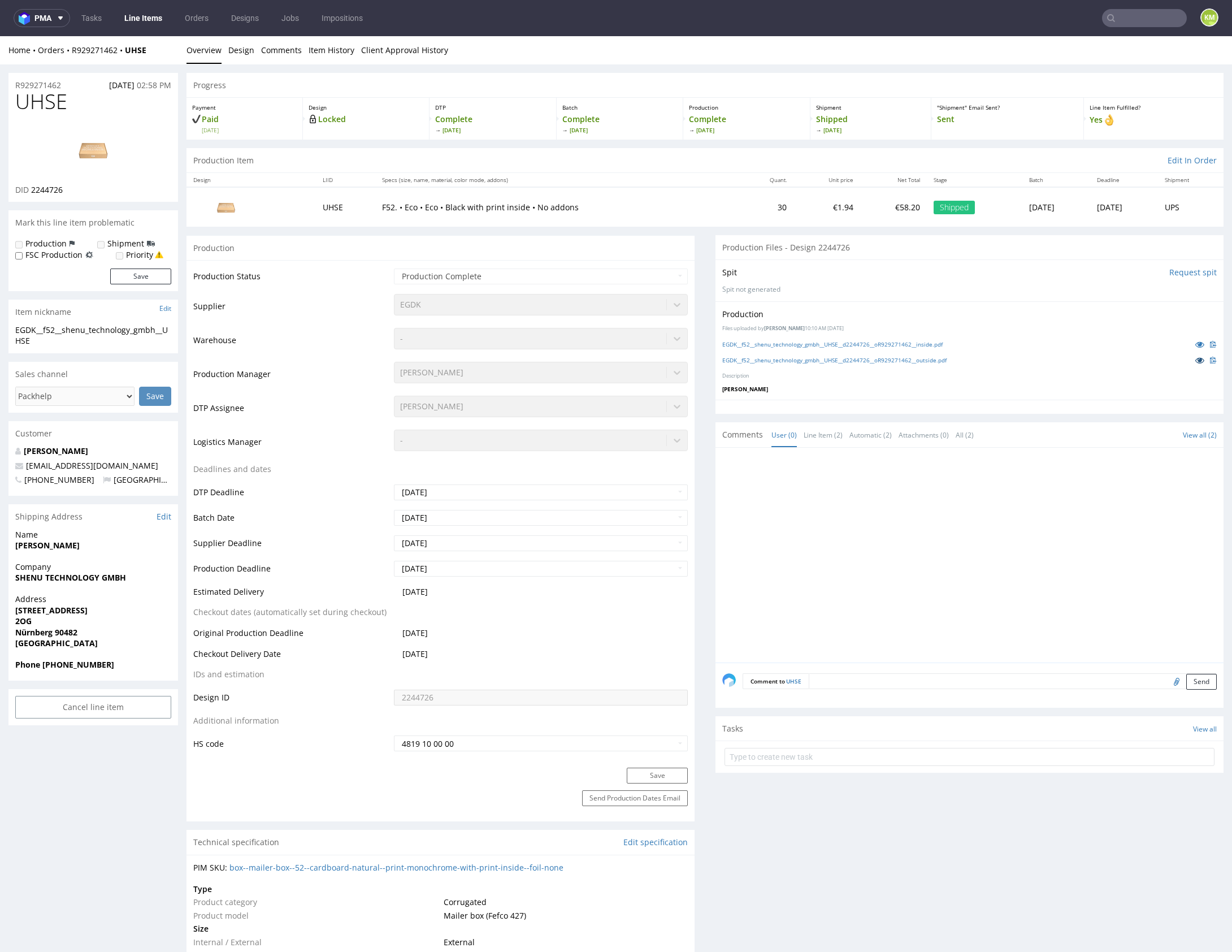
click at [1190, 359] on link at bounding box center [1200, 360] width 21 height 13
click at [918, 373] on p "Description" at bounding box center [969, 376] width 495 height 7
click at [915, 361] on link "EGDK__f52__shenu_technology_gmbh__UHSE__d2244726__oR929271462__outside.pdf" at bounding box center [835, 360] width 225 height 8
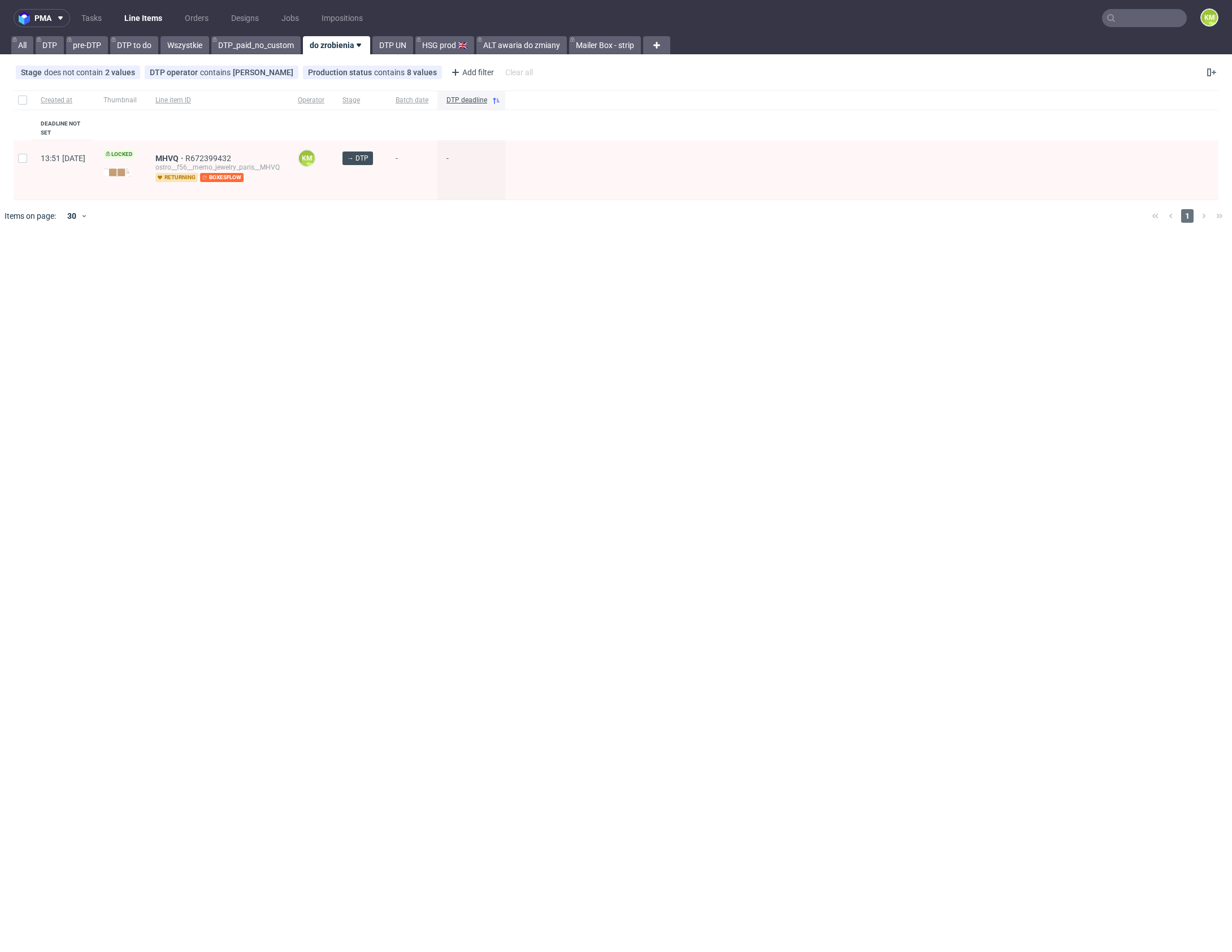
drag, startPoint x: 342, startPoint y: 254, endPoint x: 296, endPoint y: 218, distance: 58.4
click at [342, 254] on div "pma Tasks Line Items Orders Designs Jobs Impositions KM All DTP pre-DTP DTP to …" at bounding box center [616, 476] width 1232 height 952
click at [96, 19] on link "Tasks" at bounding box center [91, 17] width 34 height 18
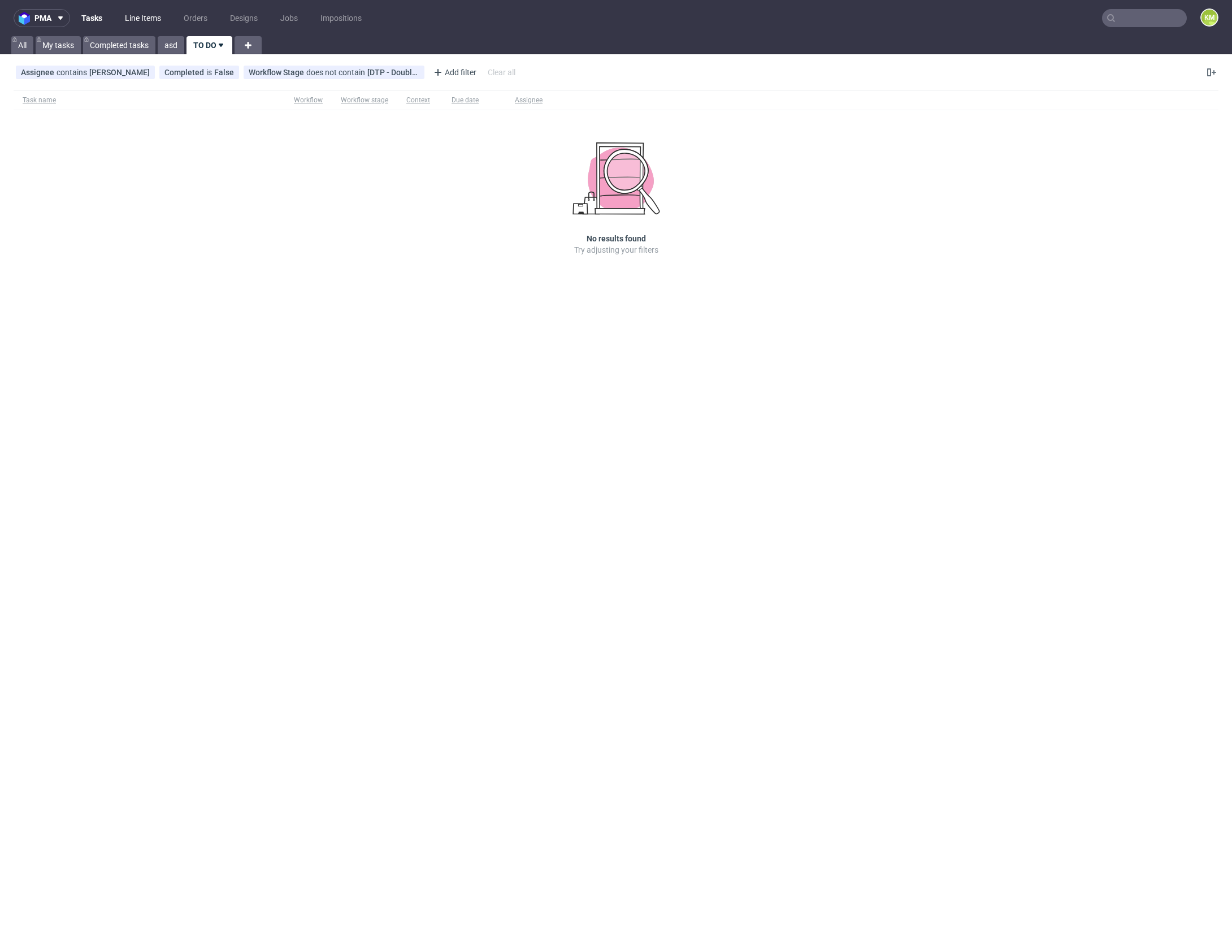
click at [143, 21] on link "Line Items" at bounding box center [142, 17] width 50 height 18
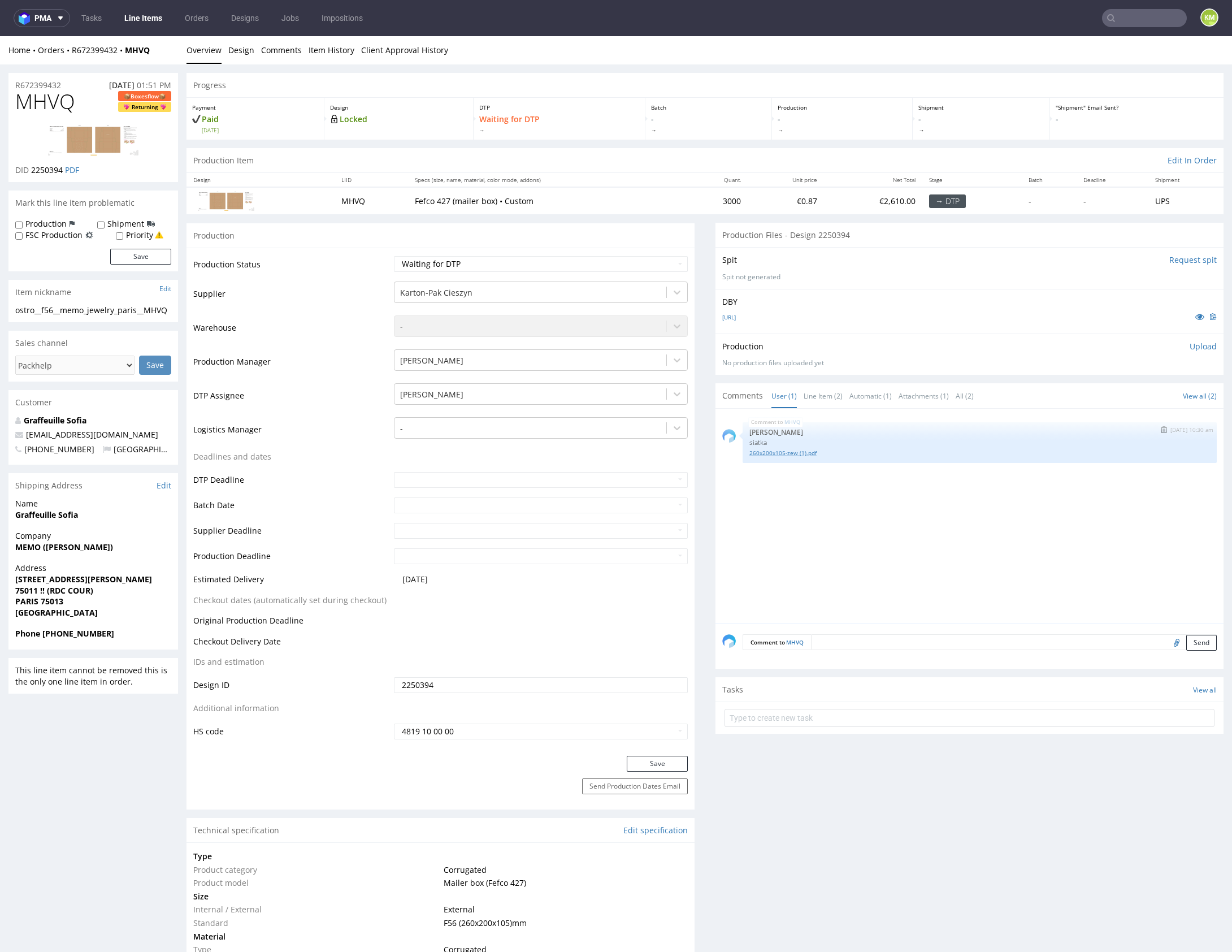
click at [800, 452] on link "260x200x105-zew (1).pdf" at bounding box center [980, 453] width 461 height 9
click at [736, 314] on link "VFMEMO-BOITE.ai" at bounding box center [729, 317] width 13 height 8
drag, startPoint x: 895, startPoint y: 554, endPoint x: 875, endPoint y: 547, distance: 21.2
click at [893, 553] on div "MHVQ 25th Aug 25 | 10:30 am Sebastian Markut siatka 260x200x105-zew (1).pdf" at bounding box center [973, 519] width 502 height 208
click at [843, 544] on div "MHVQ 25th Aug 25 | 10:30 am Sebastian Markut siatka 260x200x105-zew (1).pdf" at bounding box center [973, 519] width 502 height 208
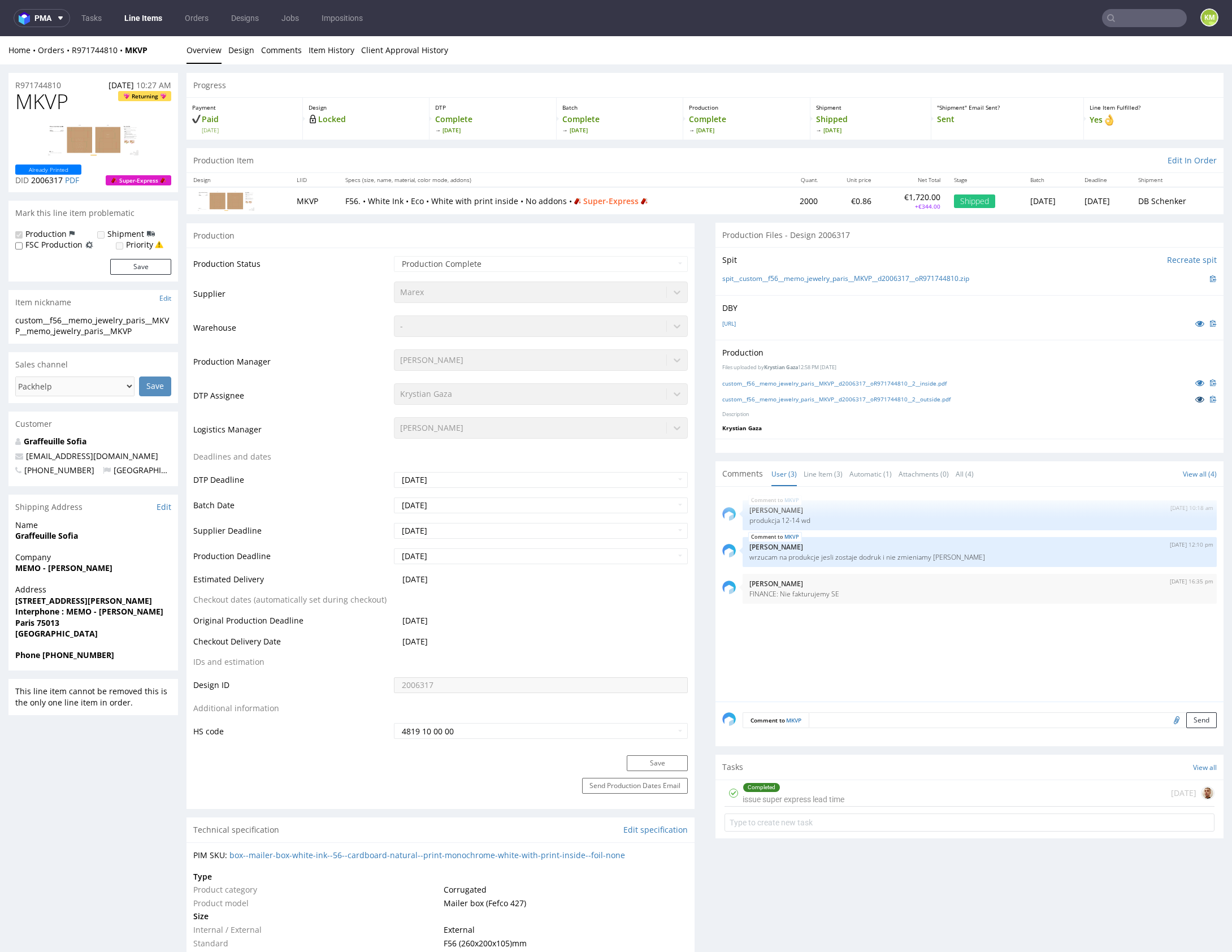
click at [1196, 402] on icon at bounding box center [1200, 399] width 9 height 8
click at [827, 330] on div "DBY VFMEMO-BOITE.ai" at bounding box center [969, 317] width 508 height 44
click at [836, 314] on div "DBY VFMEMO-BOITE.ai" at bounding box center [969, 317] width 508 height 44
click at [822, 309] on p "DBY" at bounding box center [969, 308] width 495 height 11
click at [736, 324] on link "[URL]" at bounding box center [729, 324] width 13 height 8
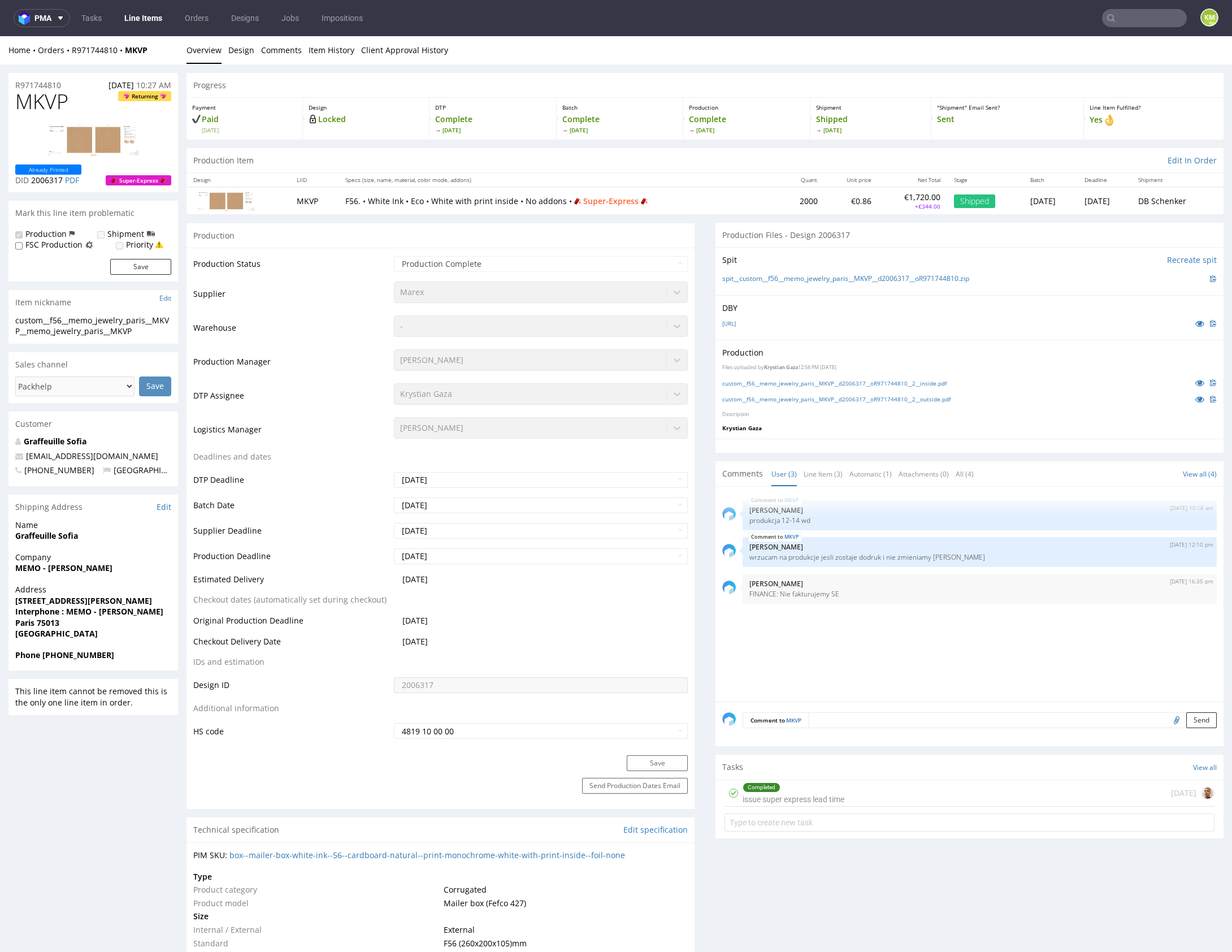
click at [942, 355] on div "Production" at bounding box center [969, 353] width 495 height 11
click at [934, 381] on link "custom__f56__memo_jewelry_paris__MKVP__d2006317__oR971744810__2__inside.pdf" at bounding box center [835, 383] width 225 height 8
click at [938, 399] on link "custom__f56__memo_jewelry_paris__MKVP__d2006317__oR971744810__2__outside.pdf" at bounding box center [836, 399] width 229 height 8
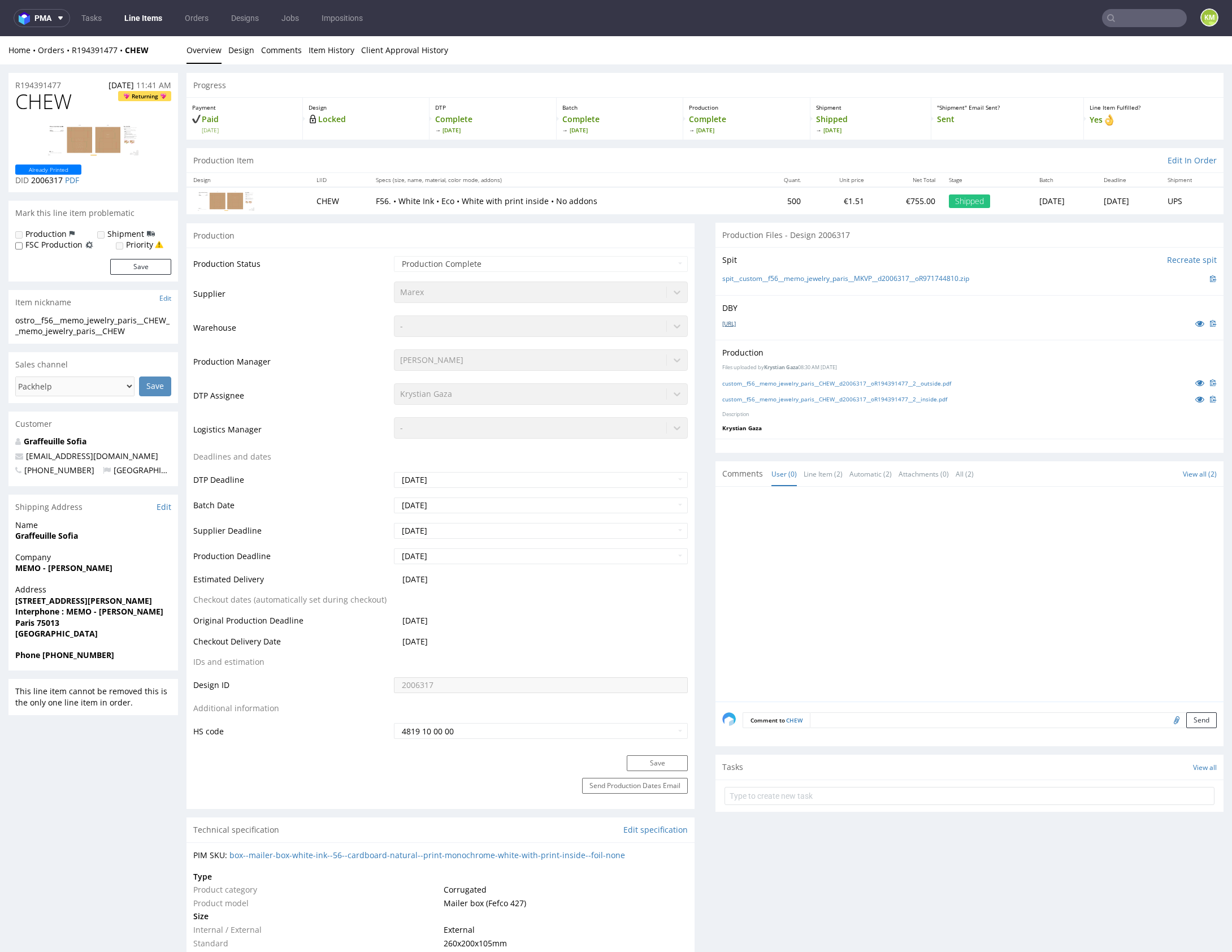
click at [736, 325] on link "[URL]" at bounding box center [729, 324] width 13 height 8
